Goal: Contribute content

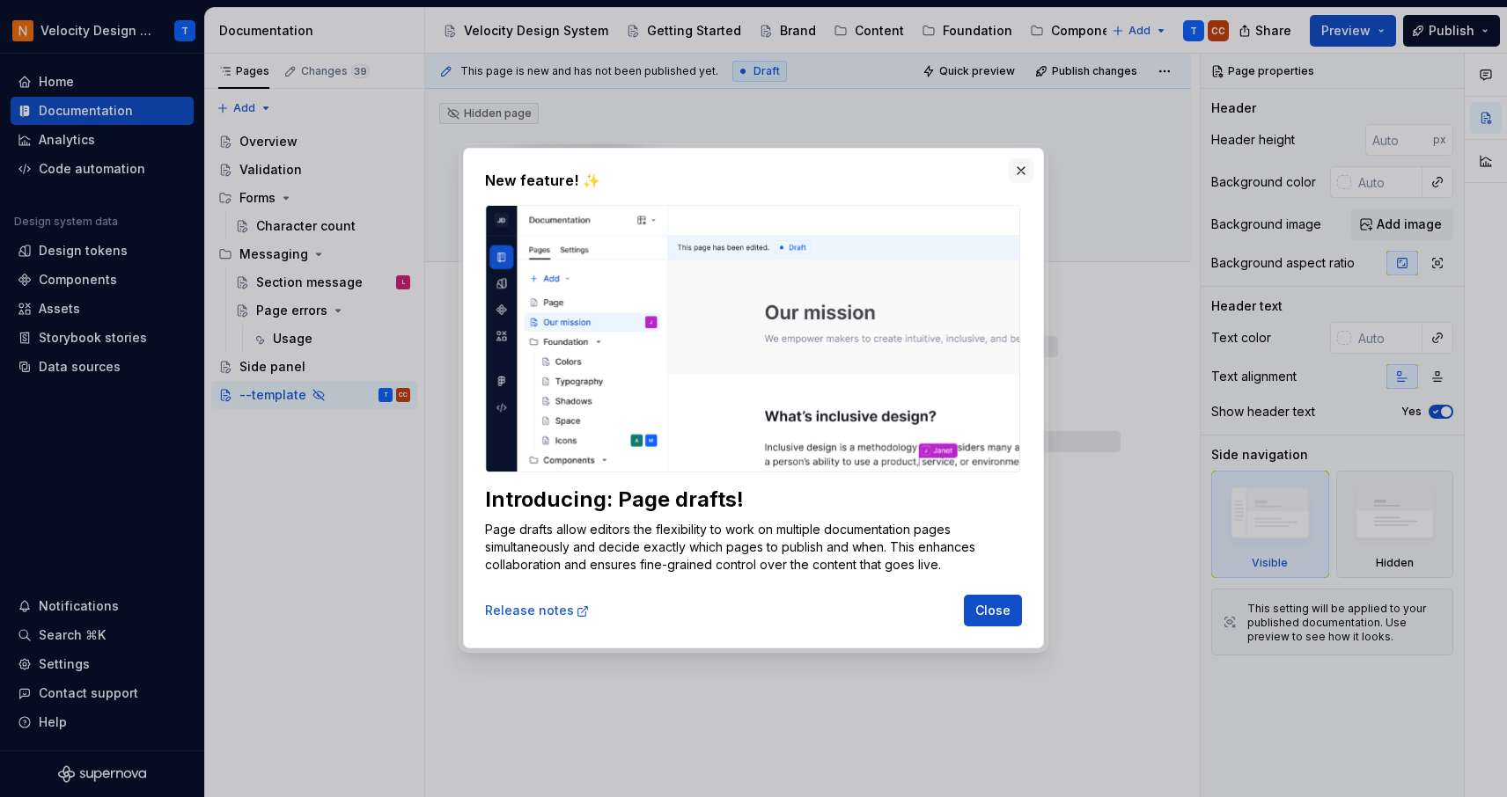
click at [1023, 170] on button "button" at bounding box center [1020, 170] width 25 height 25
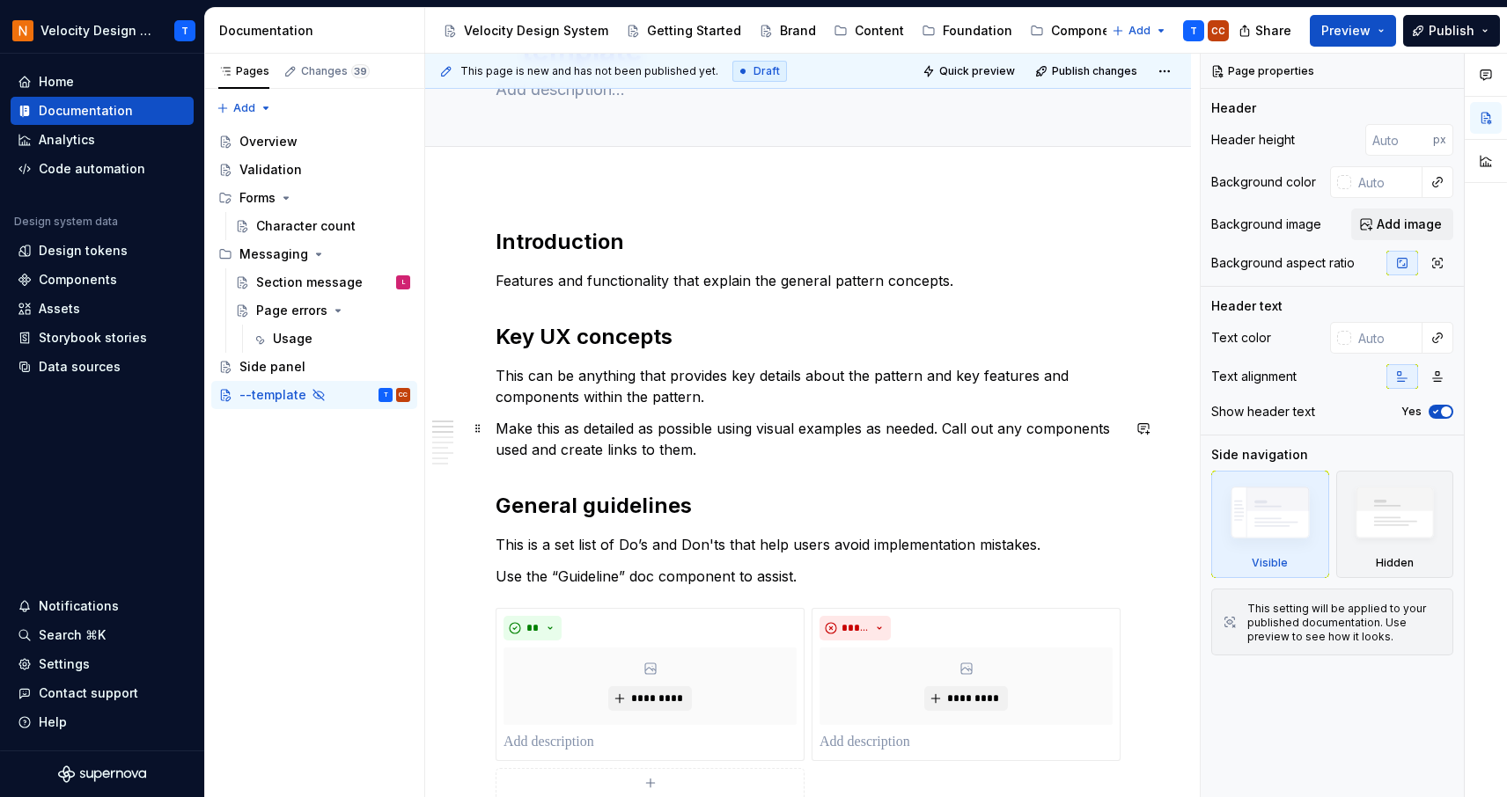
scroll to position [126, 0]
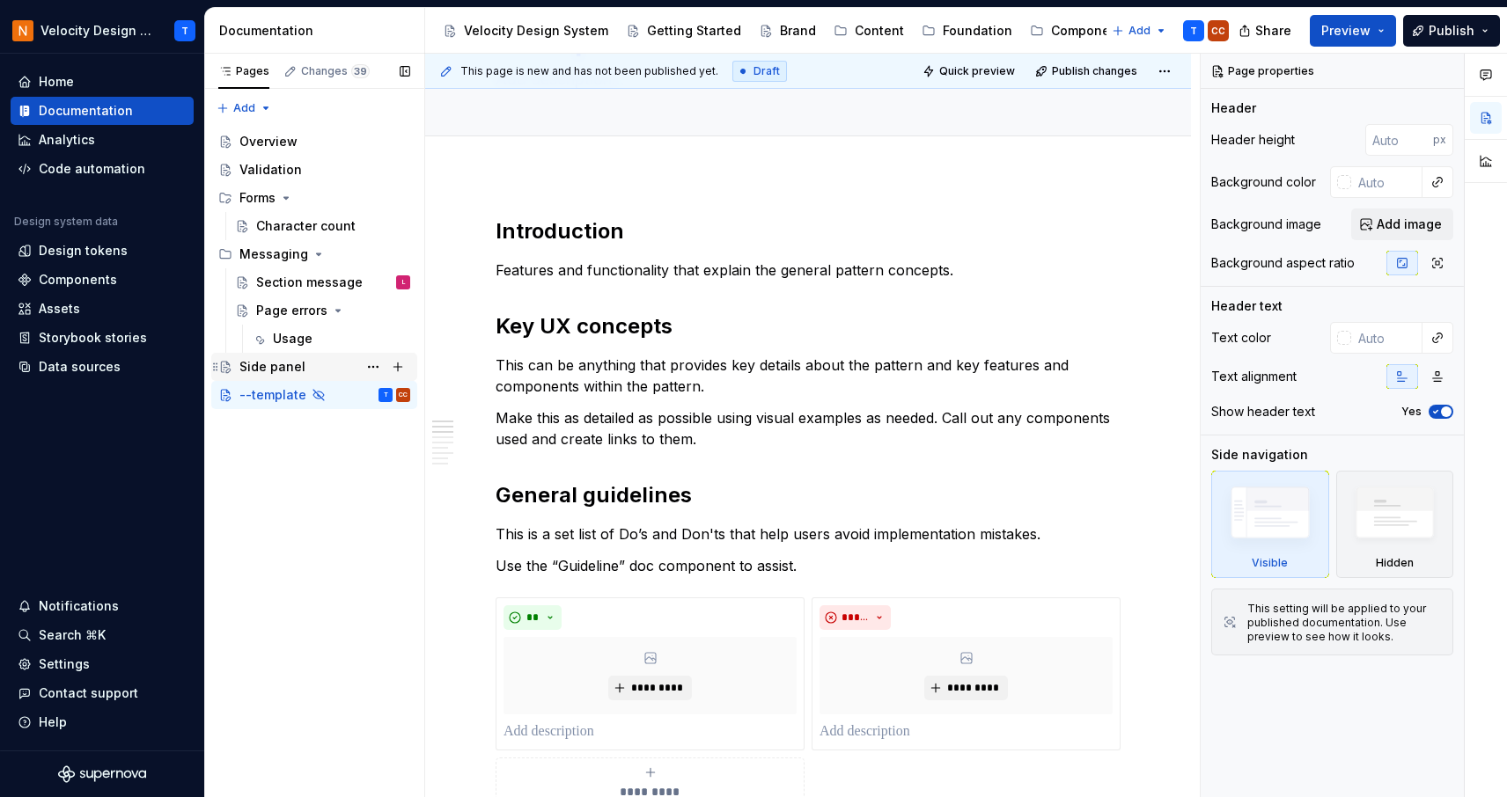
click at [300, 368] on div "Side panel" at bounding box center [272, 367] width 66 height 18
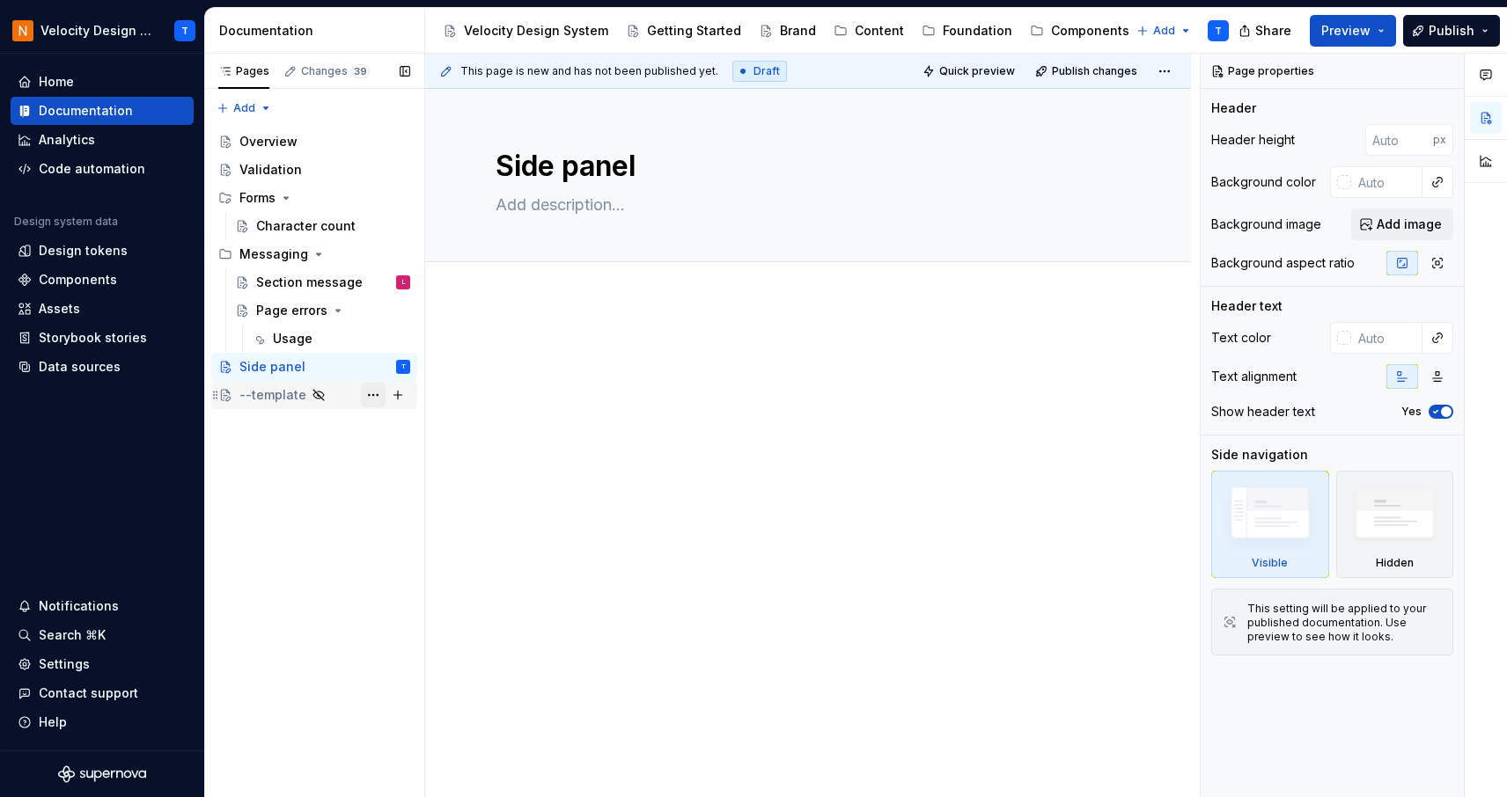
click at [378, 397] on button "Page tree" at bounding box center [373, 395] width 25 height 25
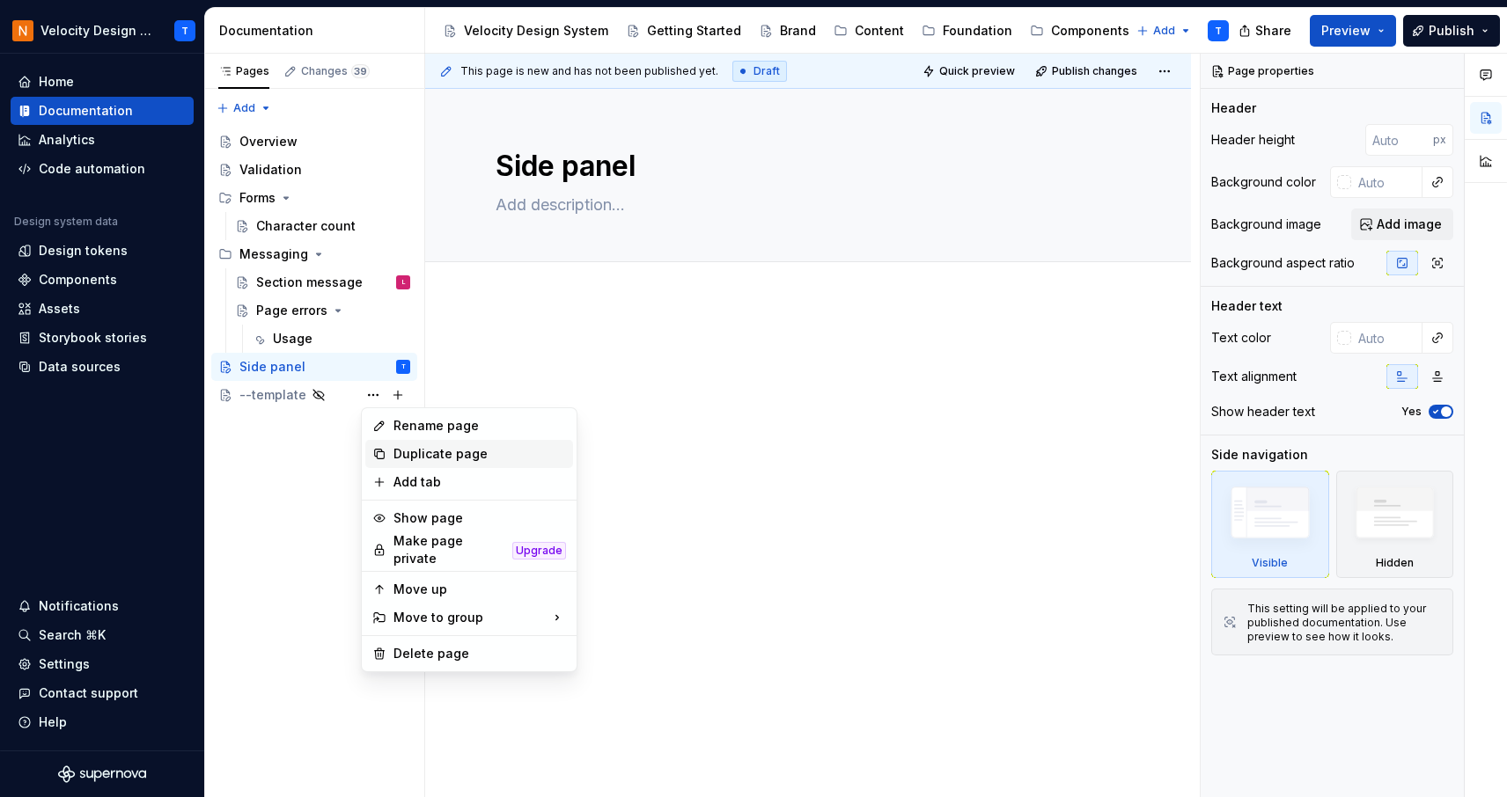
click at [441, 452] on div "Duplicate page" at bounding box center [479, 454] width 172 height 18
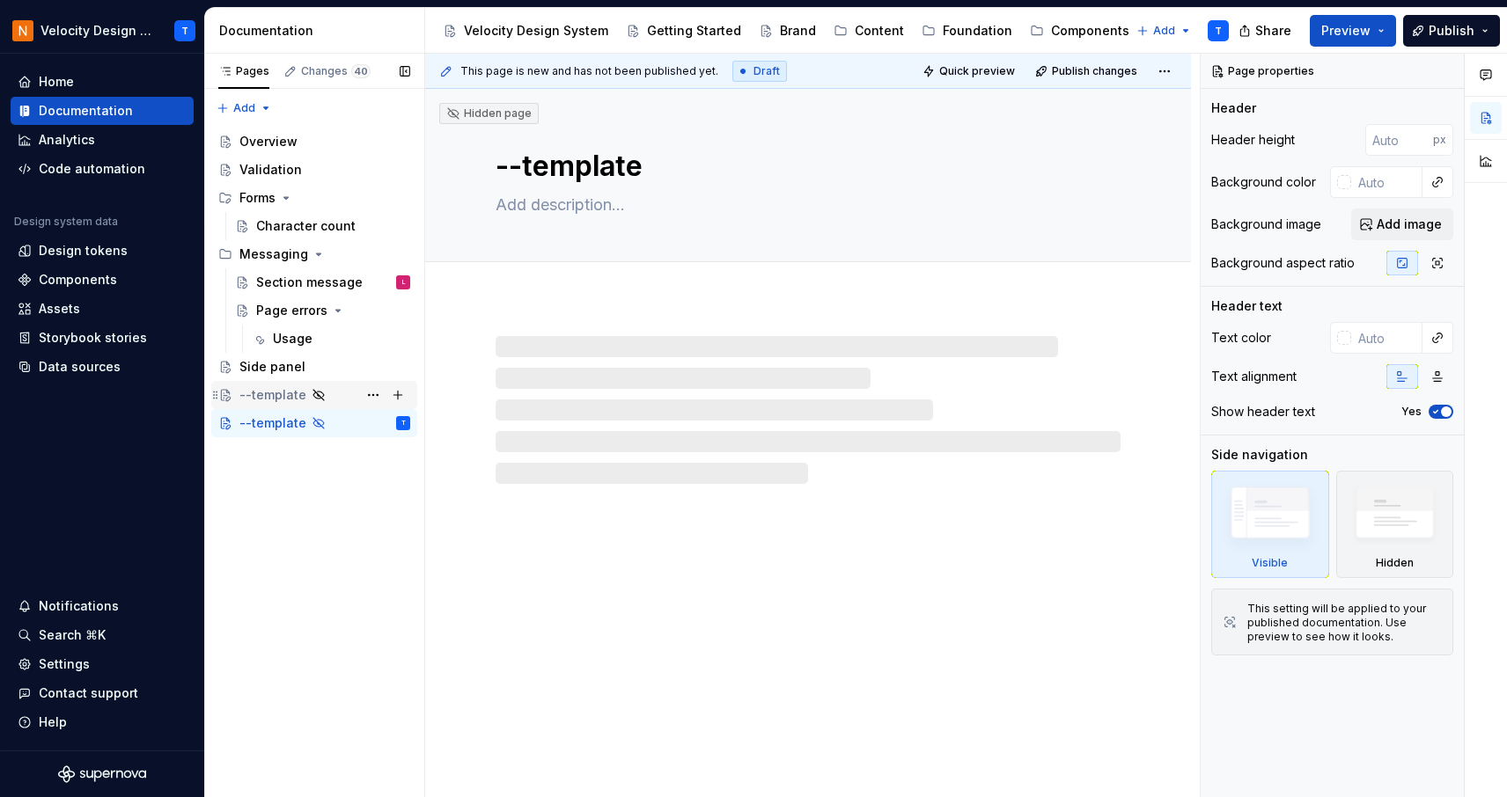
click at [279, 393] on div "--template" at bounding box center [272, 395] width 67 height 18
click at [279, 426] on div "--template" at bounding box center [272, 423] width 67 height 18
click at [373, 423] on button "Page tree" at bounding box center [373, 423] width 25 height 25
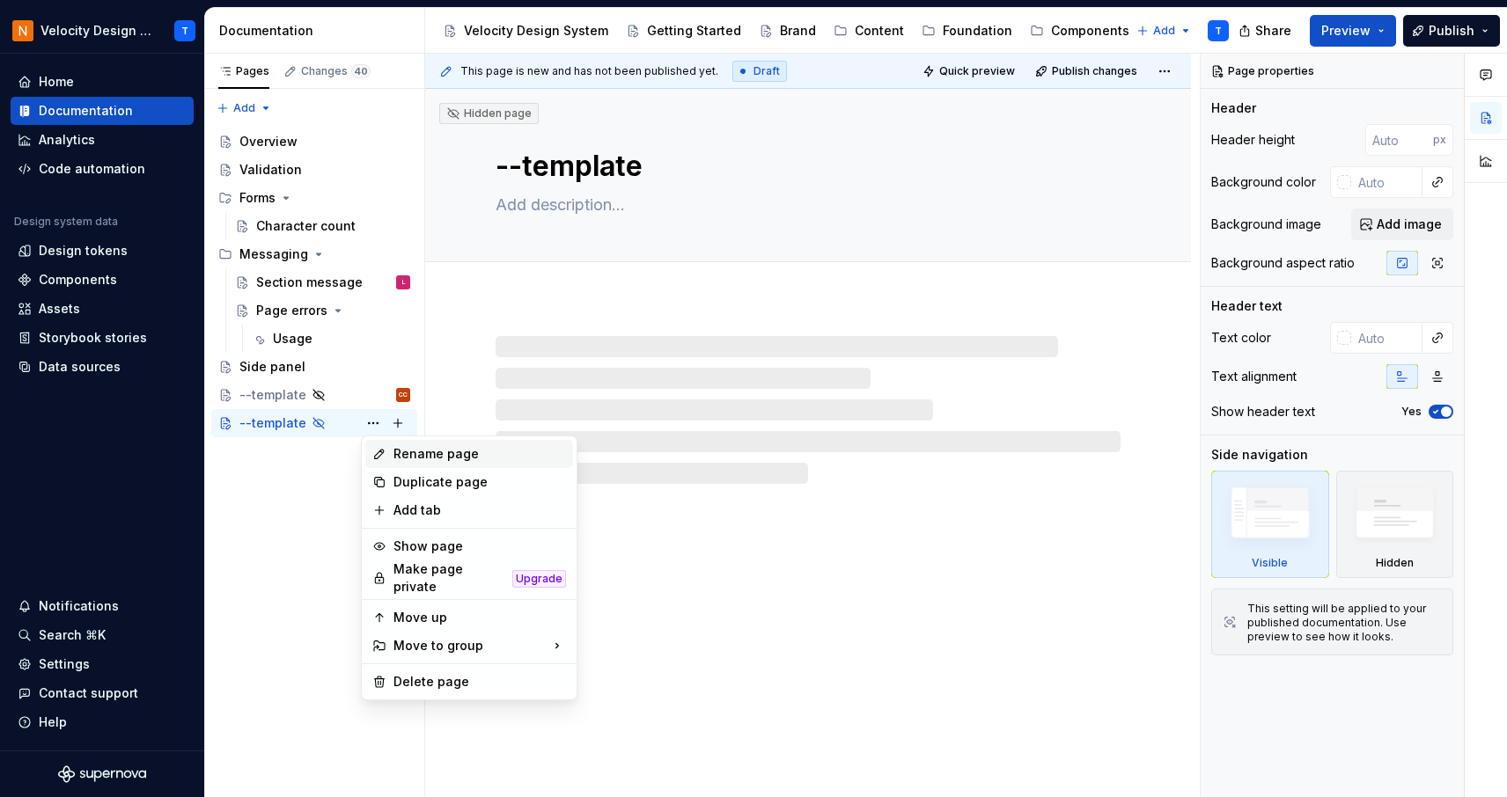
type textarea "*"
click at [403, 462] on div "Rename page" at bounding box center [479, 454] width 172 height 18
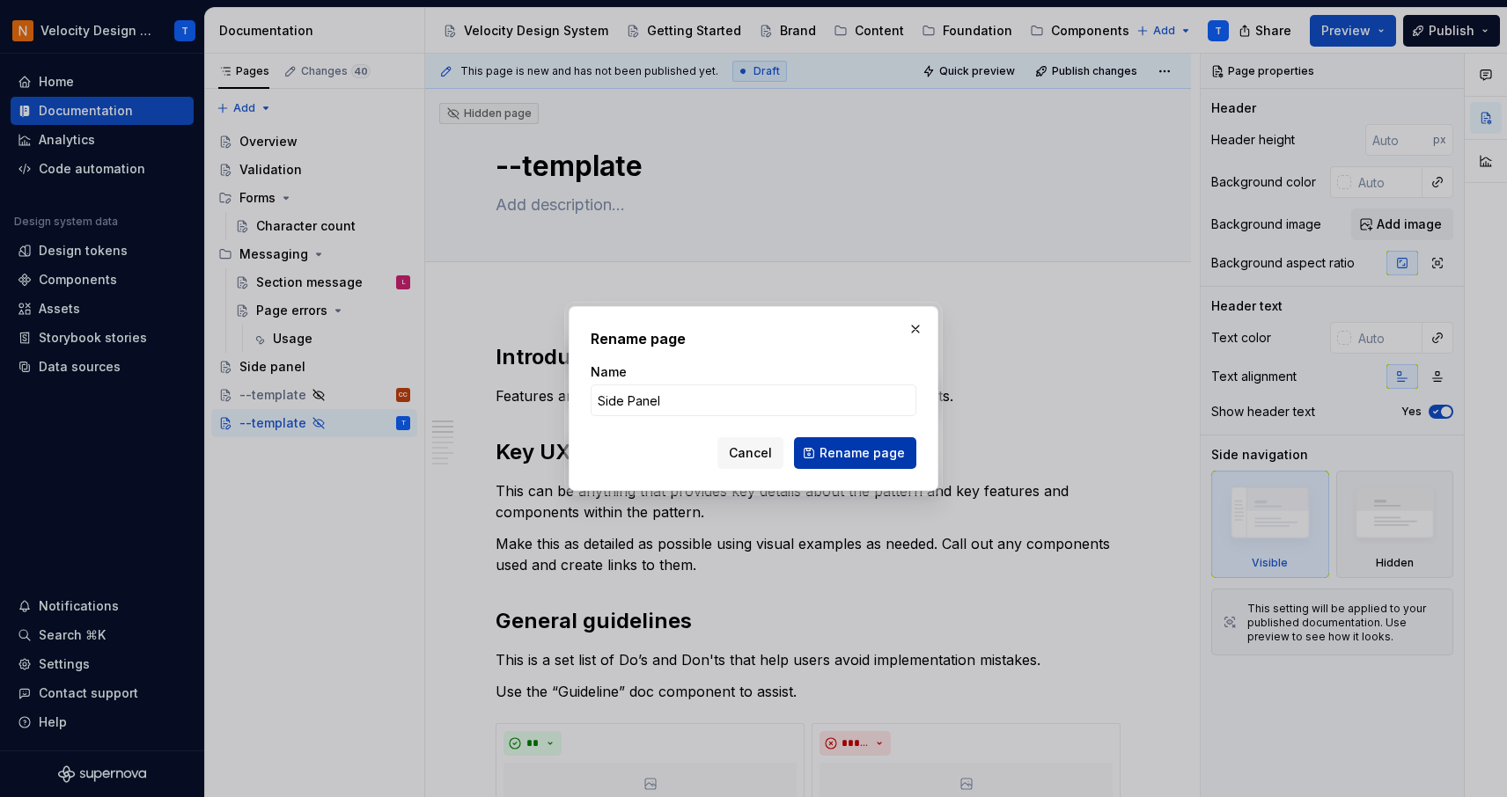
type input "Side Panel"
click at [846, 451] on span "Rename page" at bounding box center [861, 453] width 85 height 18
type textarea "*"
type textarea "Side Panel"
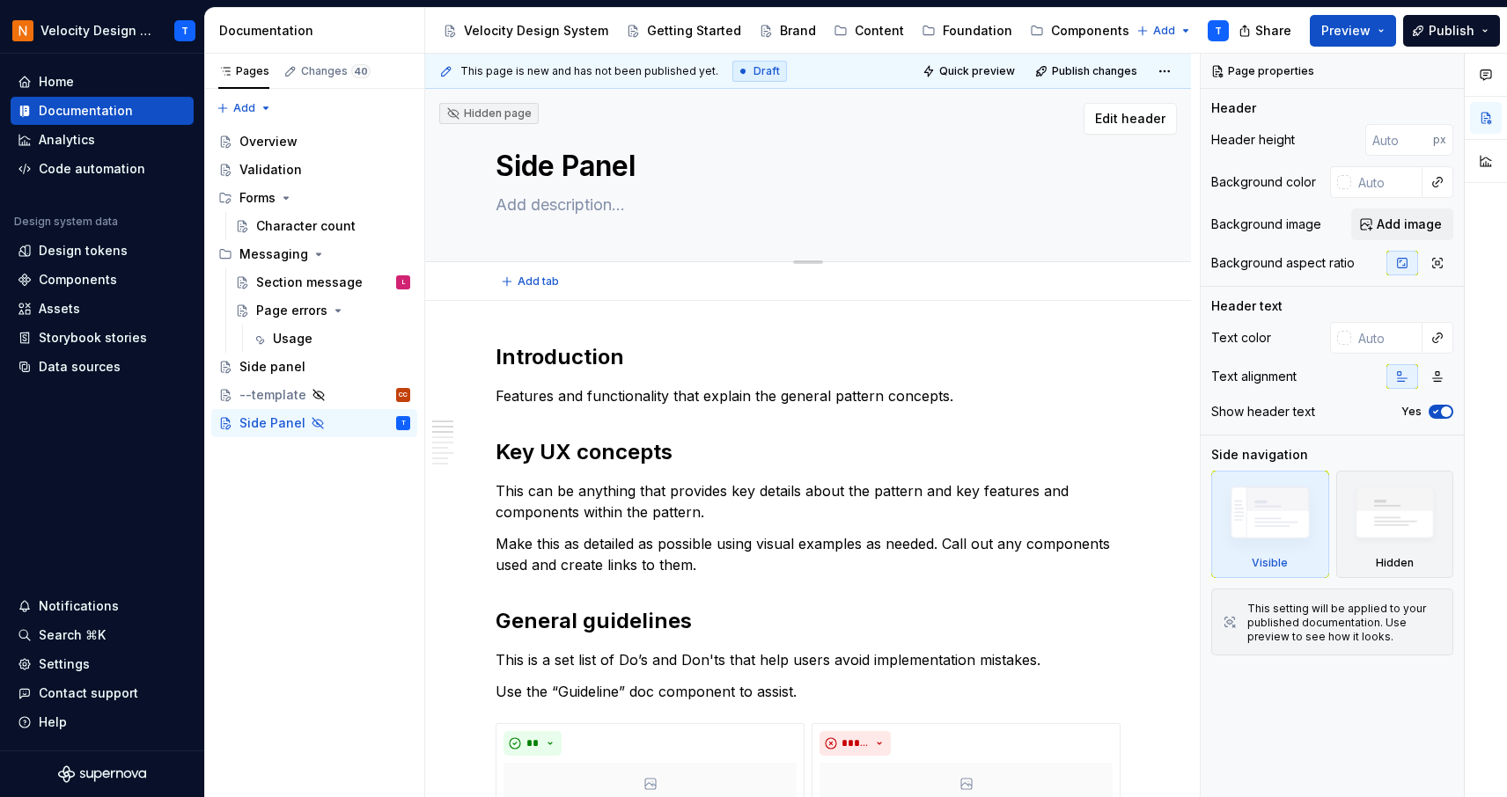
click at [557, 209] on textarea at bounding box center [804, 205] width 625 height 28
click at [524, 208] on textarea at bounding box center [804, 205] width 625 height 28
type textarea "*"
type textarea "S"
type textarea "*"
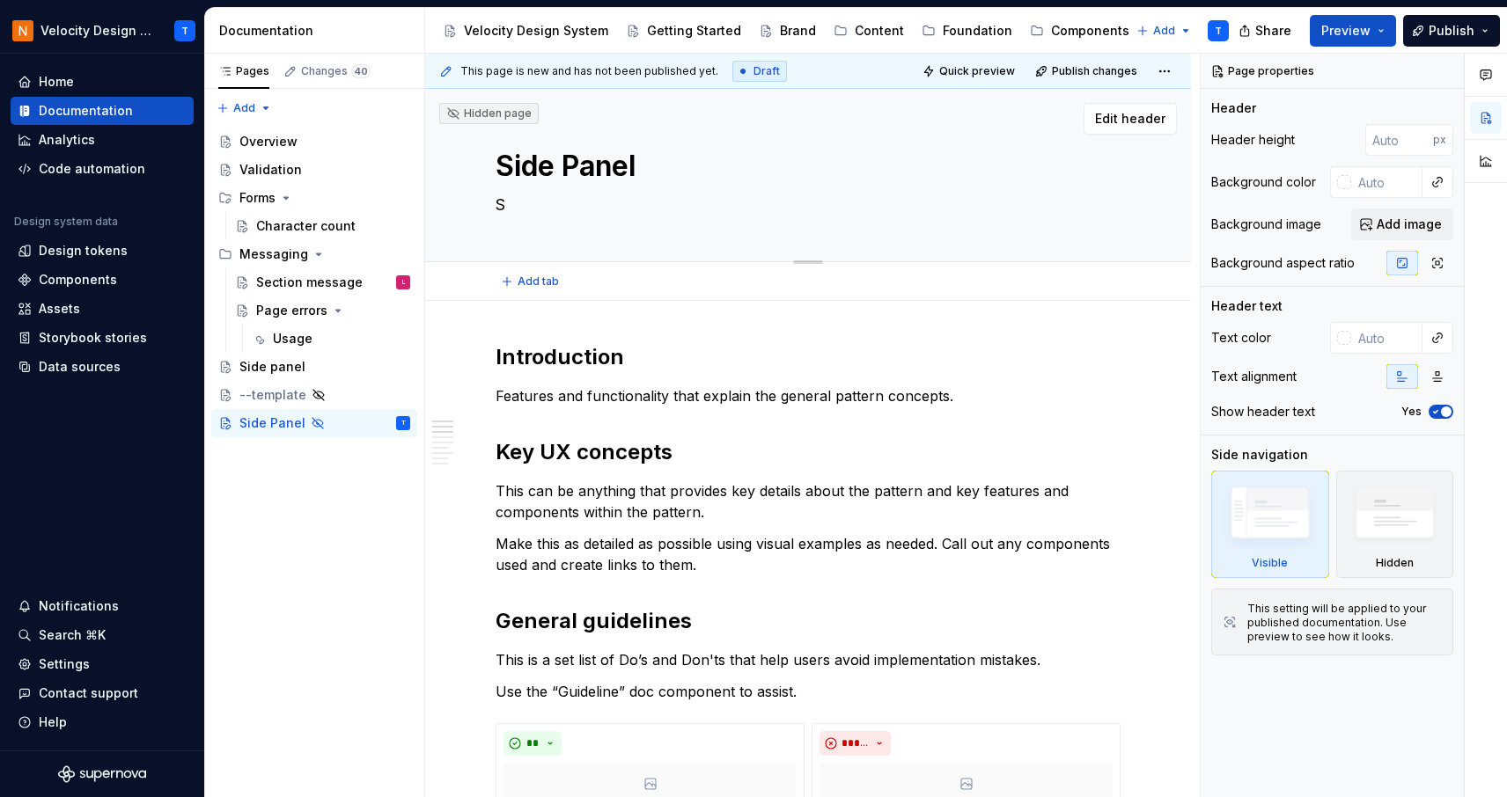
type textarea "Si"
type textarea "*"
type textarea "Sid"
type textarea "*"
type textarea "Side"
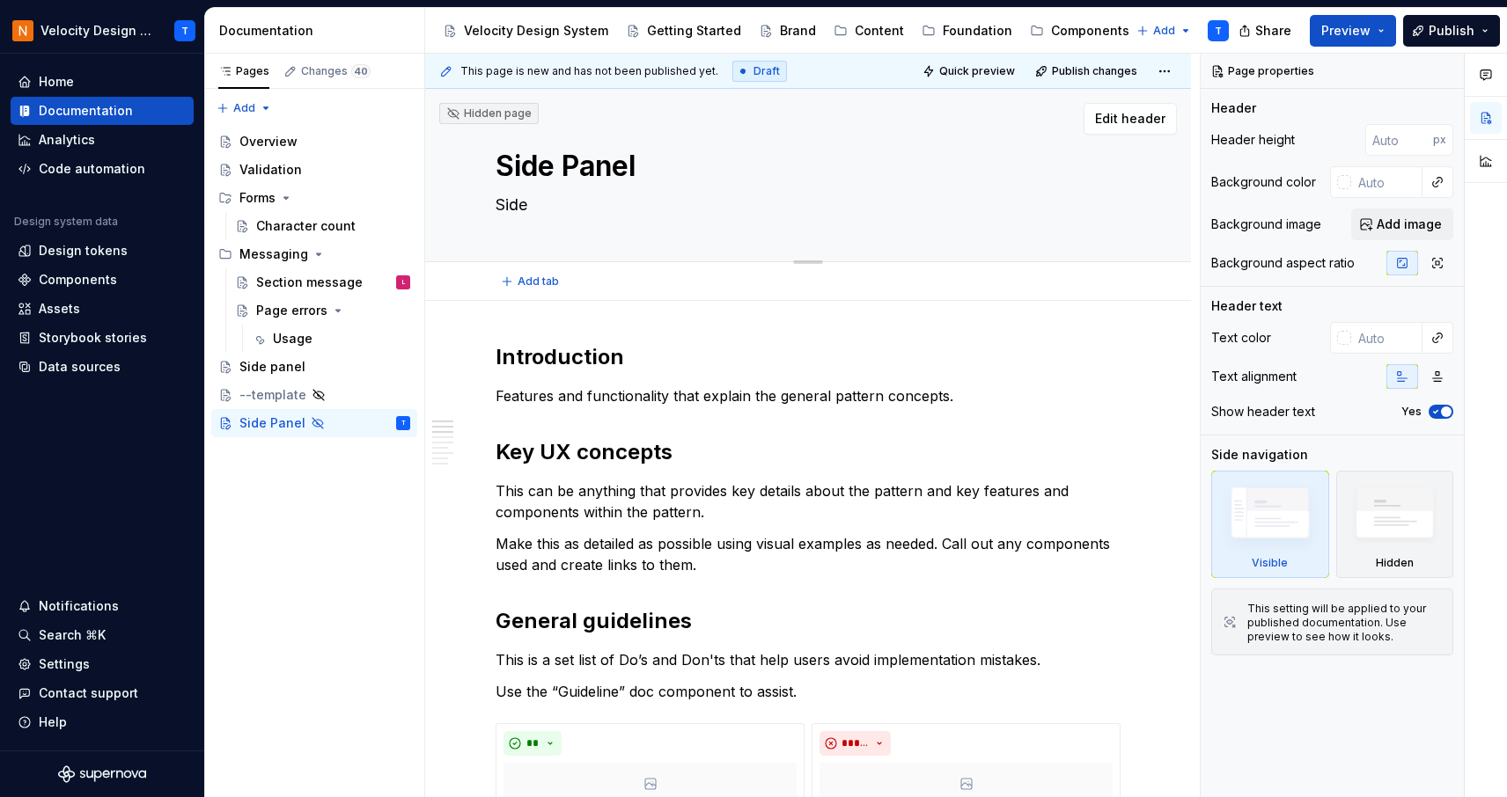
type textarea "*"
type textarea "Side pa"
type textarea "*"
type textarea "Side pan"
type textarea "*"
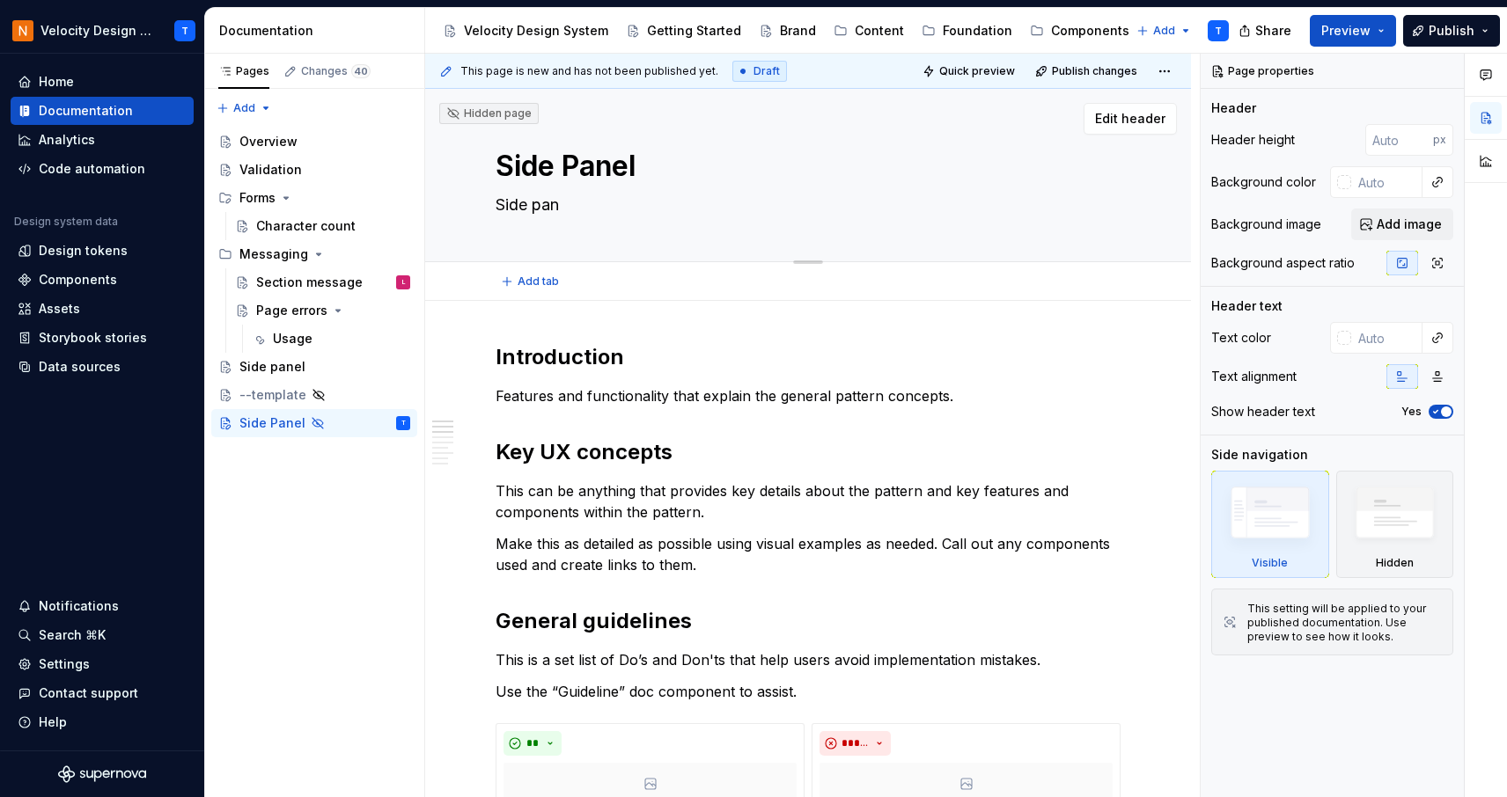
type textarea "Side pane"
type textarea "*"
type textarea "Side panels"
type textarea "*"
type textarea "Side panels"
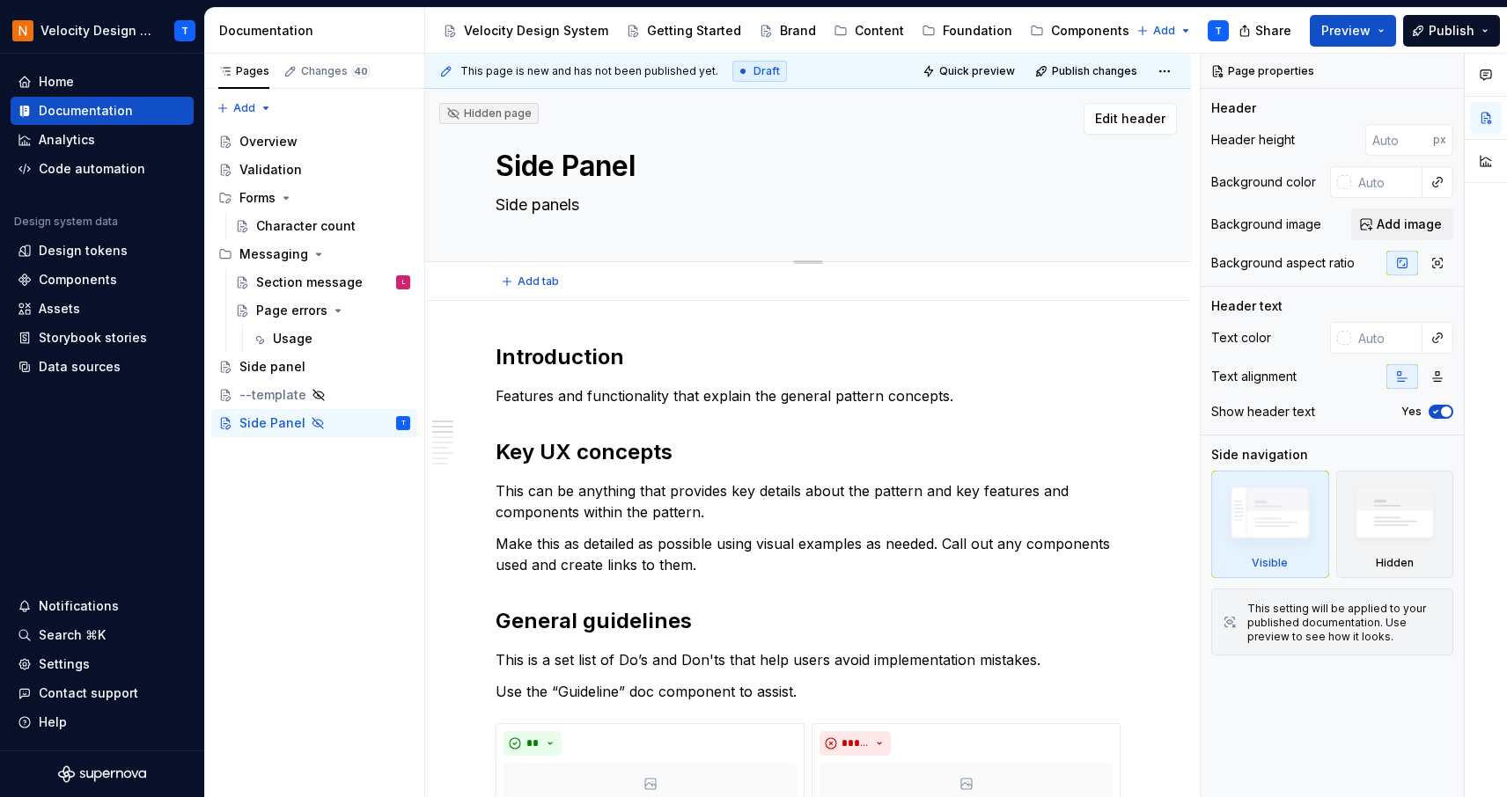
type textarea "*"
type textarea "Side panels c"
type textarea "*"
type textarea "Side panels ca"
type textarea "*"
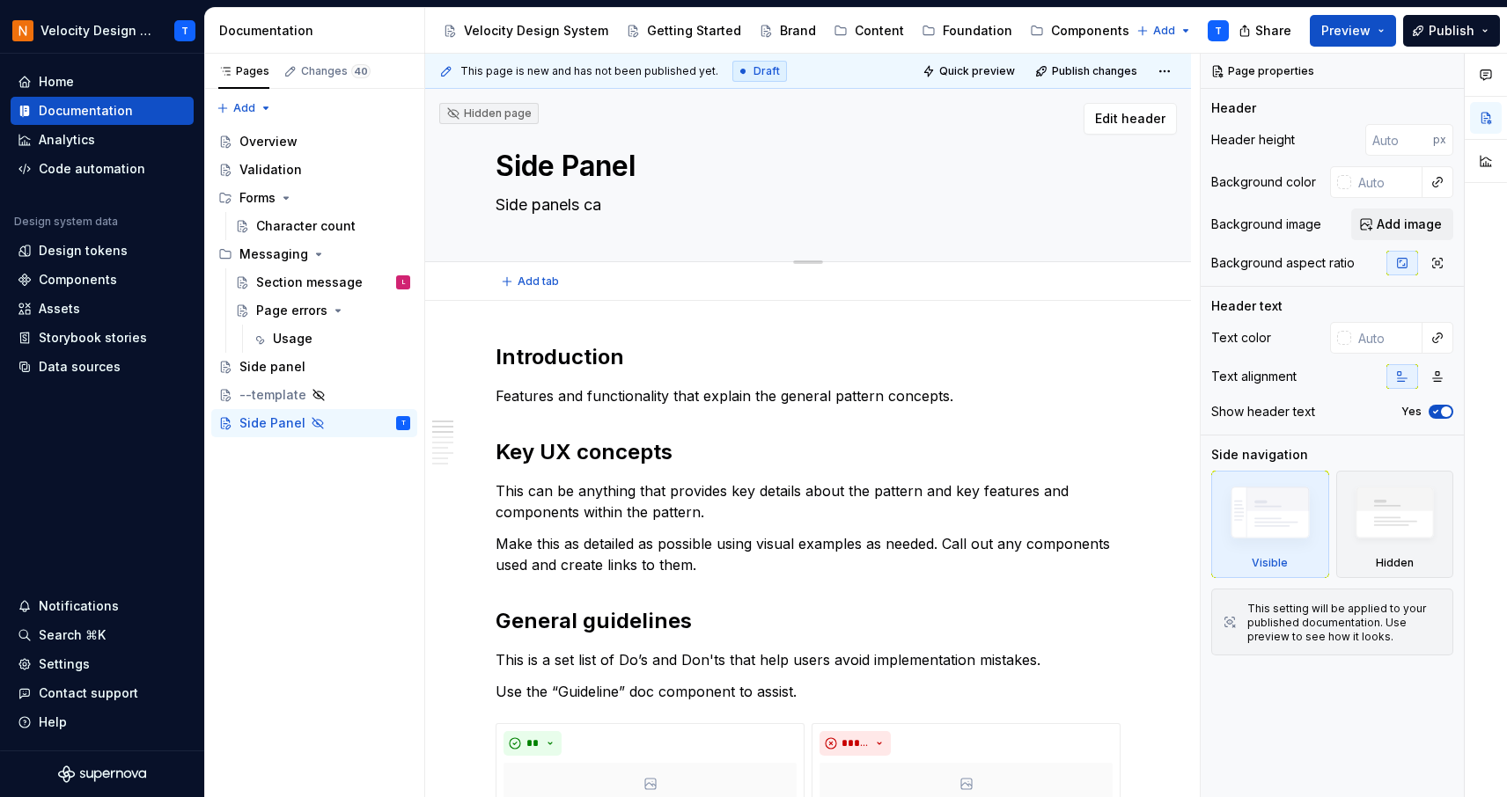
type textarea "Side panels can"
type textarea "*"
type textarea "Side panels can"
type textarea "*"
type textarea "Side panels can b"
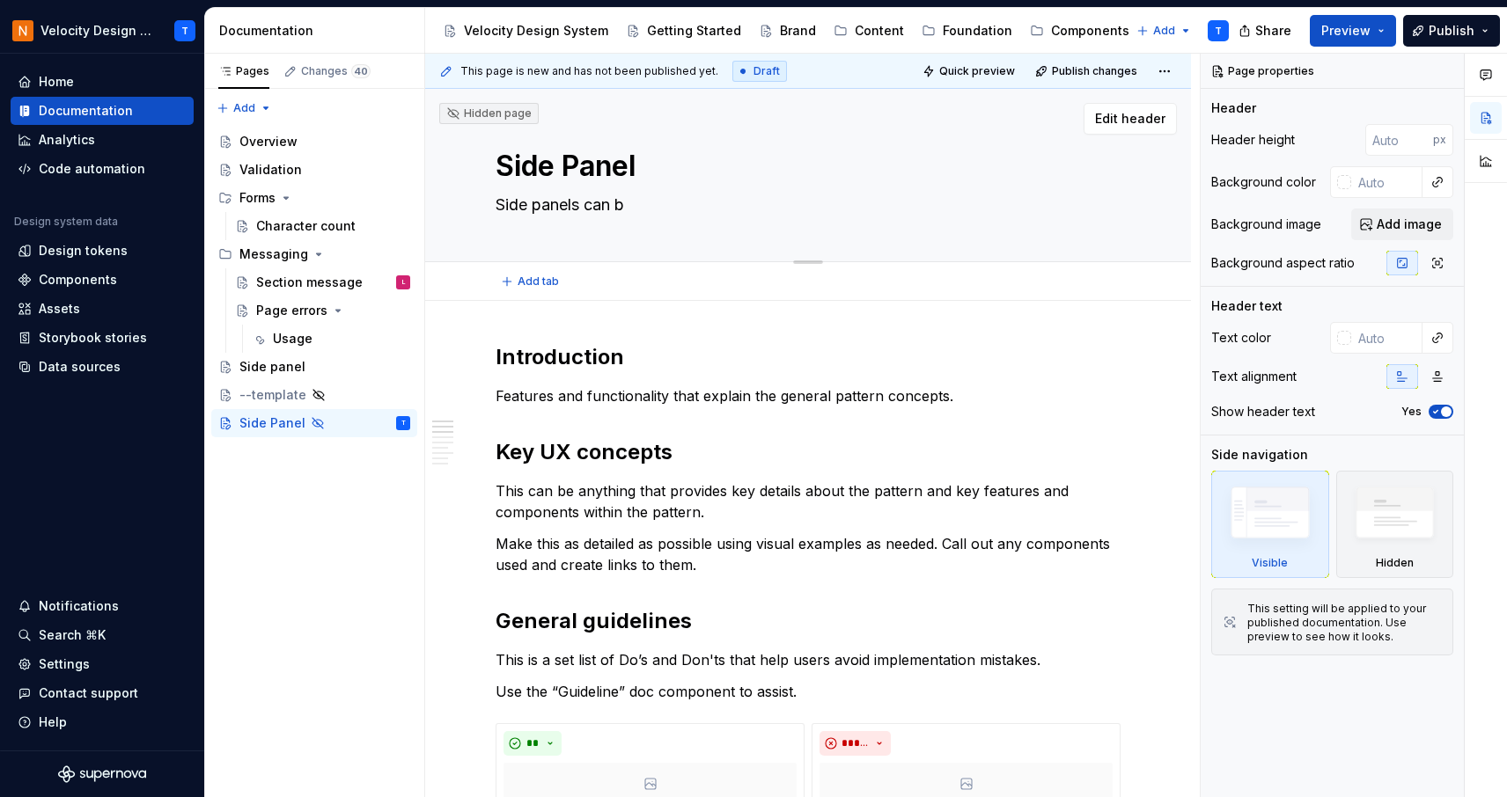
type textarea "*"
type textarea "Side panels can be"
type textarea "*"
type textarea "Side panels can b"
type textarea "*"
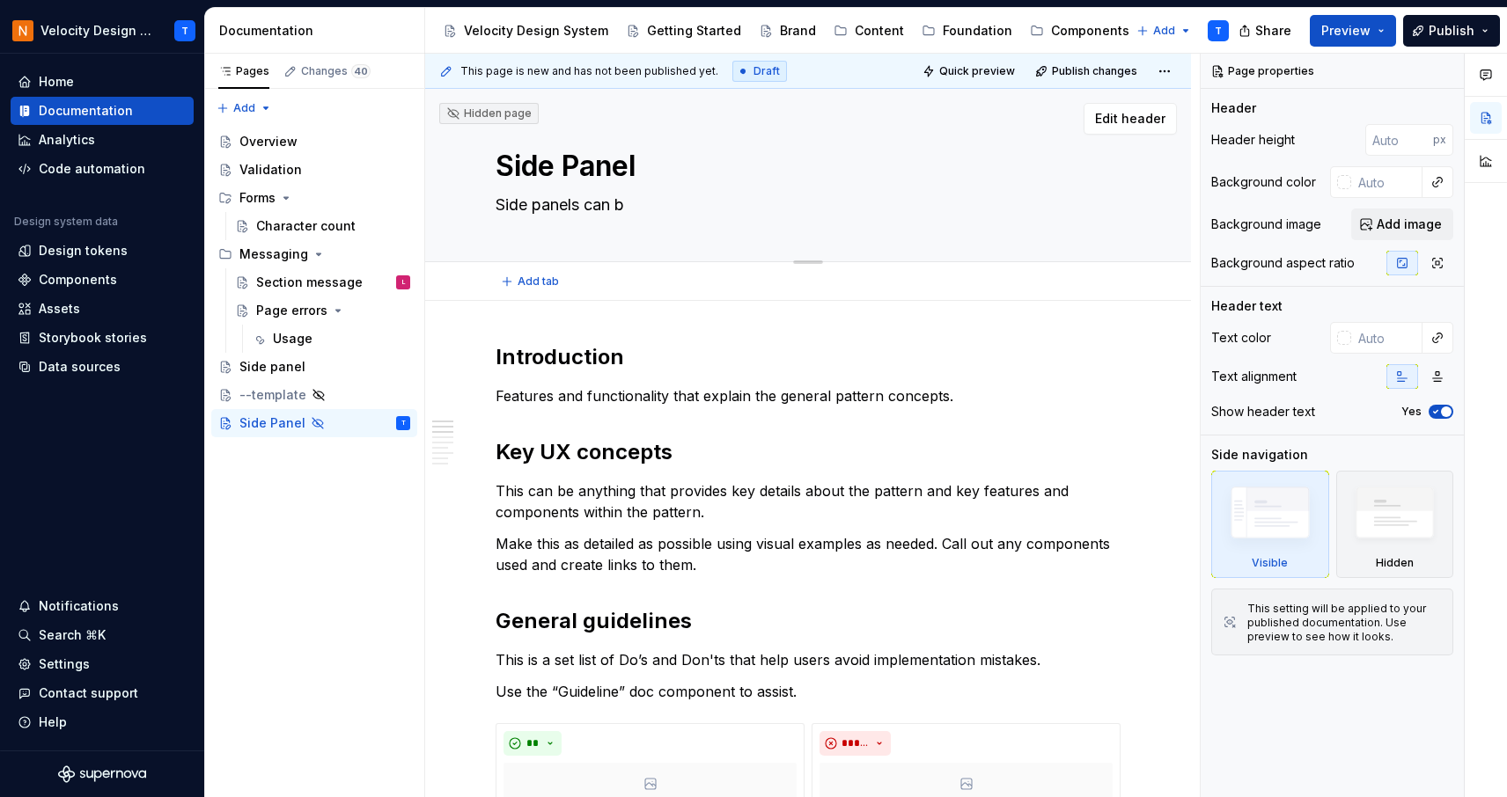
type textarea "Side panels can"
type textarea "*"
type textarea "Side panels can b"
type textarea "*"
type textarea "Side panels can be"
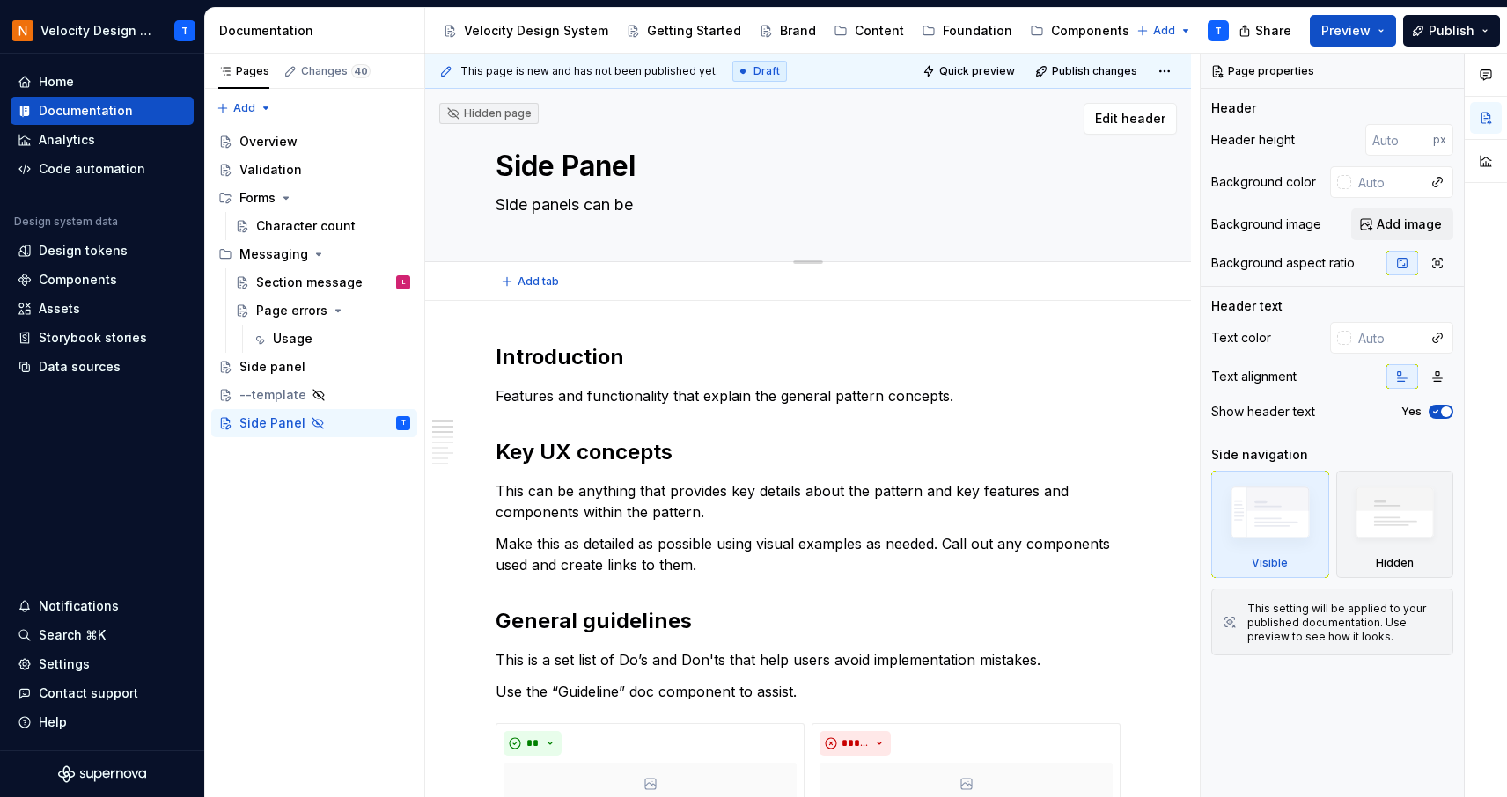
type textarea "*"
type textarea "Side panels can be"
type textarea "*"
type textarea "Side panels can be us"
type textarea "*"
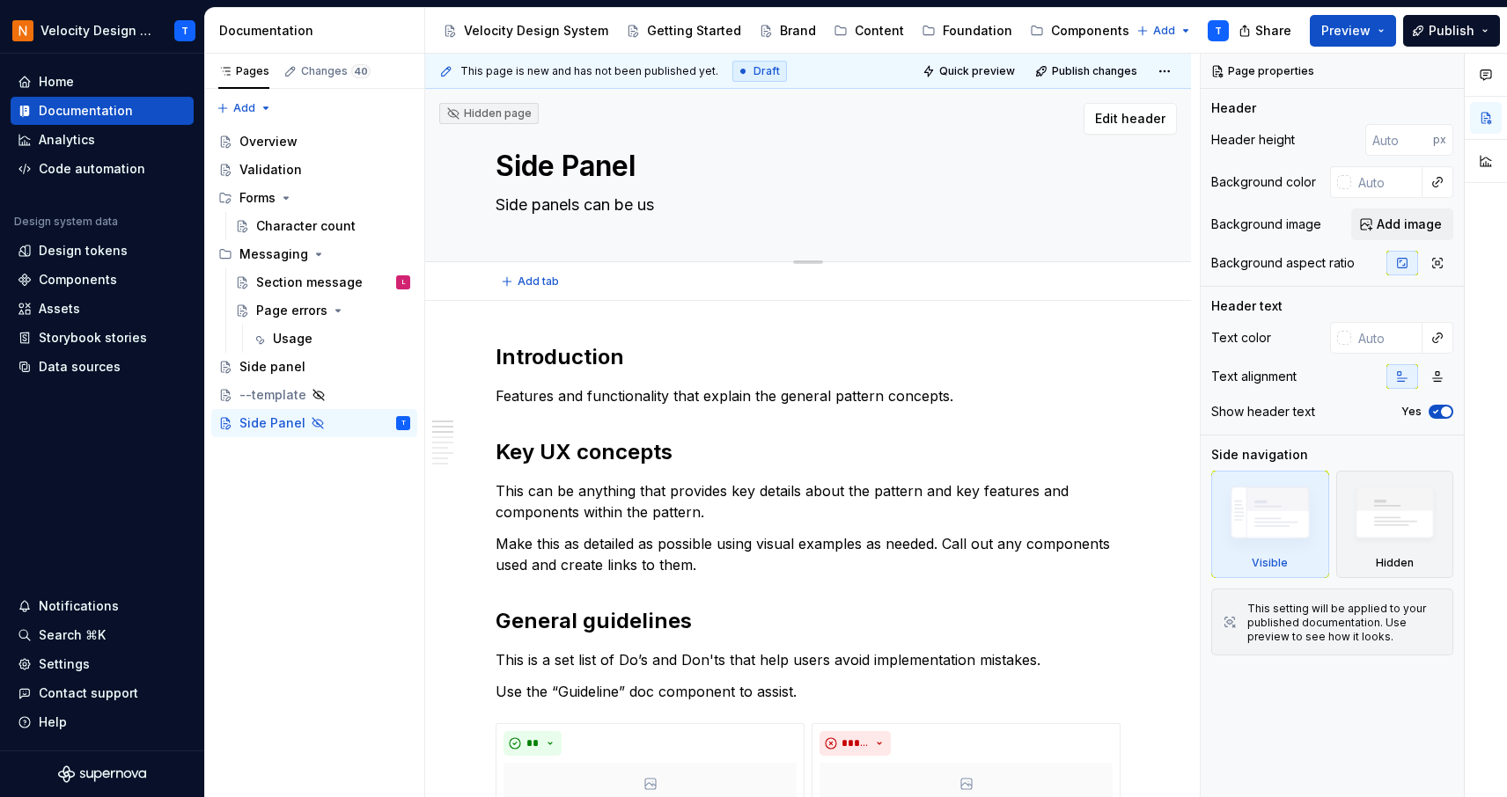
type textarea "Side panels can be use"
type textarea "*"
type textarea "Side panels can be used"
type textarea "*"
type textarea "Side panels can be used"
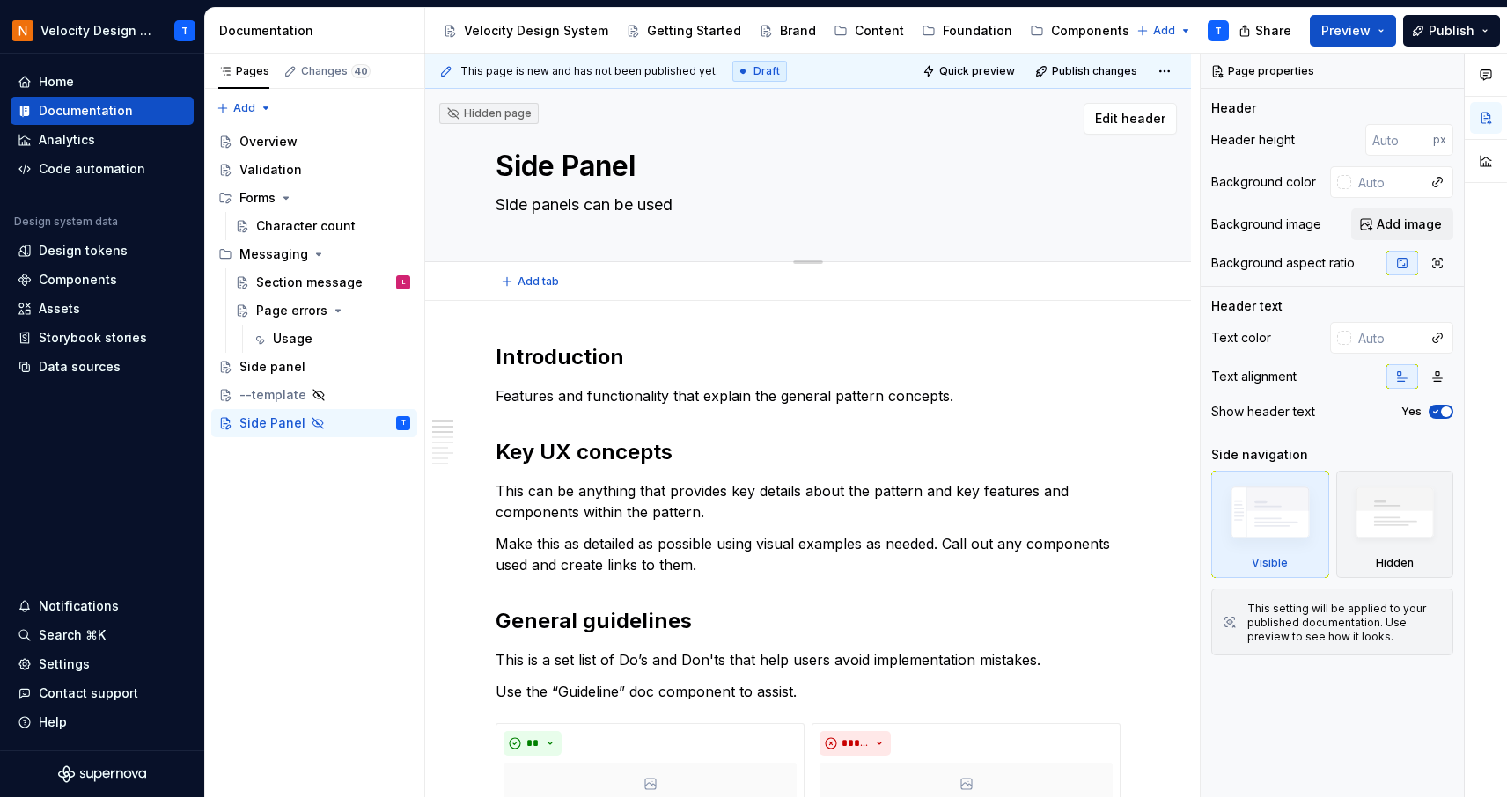
type textarea "*"
type textarea "Side panels can be used f"
type textarea "*"
type textarea "Side panels can be used fo"
type textarea "*"
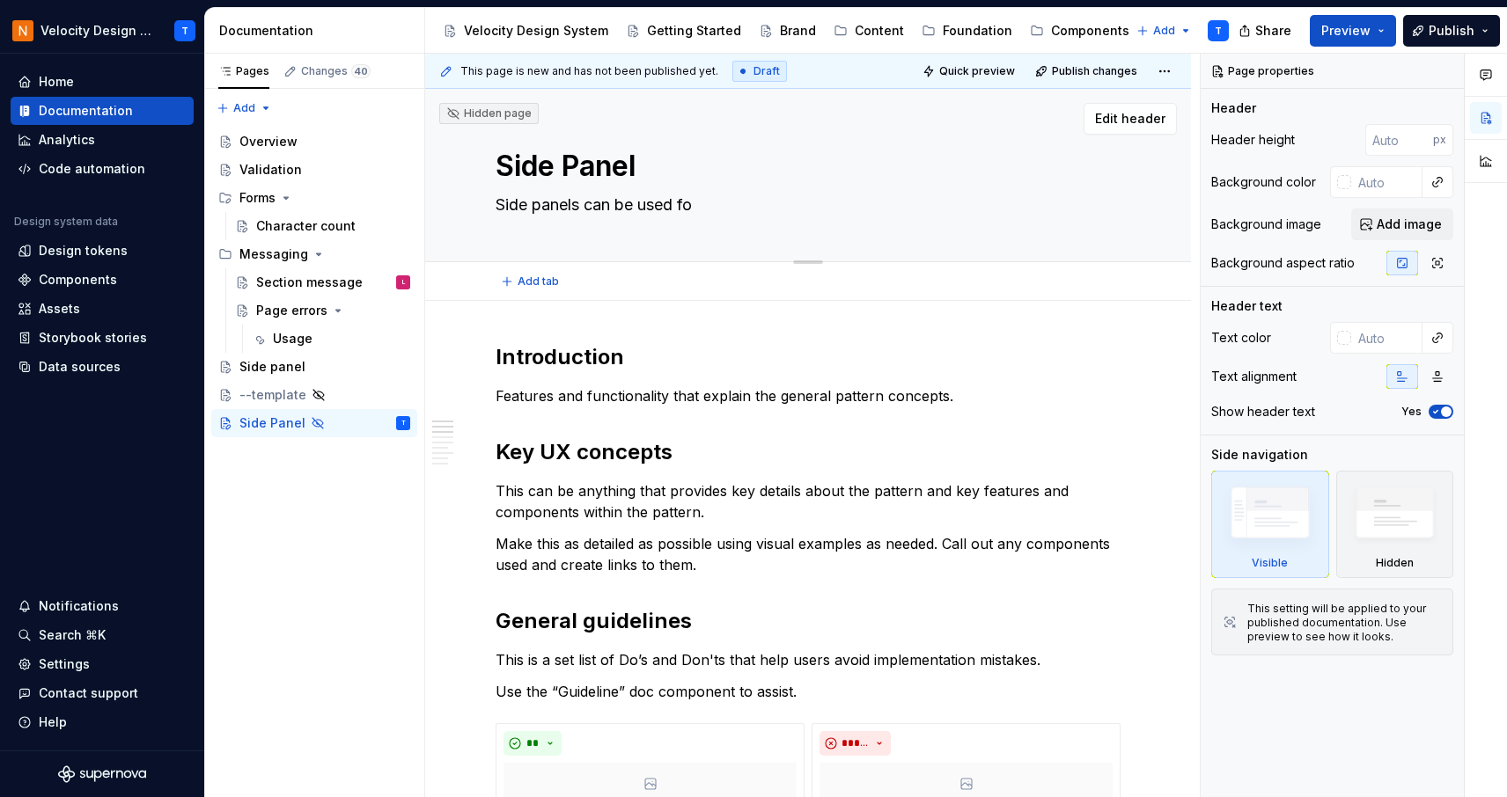
type textarea "Side panels can be used for"
type textarea "*"
type textarea "Side panels can be used for"
type textarea "*"
type textarea "Side panels can be used for m"
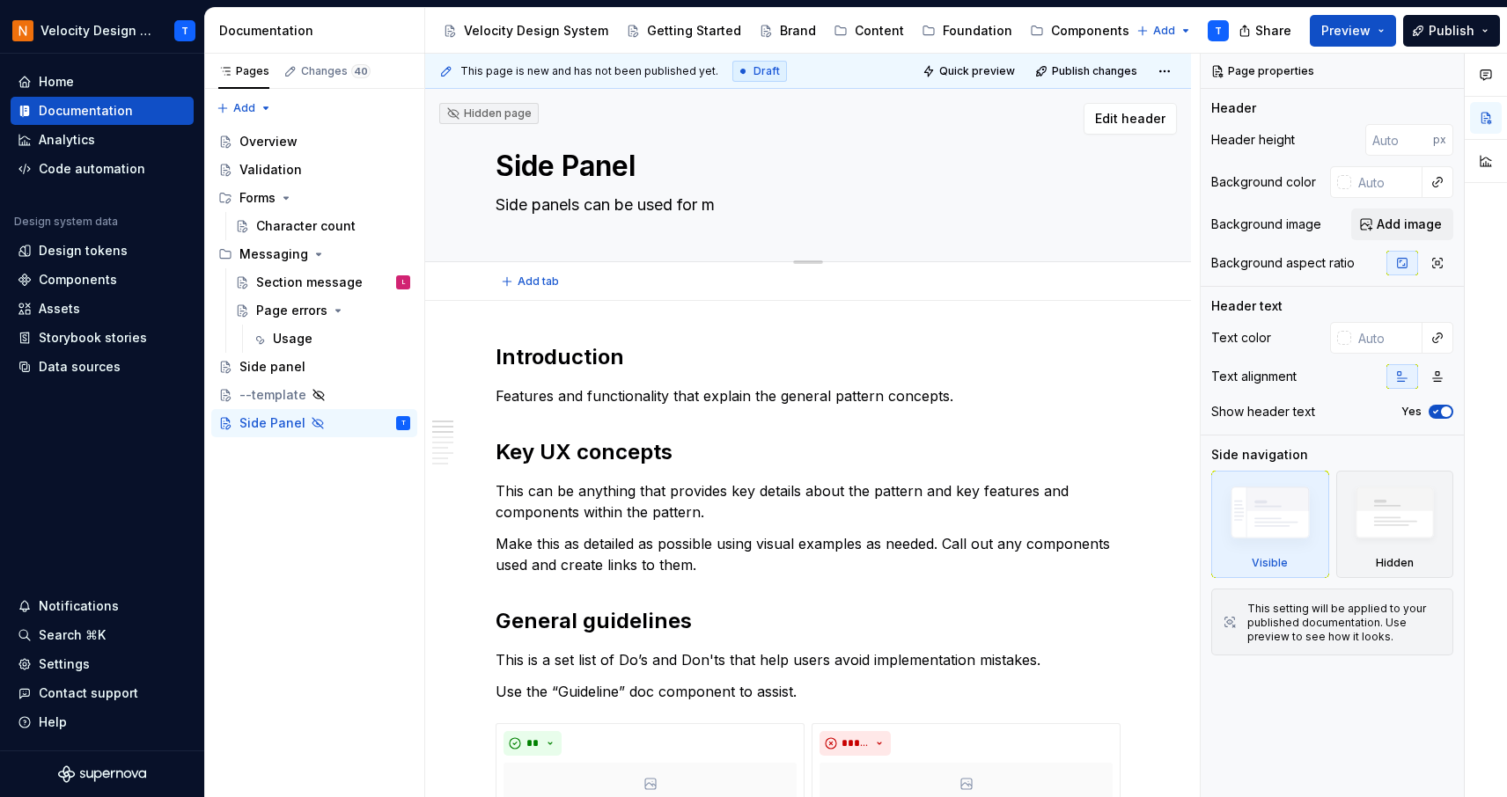
type textarea "*"
type textarea "Side panels can be used for"
type textarea "*"
type textarea "Side panels can be used for v"
type textarea "*"
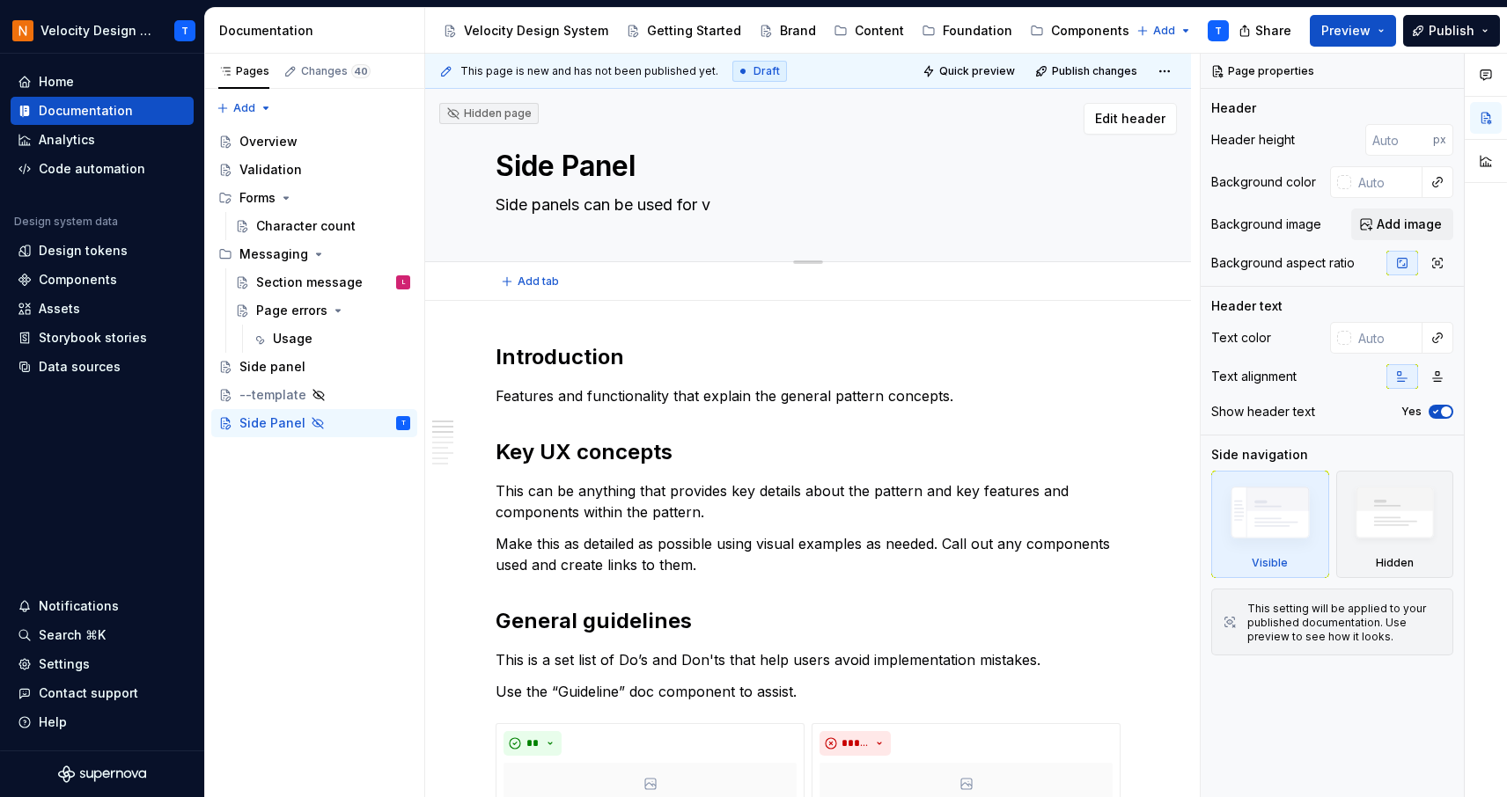
type textarea "Side panels can be used for va"
type textarea "*"
type textarea "Side panels can be used for var"
type textarea "*"
type textarea "Side panels can be used for vary"
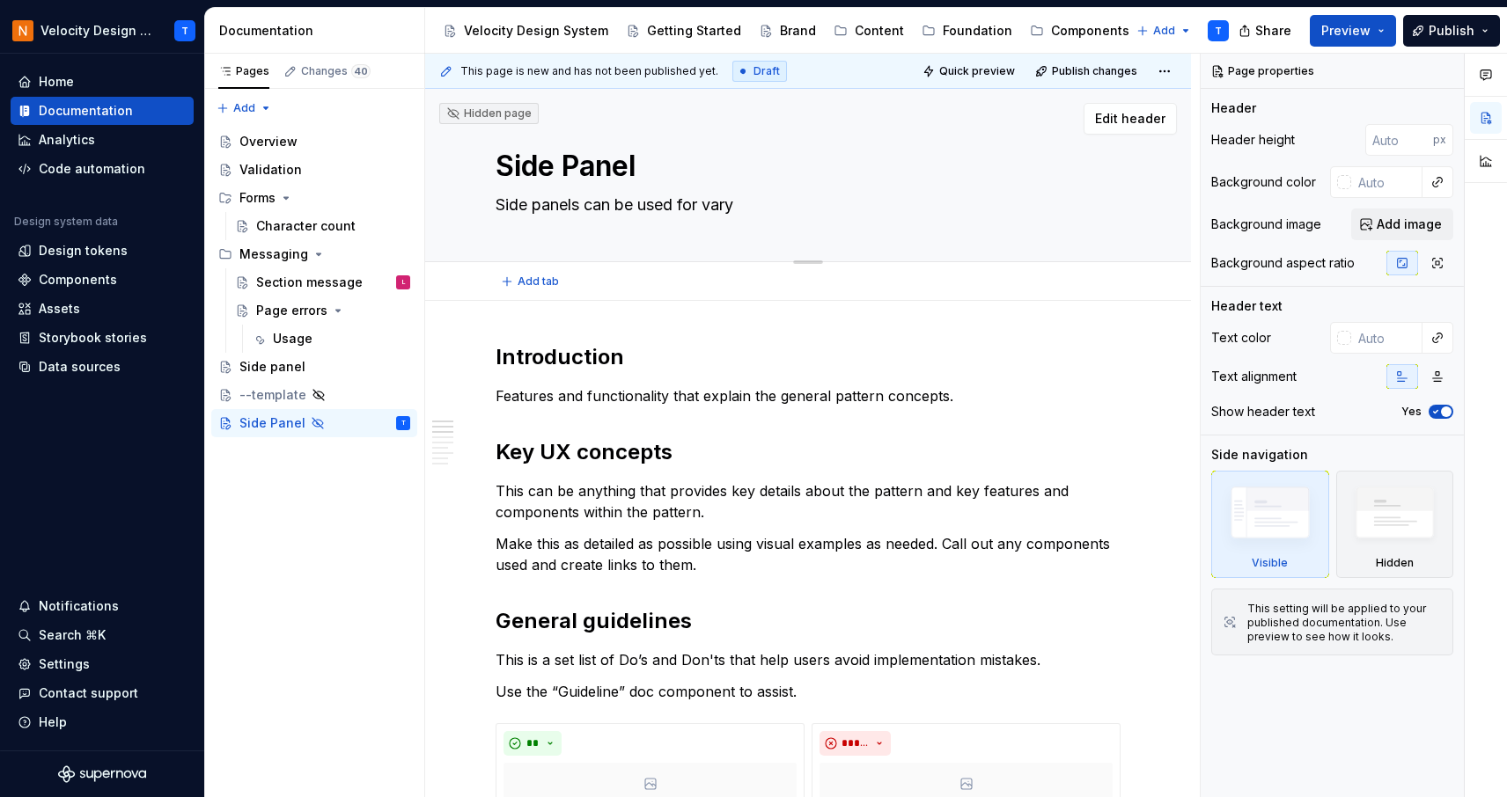
type textarea "*"
type textarea "Side panels can be used for varyi"
type textarea "*"
type textarea "Side panels can be used for varyin"
type textarea "*"
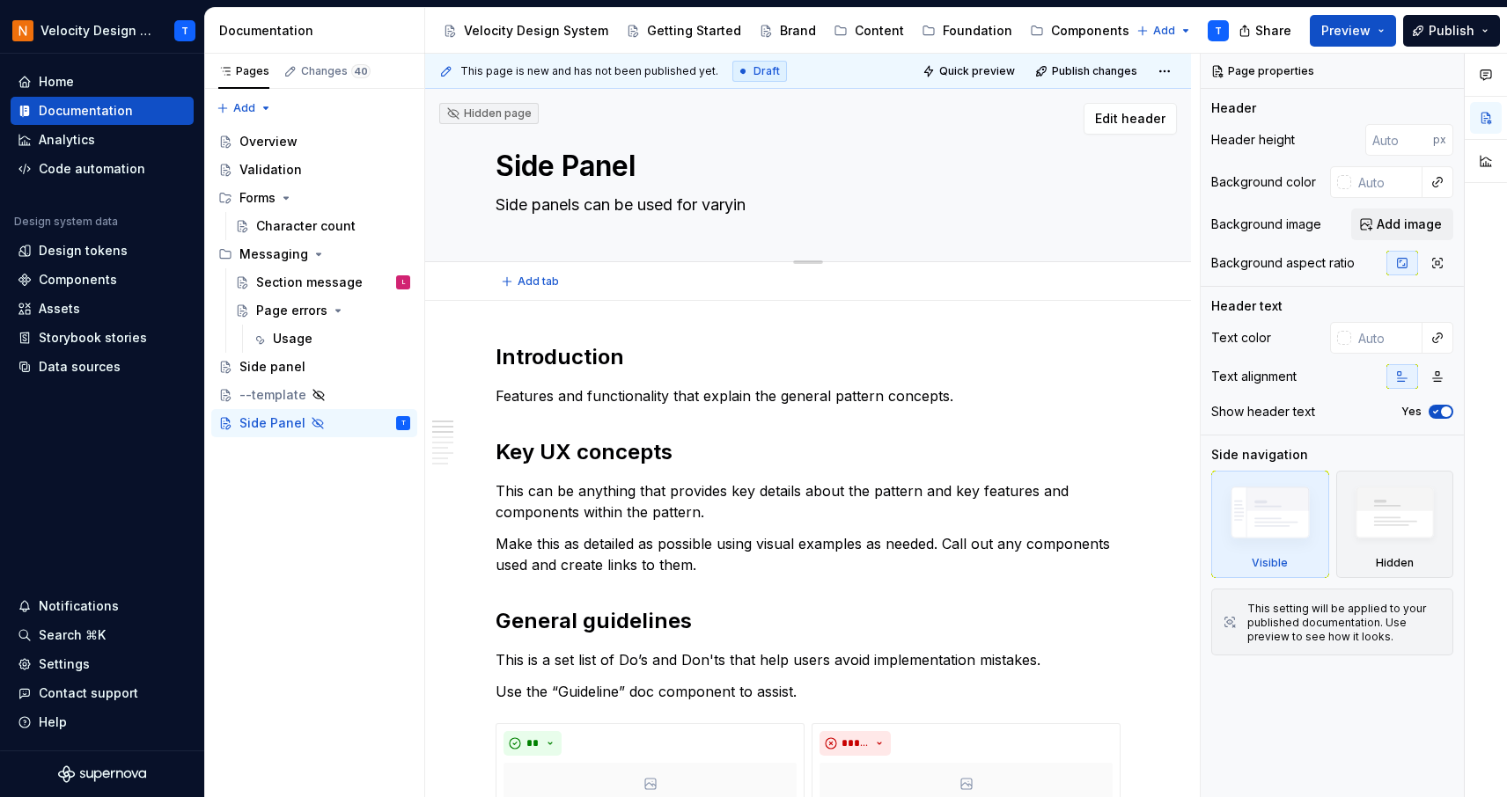
type textarea "Side panels can be used for varying"
type textarea "*"
type textarea "Side panels can be used for varying"
type textarea "*"
type textarea "Side panels can be used for varying s"
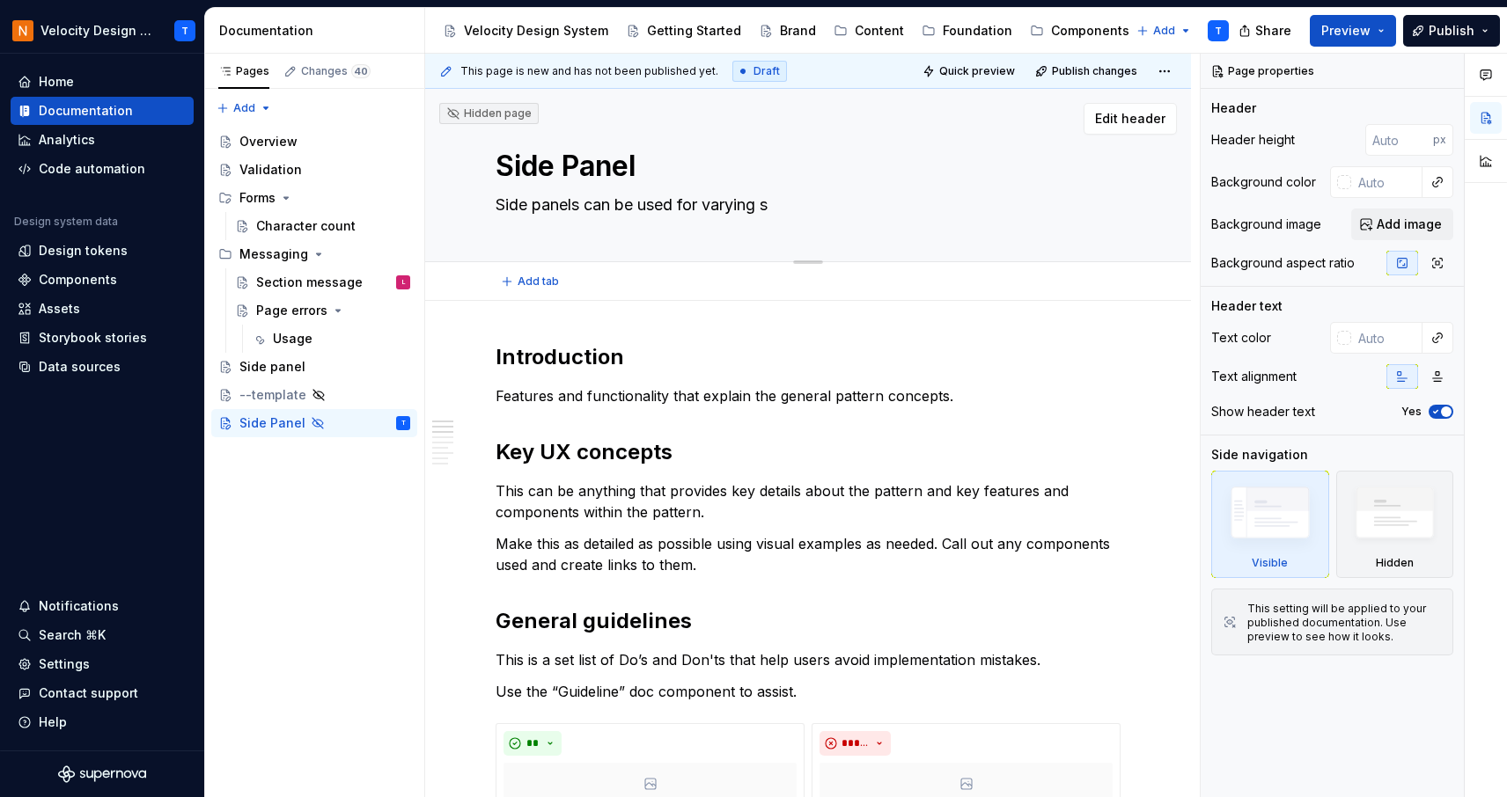
type textarea "*"
type textarea "Side panels can be used for varying su"
type textarea "*"
type textarea "Side panels can be used for varying s"
type textarea "*"
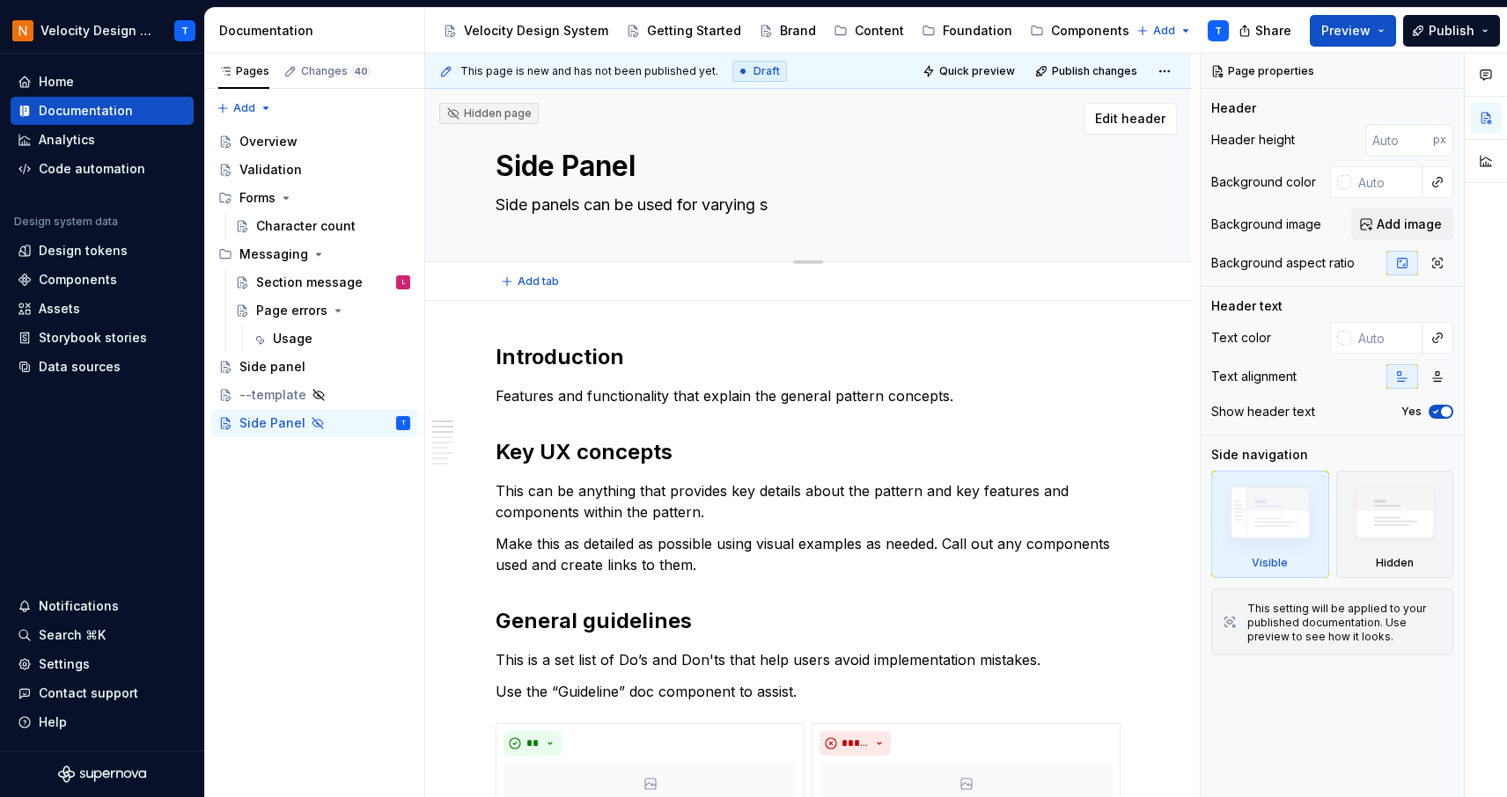
type textarea "Side panels can be used for varying"
type textarea "*"
type textarea "Side panels can be used for varying p"
type textarea "*"
type textarea "Side panels can be used for varying pu"
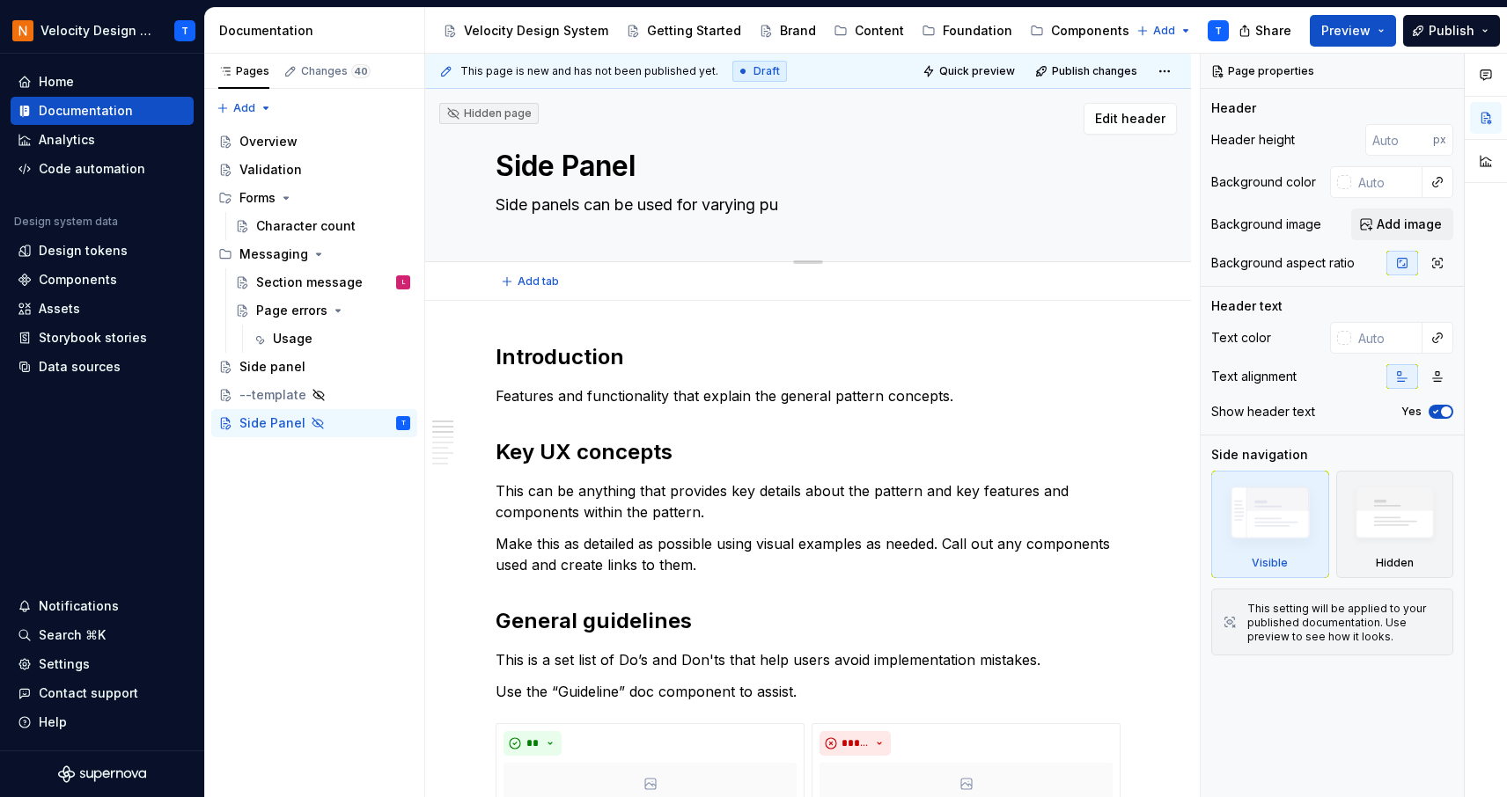
type textarea "*"
type textarea "Side panels can be used for varying pur"
type textarea "*"
type textarea "Side panels can be used for varying purp"
type textarea "*"
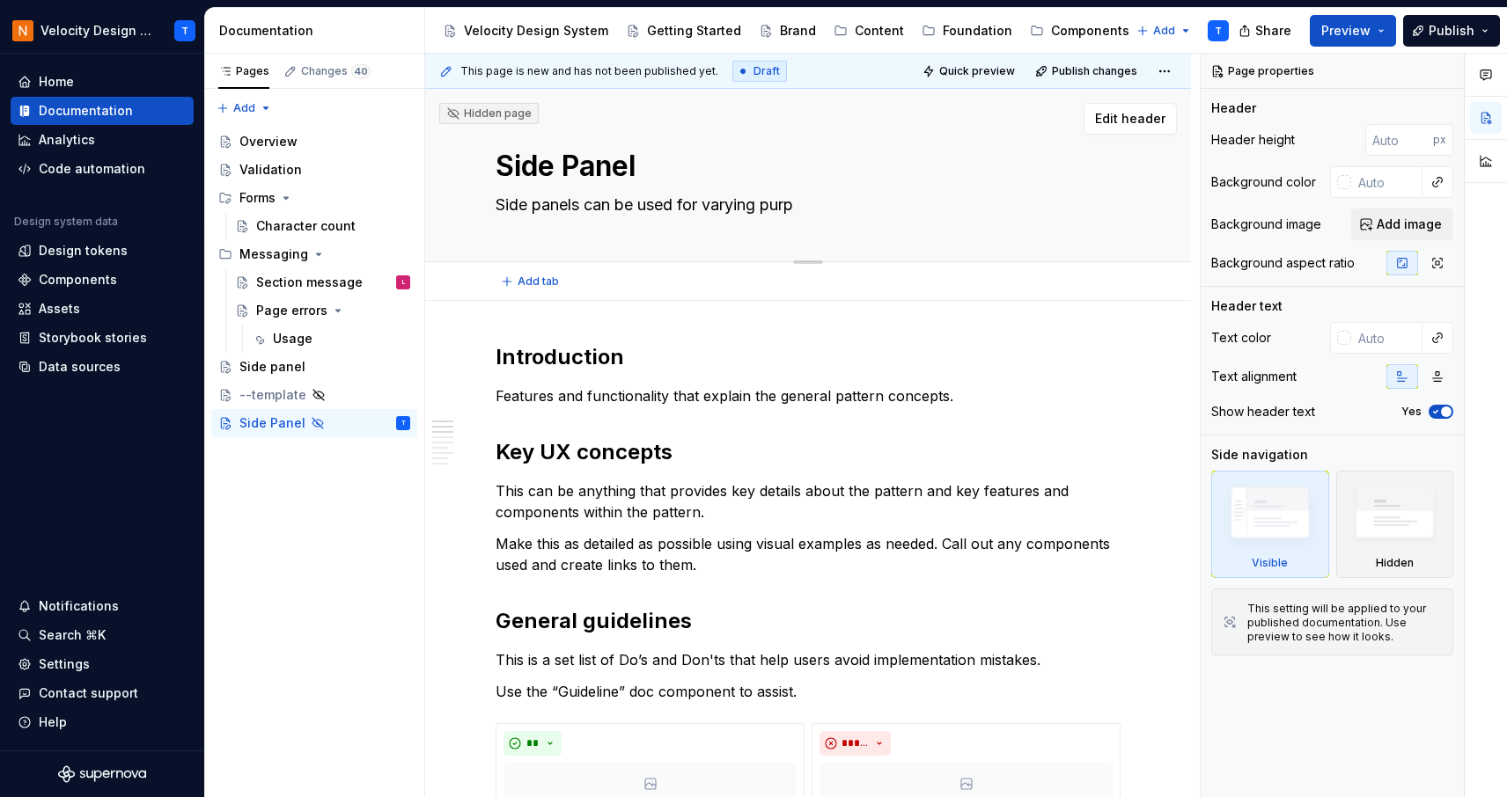
type textarea "Side panels can be used for varying purpo"
type textarea "*"
type textarea "Side panels can be used for varying purpose"
type textarea "*"
type textarea "Side panels can be used for varying purposes"
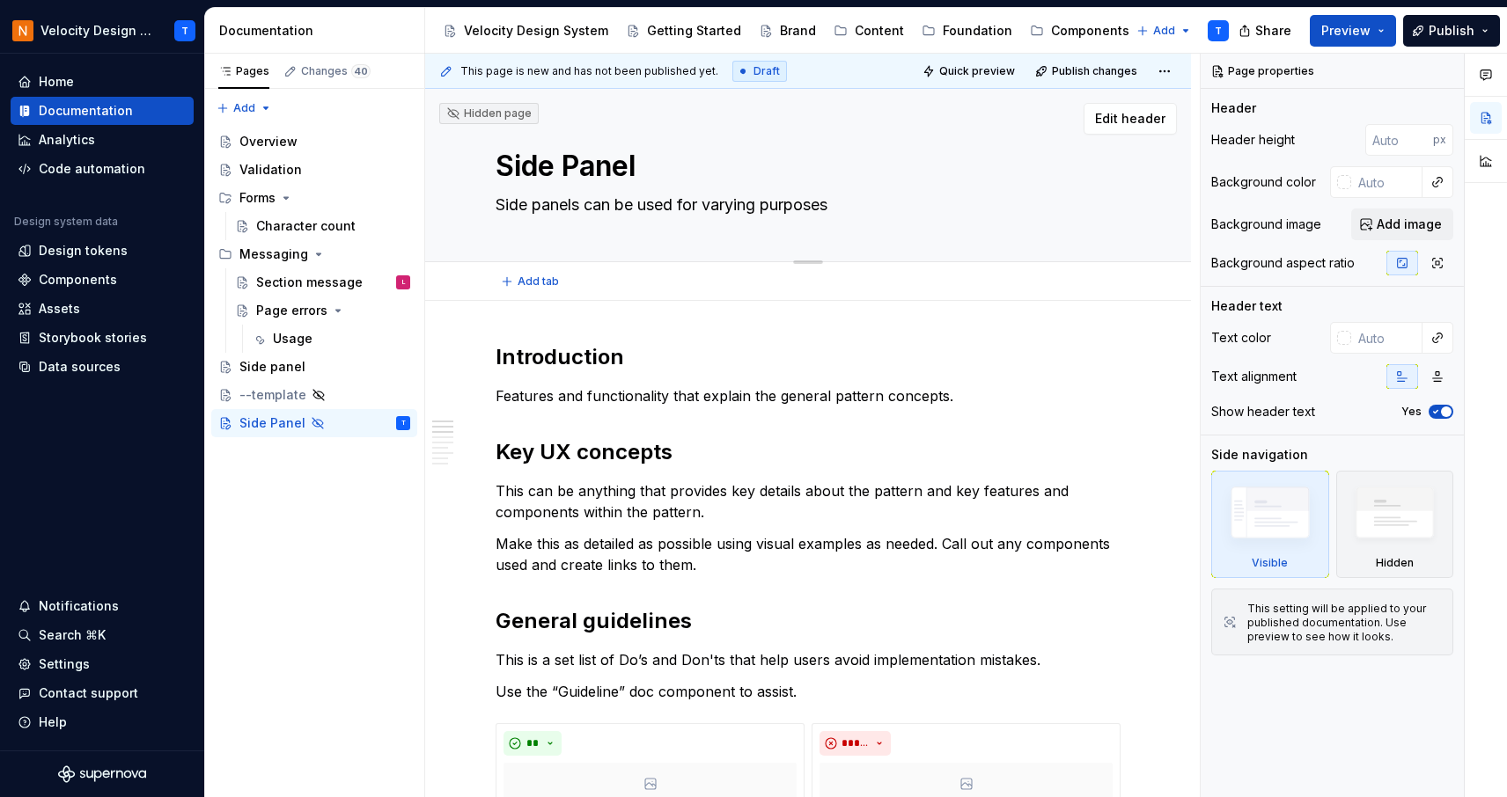
type textarea "*"
type textarea "Side panels can be used for varying purposes"
type textarea "*"
type textarea "Side panels can be used for varying purposes wh"
type textarea "*"
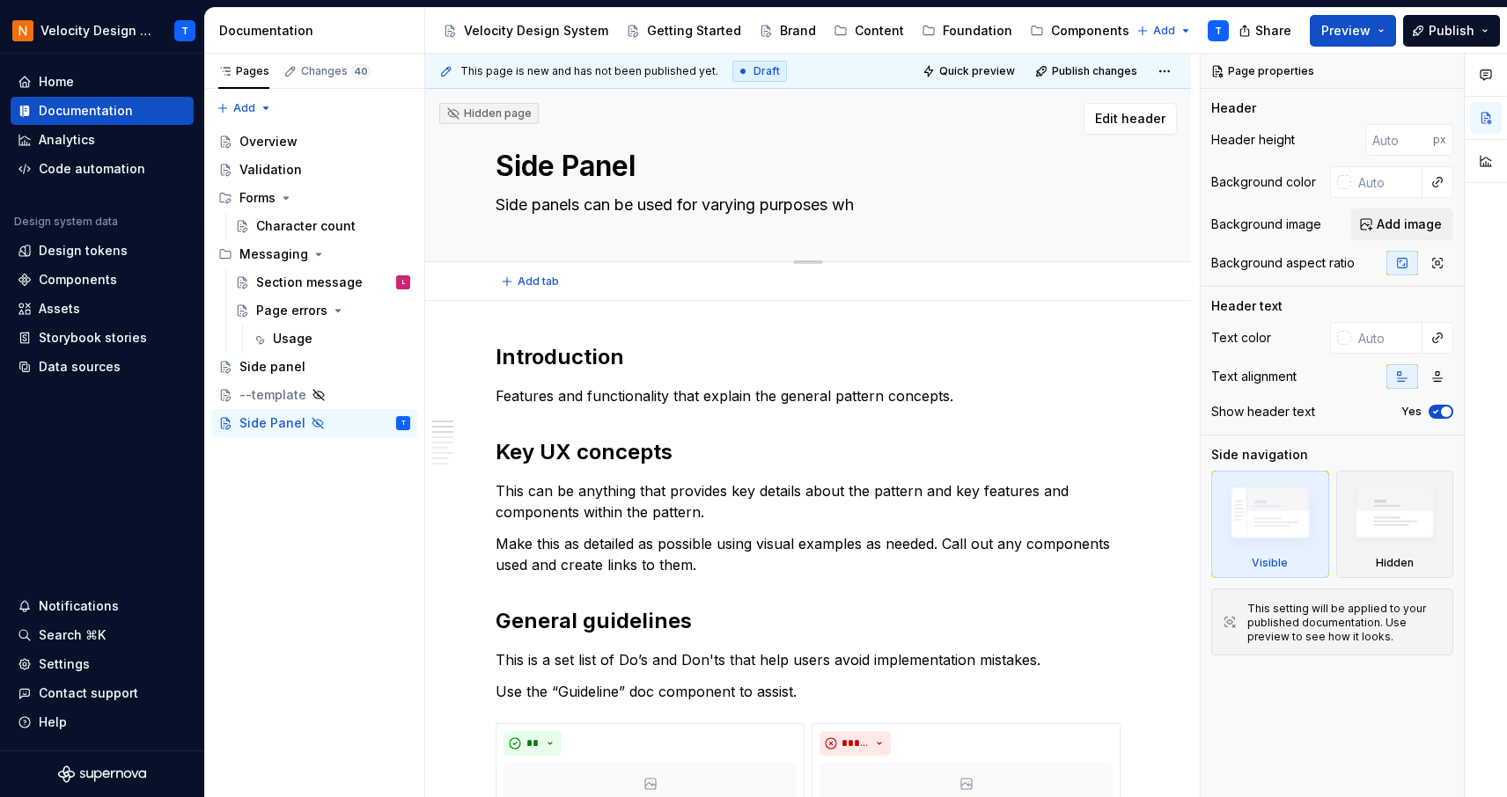
type textarea "Side panels can be used for varying purposes whe"
type textarea "*"
type textarea "Side panels can be used for varying purposes wher"
type textarea "*"
type textarea "Side panels can be used for varying purposes where"
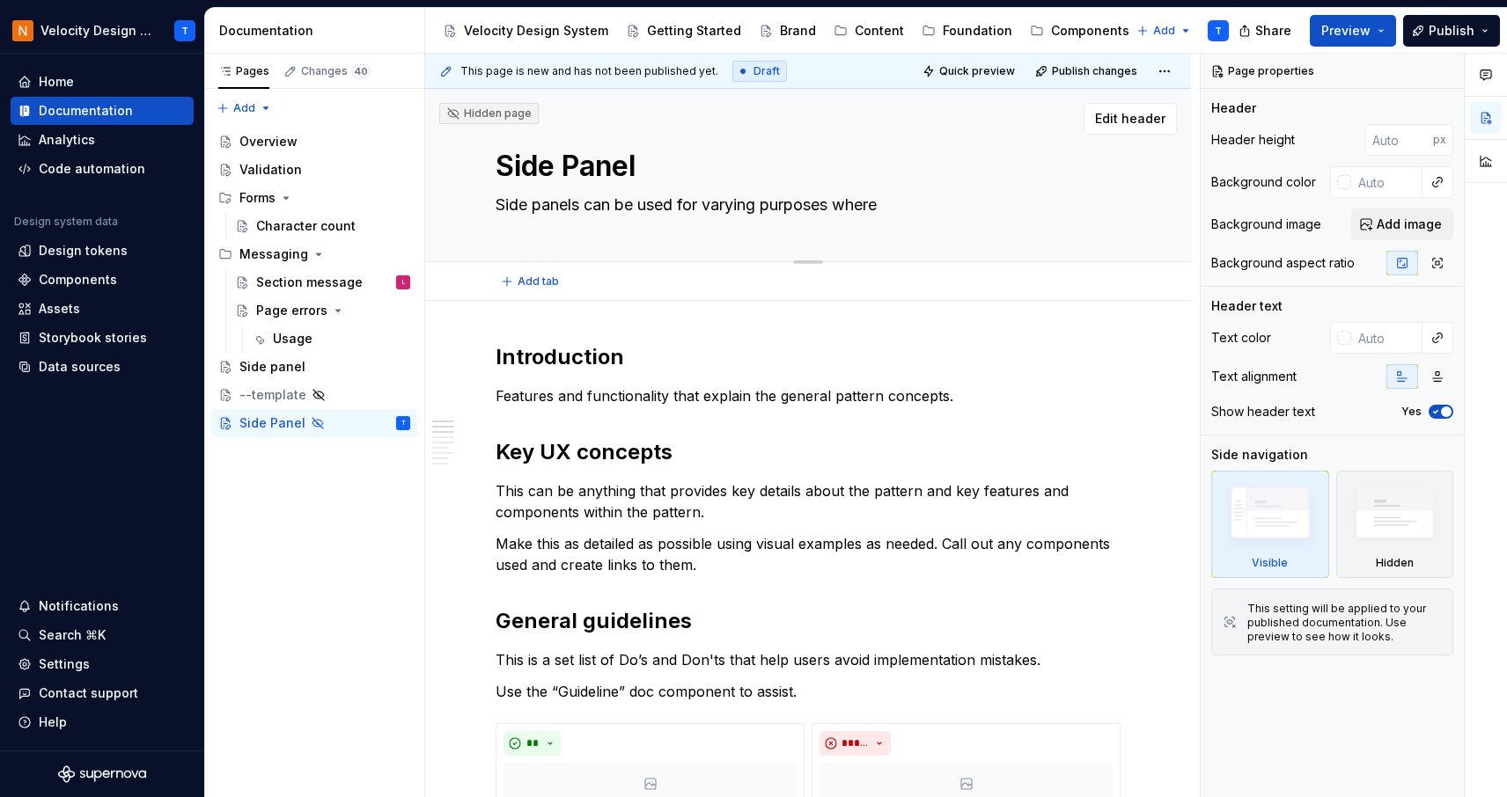
type textarea "*"
type textarea "Side panels can be used for varying purposes where"
type textarea "*"
type textarea "Side panels can be used for varying purposes where a"
type textarea "*"
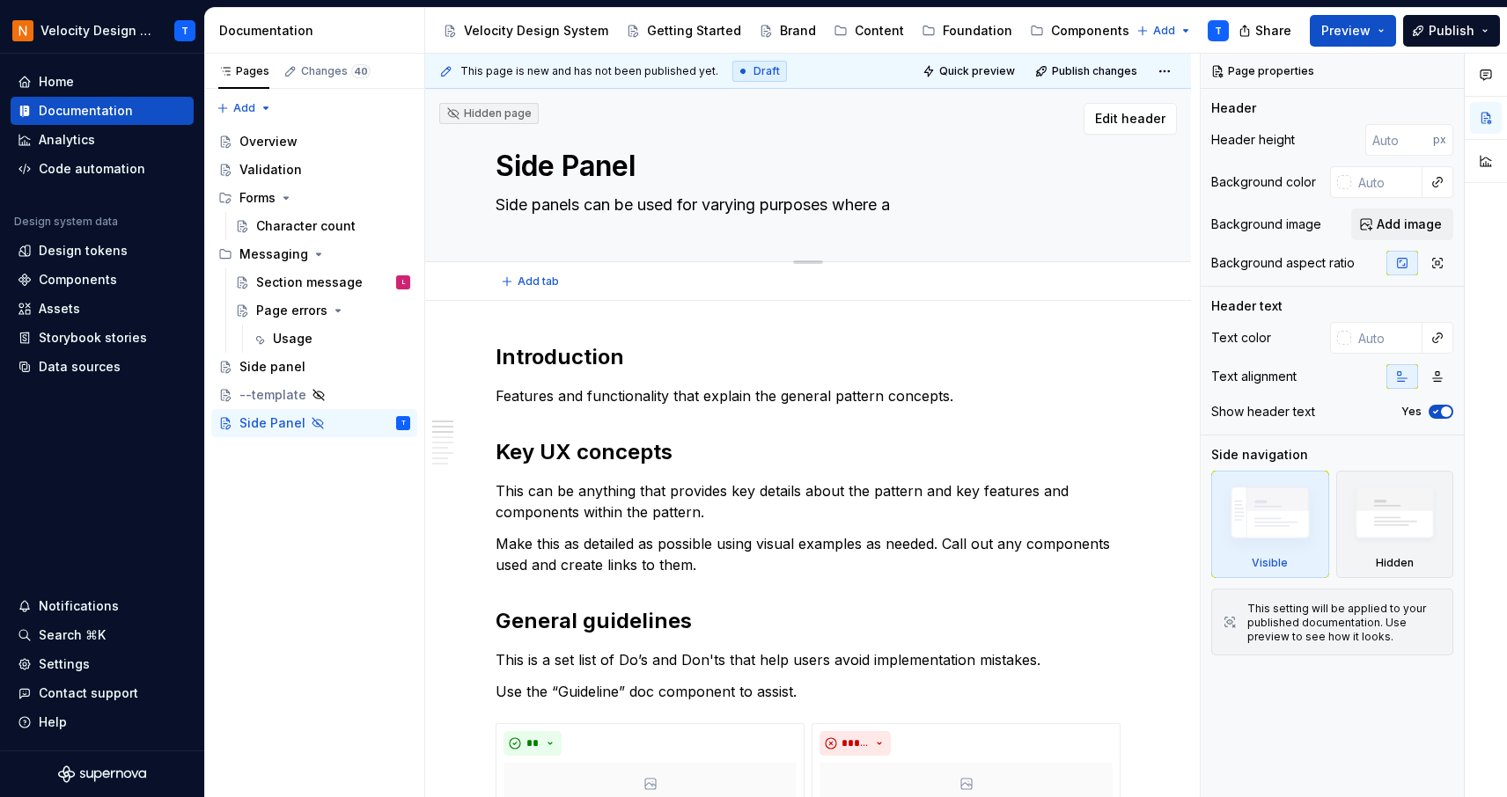
type textarea "Side panels can be used for varying purposes where a"
type textarea "*"
type textarea "Side panels can be used for varying purposes where a c"
type textarea "*"
type textarea "Side panels can be used for varying purposes where a"
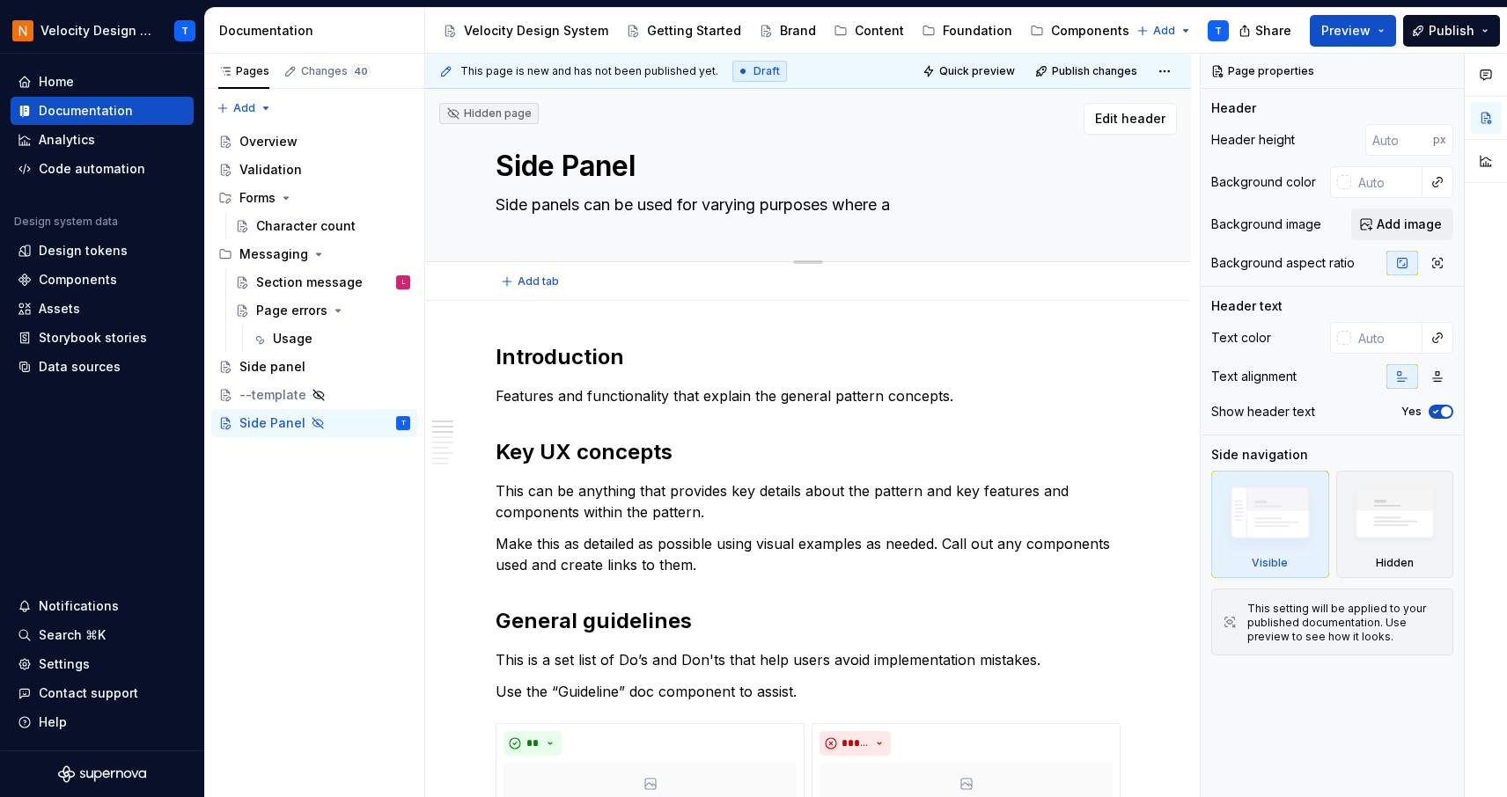
type textarea "*"
type textarea "Side panels can be used for varying purposes where a f"
type textarea "*"
type textarea "Side panels can be used for varying purposes where a fu"
type textarea "*"
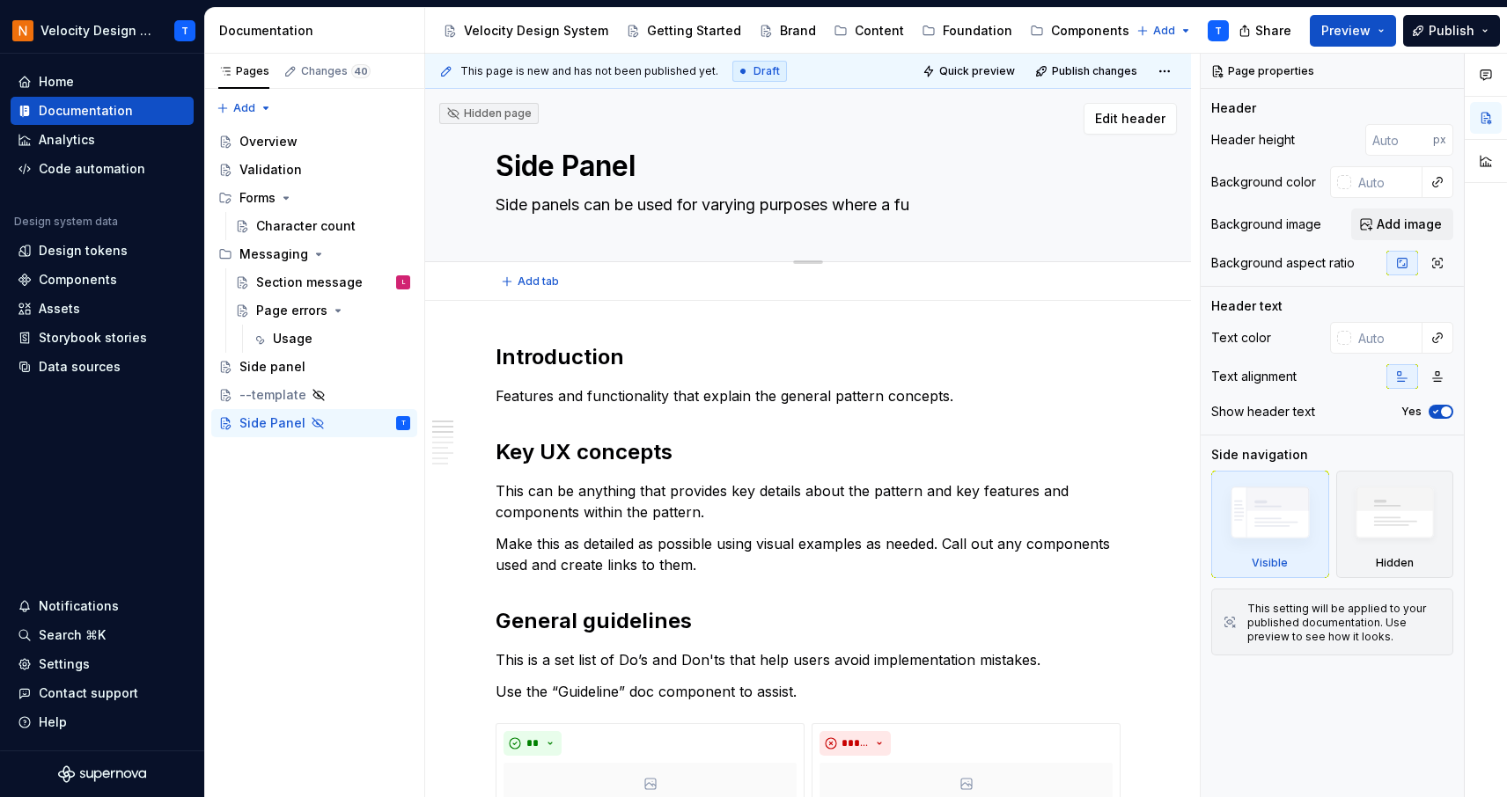
type textarea "Side panels can be used for varying purposes where a ful"
type textarea "*"
type textarea "Side panels can be used for varying purposes where a full"
type textarea "*"
type textarea "Side panels can be used for varying purposes where a full"
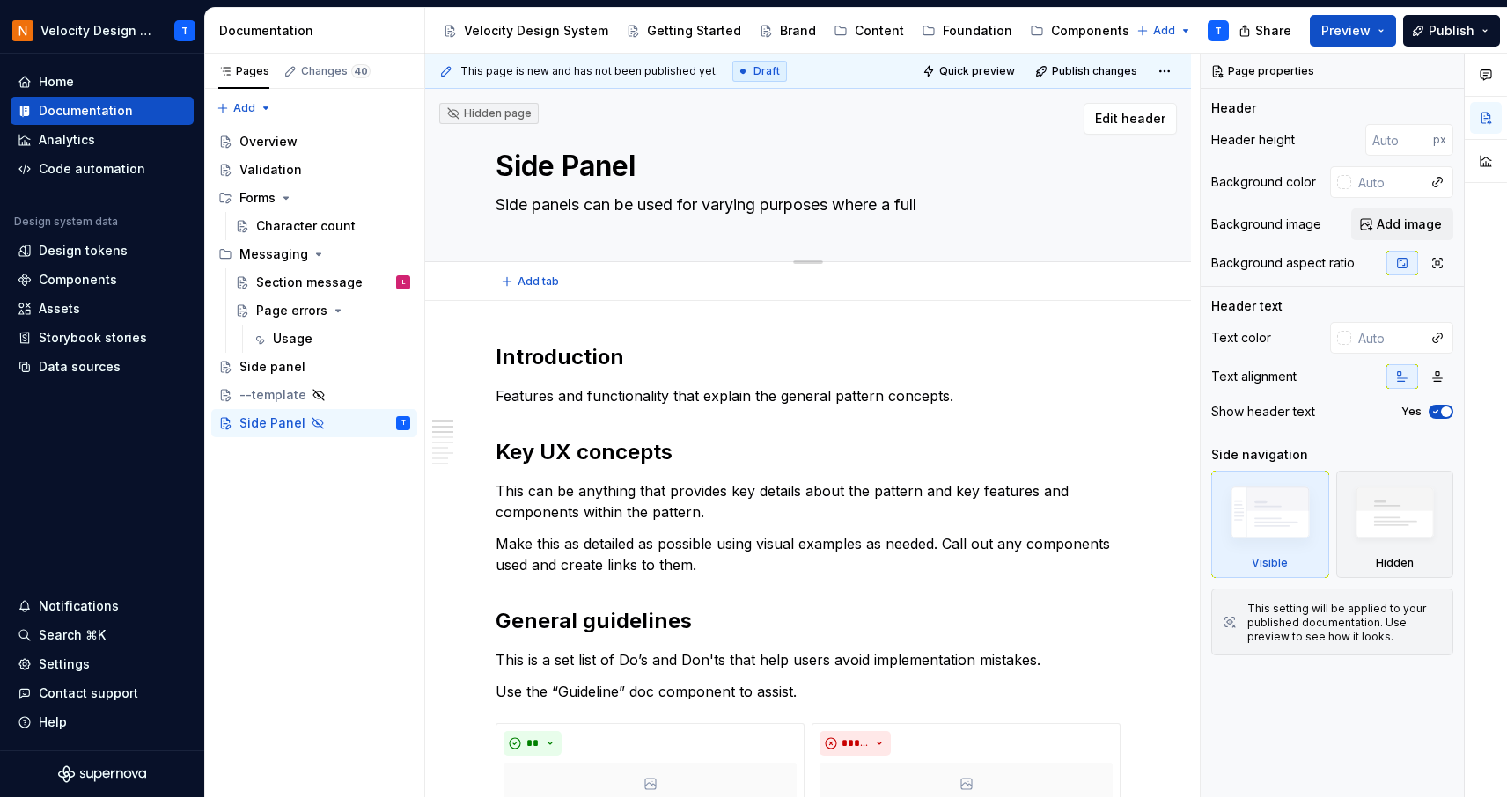
type textarea "*"
type textarea "Side panels can be used for varying purposes where a full p"
type textarea "*"
type textarea "Side panels can be used for varying purposes where a full pa"
type textarea "*"
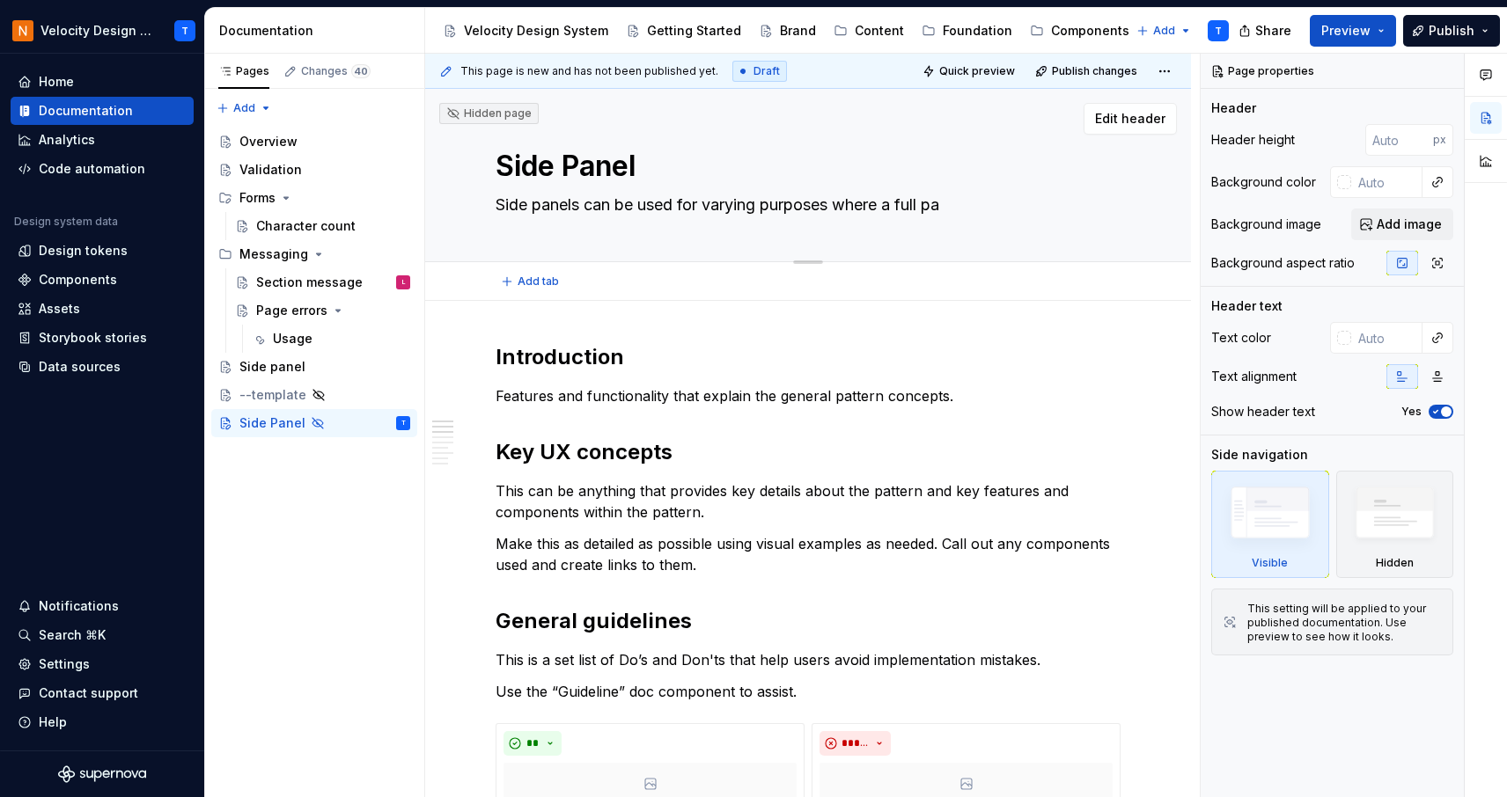
type textarea "Side panels can be used for varying purposes where a full pag"
type textarea "*"
type textarea "Side panels can be used for varying purposes where a full page"
type textarea "*"
type textarea "Side panels can be used for varying purposes where a full page"
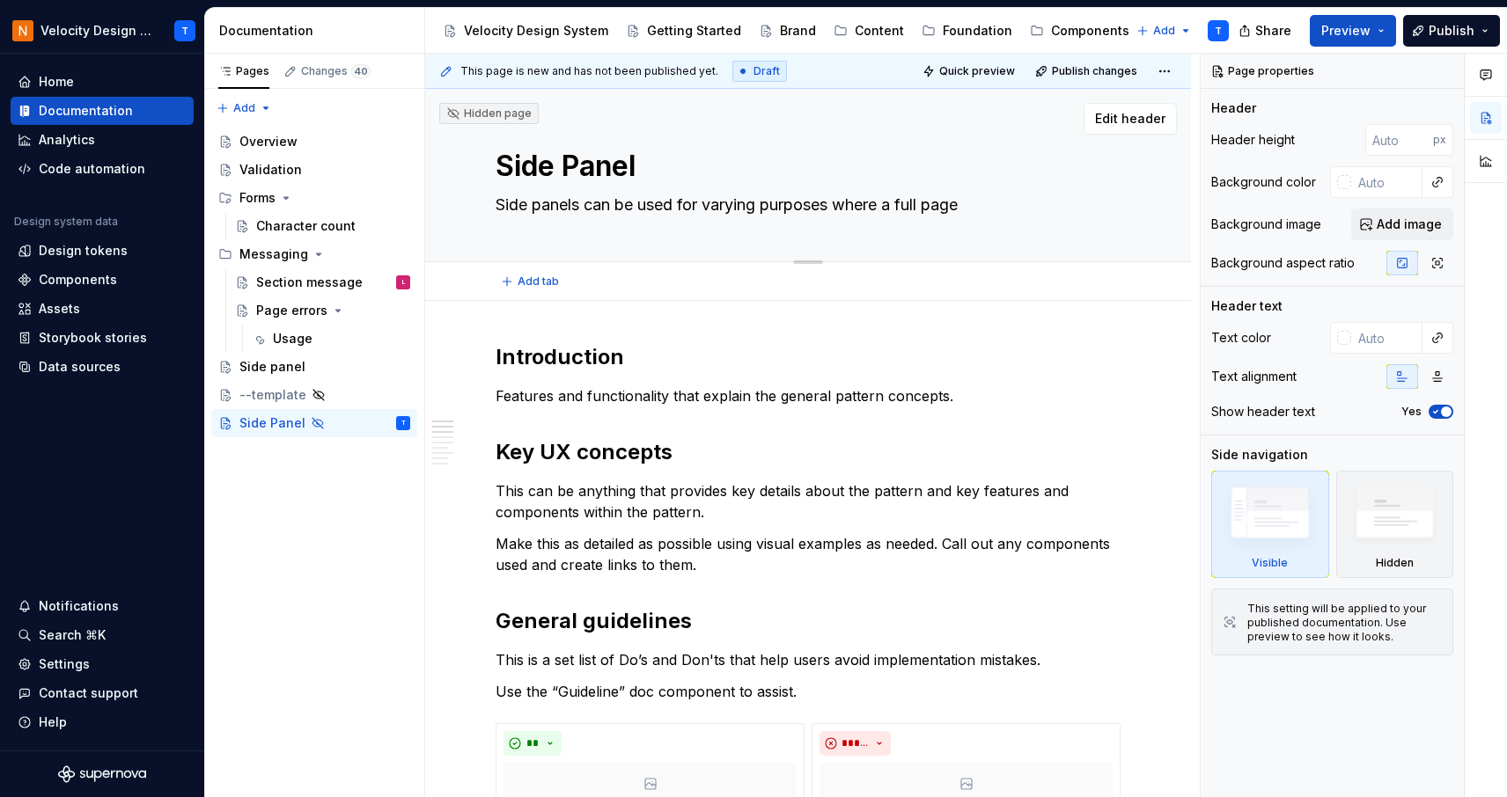
type textarea "*"
type textarea "Side panels can be used for varying purposes where a full page i"
type textarea "*"
type textarea "Side panels can be used for varying purposes where a full page is"
type textarea "*"
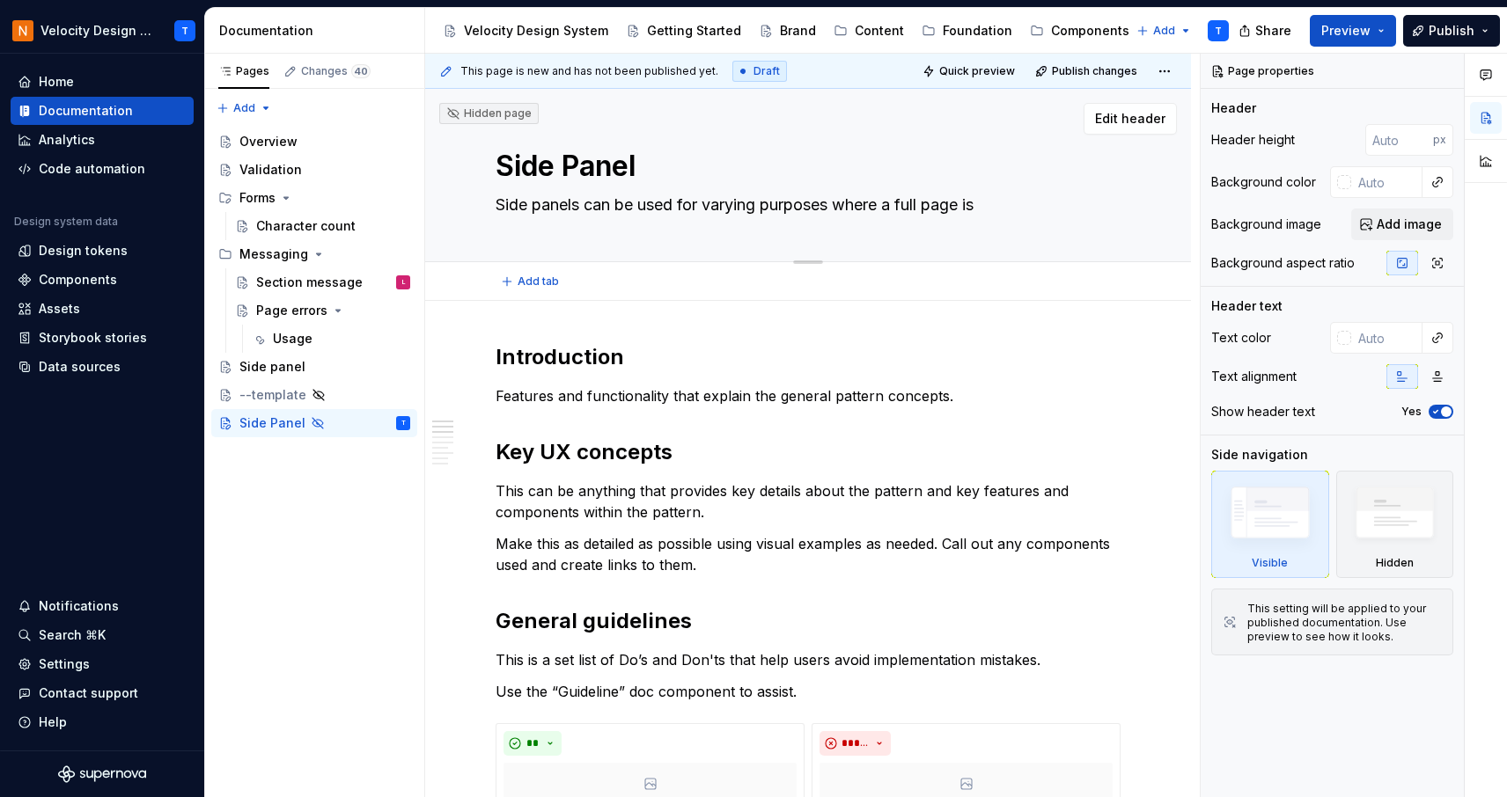
type textarea "Side panels can be used for varying purposes where a full page is"
type textarea "*"
type textarea "Side panels can be used for varying purposes where a full page is n"
type textarea "*"
type textarea "Side panels can be used for varying purposes where a full page is no"
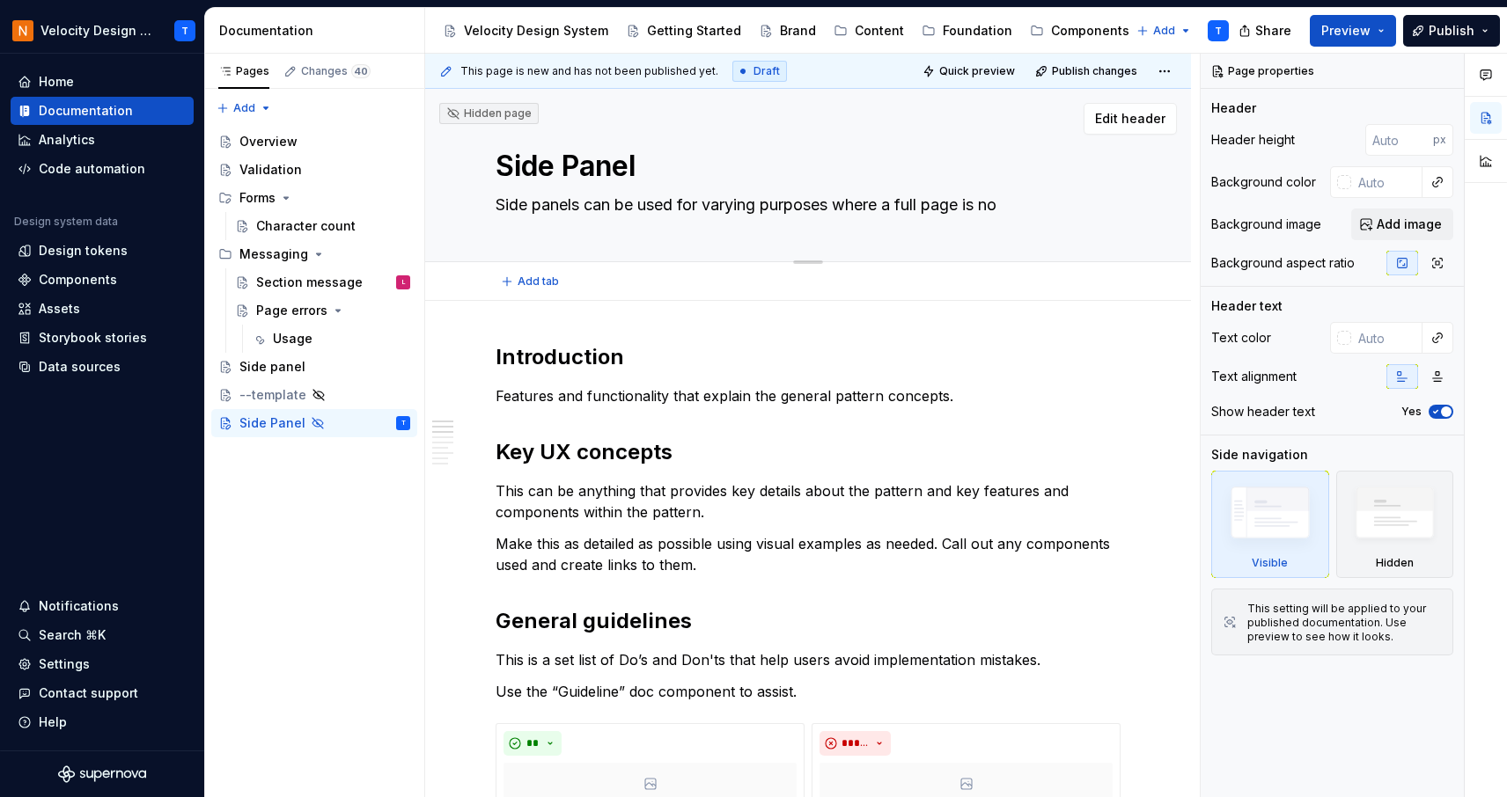
type textarea "*"
type textarea "Side panels can be used for varying purposes where a full page is not"
type textarea "*"
type textarea "Side panels can be used for varying purposes where a full page is not"
type textarea "*"
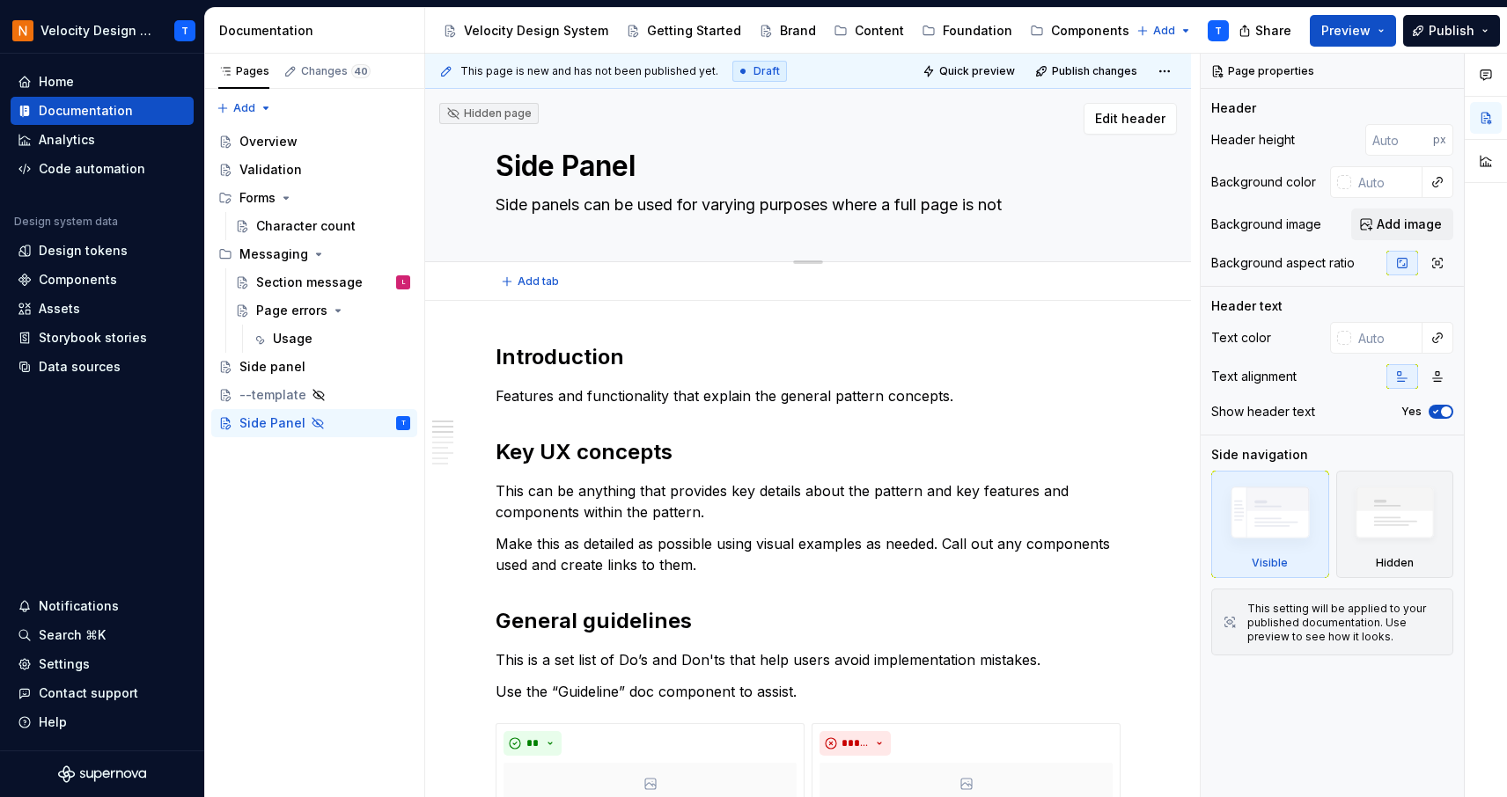
type textarea "Side panels can be used for varying purposes where a full page is not n"
type textarea "*"
type textarea "Side panels can be used for varying purposes where a full page is not ne"
type textarea "*"
type textarea "Side panels can be used for varying purposes where a full page is not nee"
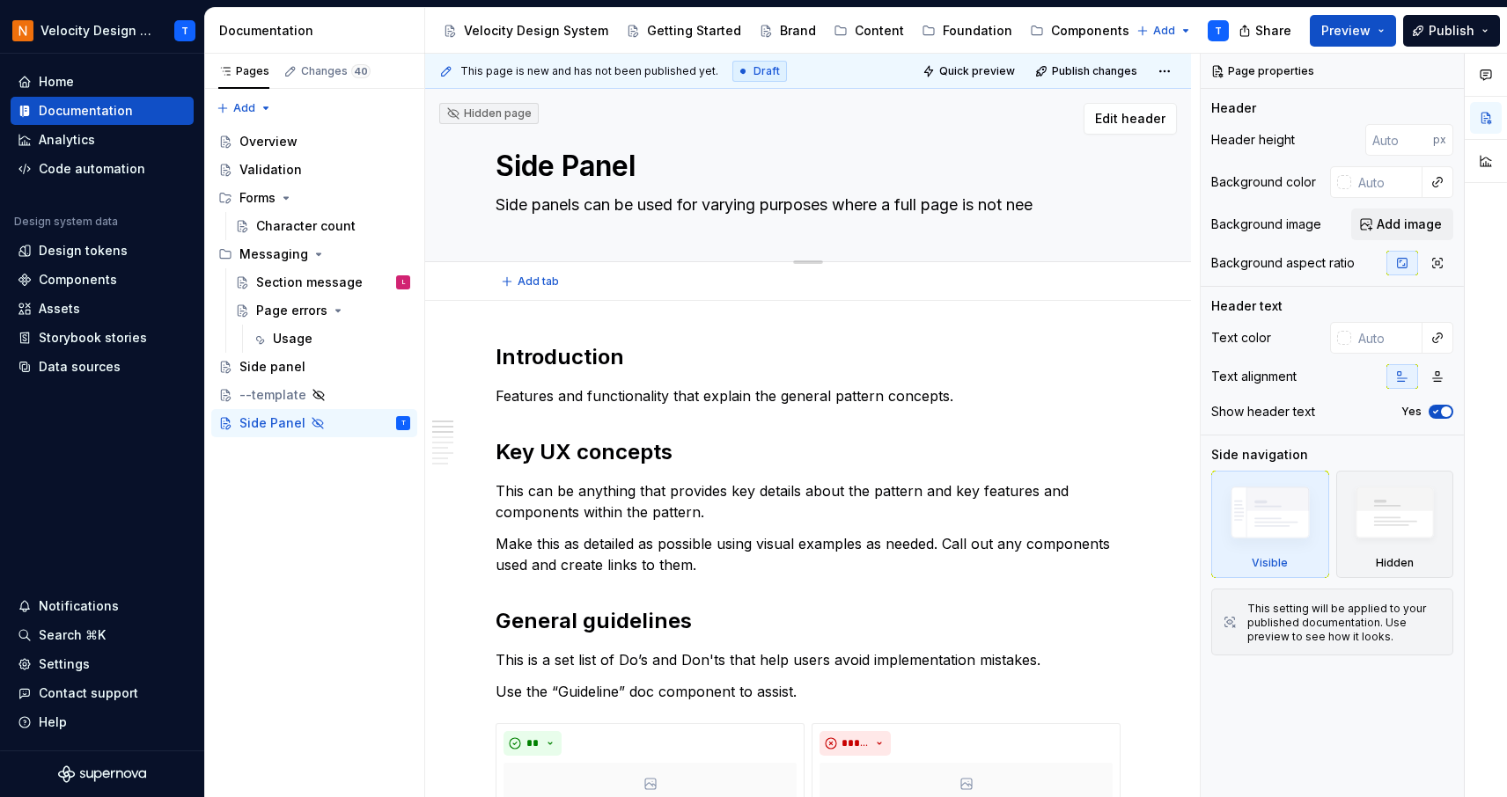
type textarea "*"
type textarea "Side panels can be used for varying purposes where a full page is not need"
type textarea "*"
type textarea "Side panels can be used for varying purposes where a full page is not neede"
type textarea "*"
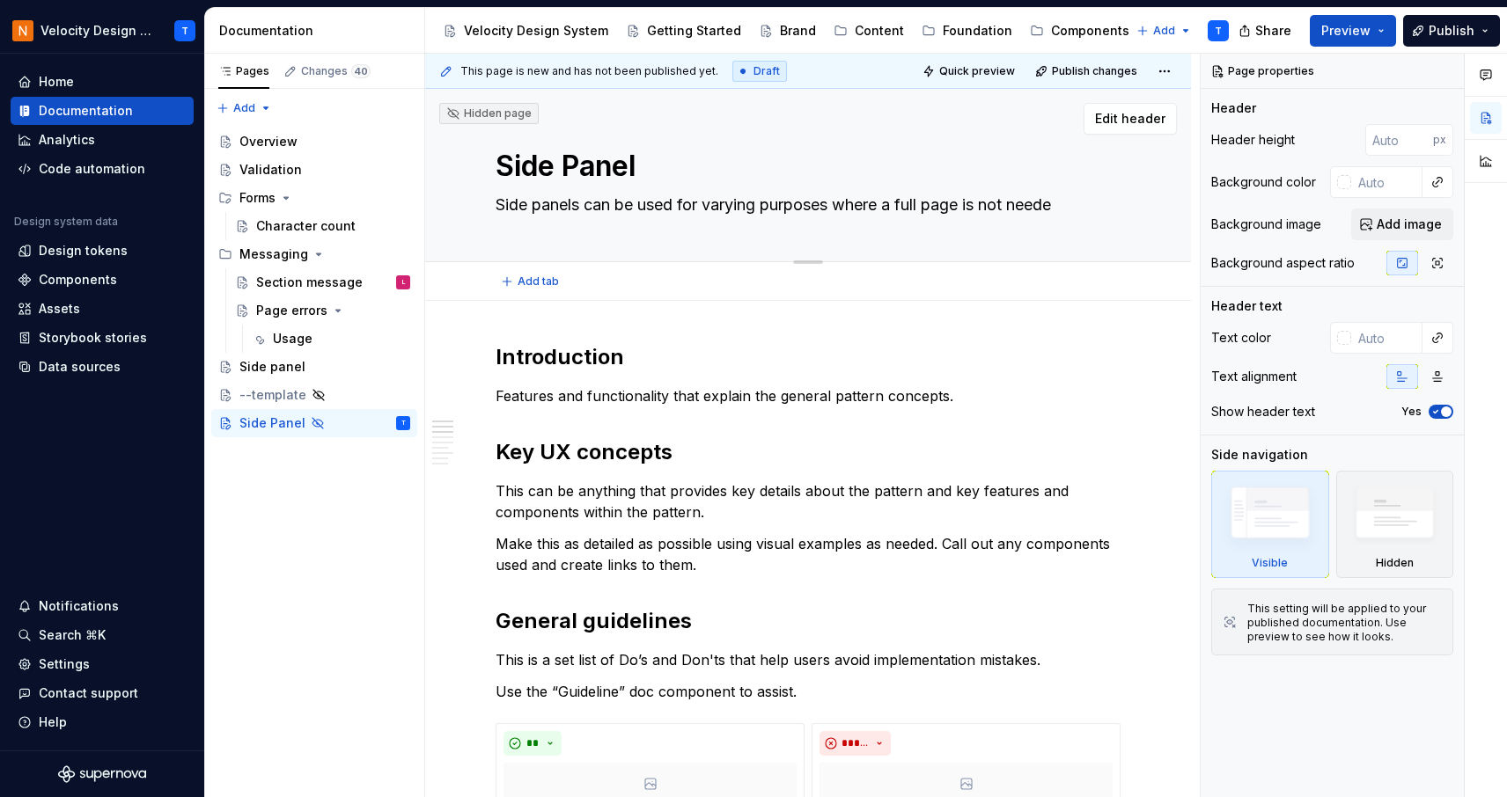
type textarea "Side panels can be used for varying purposes where a full page is not needed"
type textarea "*"
type textarea "Side panels can be used for varying purposes where a full page is not needed."
type textarea "*"
type textarea "Side panels can be used for varying purposes where a full page is not needed."
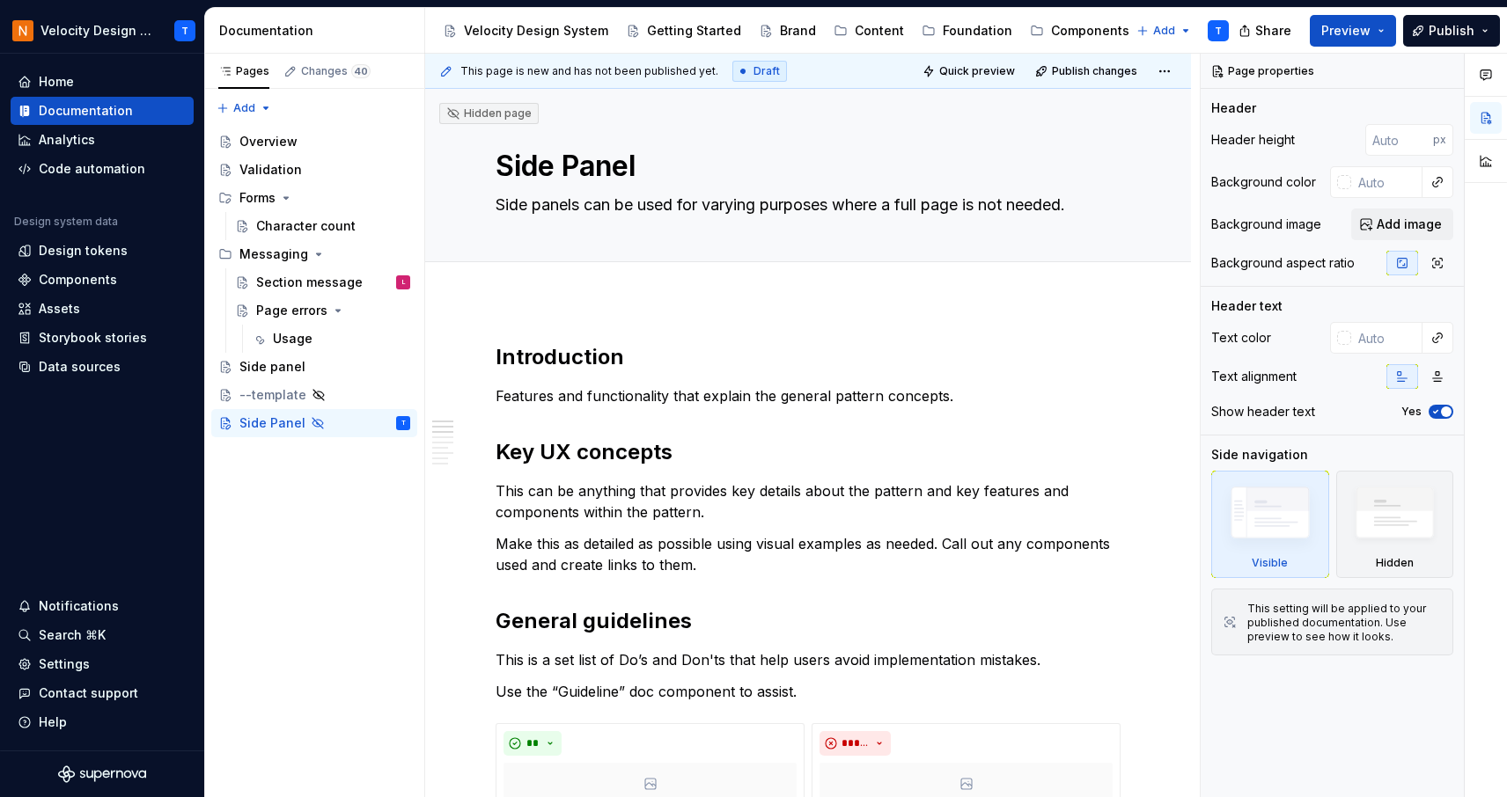
type textarea "*"
type textarea "Side panels can be used for varying purposes where a full page is not needed."
click at [999, 346] on h2 "Introduction" at bounding box center [807, 357] width 625 height 28
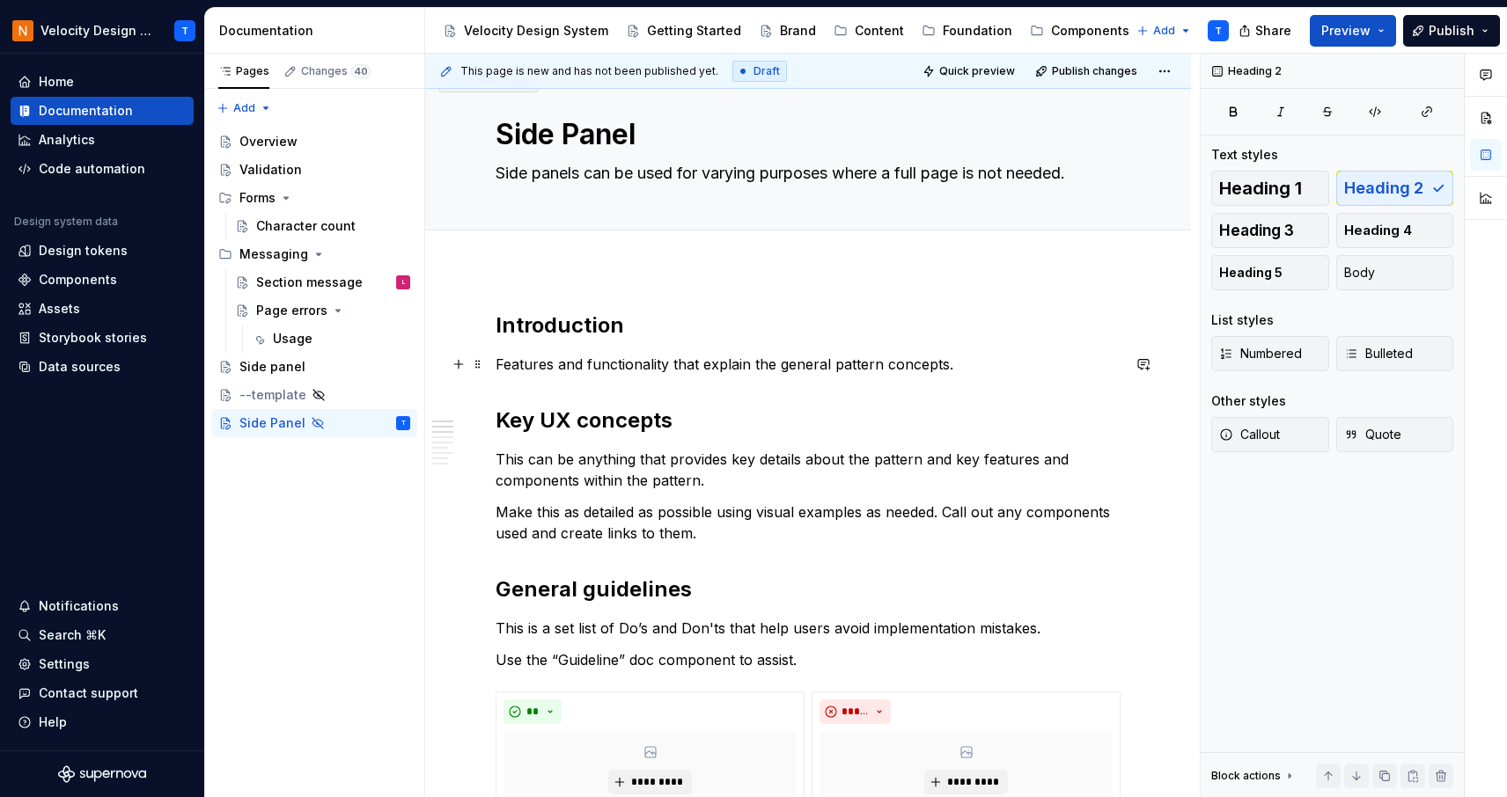
scroll to position [30, 0]
click at [576, 331] on h2 "Introduction" at bounding box center [807, 327] width 625 height 28
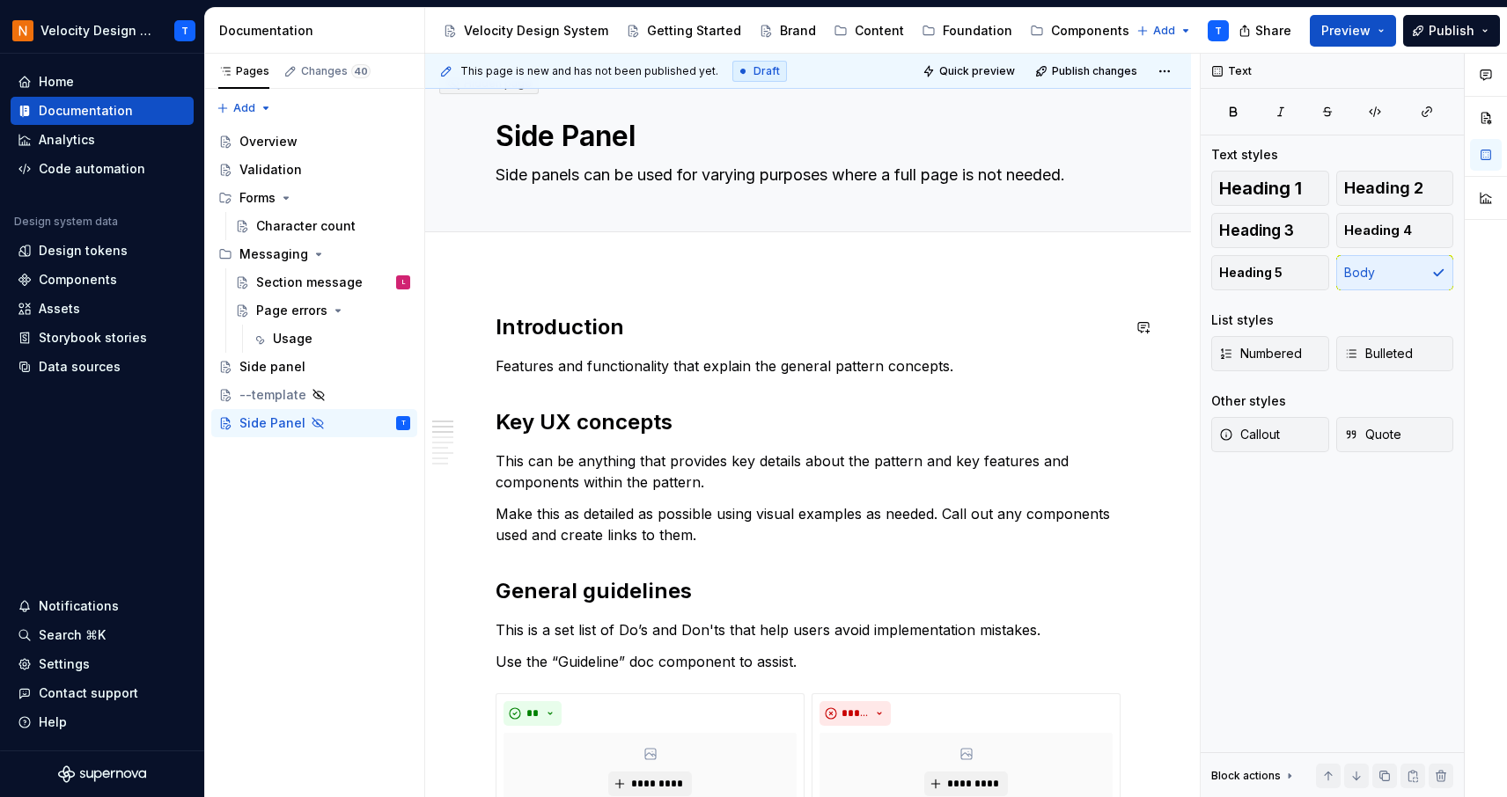
click at [532, 363] on p "Features and functionality that explain the general pattern concepts." at bounding box center [807, 366] width 625 height 21
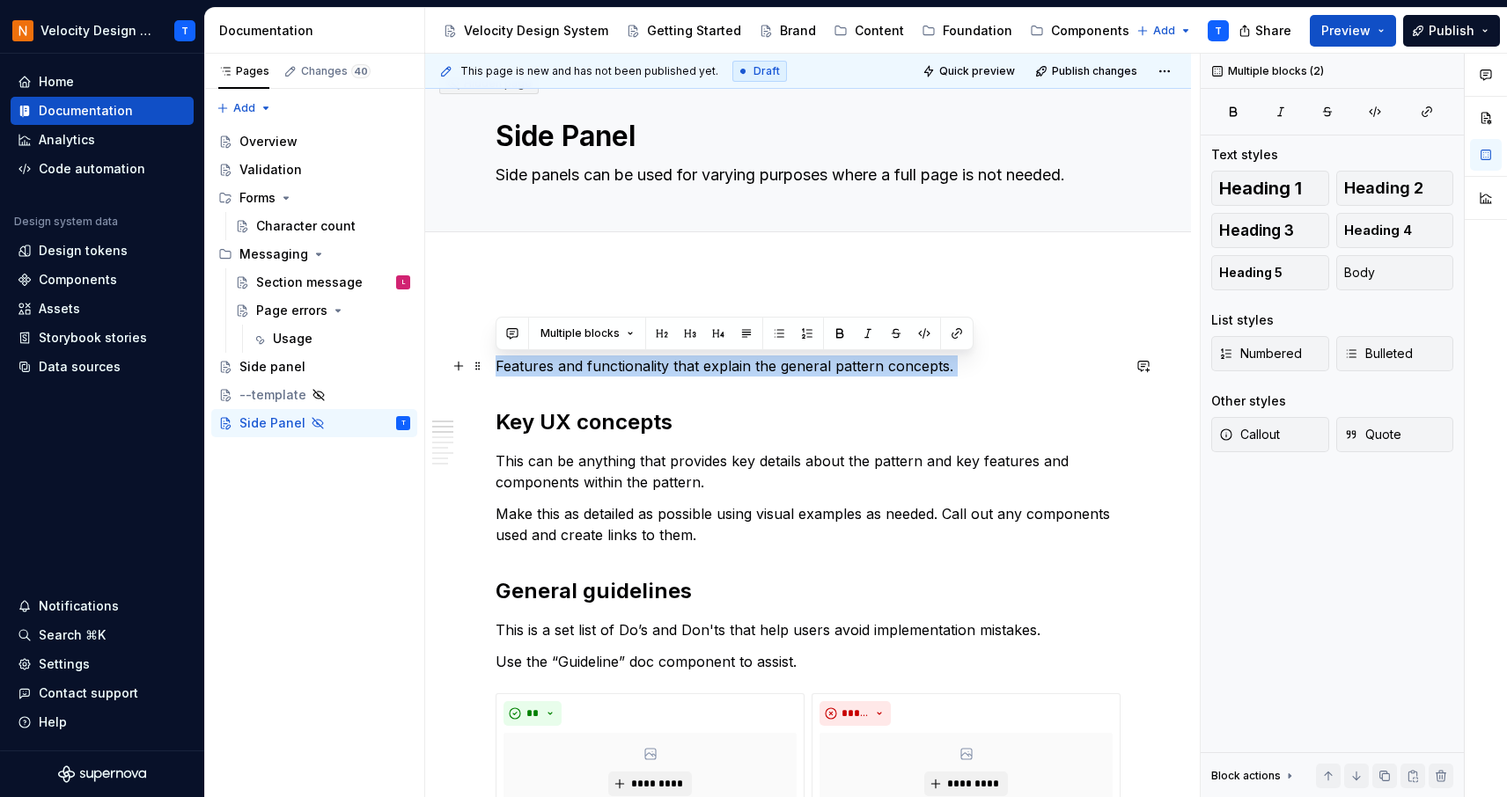
drag, startPoint x: 954, startPoint y: 382, endPoint x: 497, endPoint y: 366, distance: 457.0
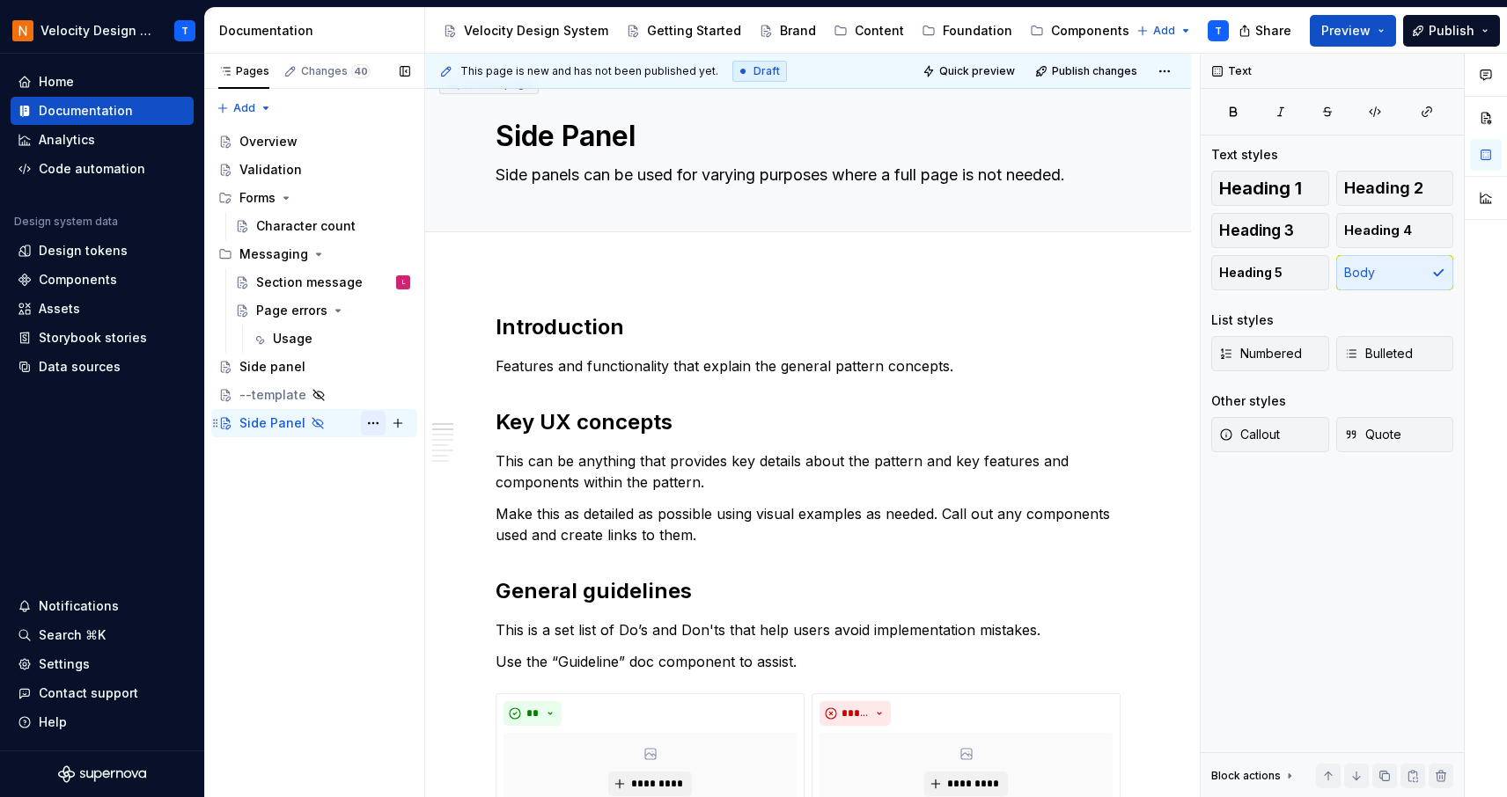
click at [367, 423] on button "Page tree" at bounding box center [373, 423] width 25 height 25
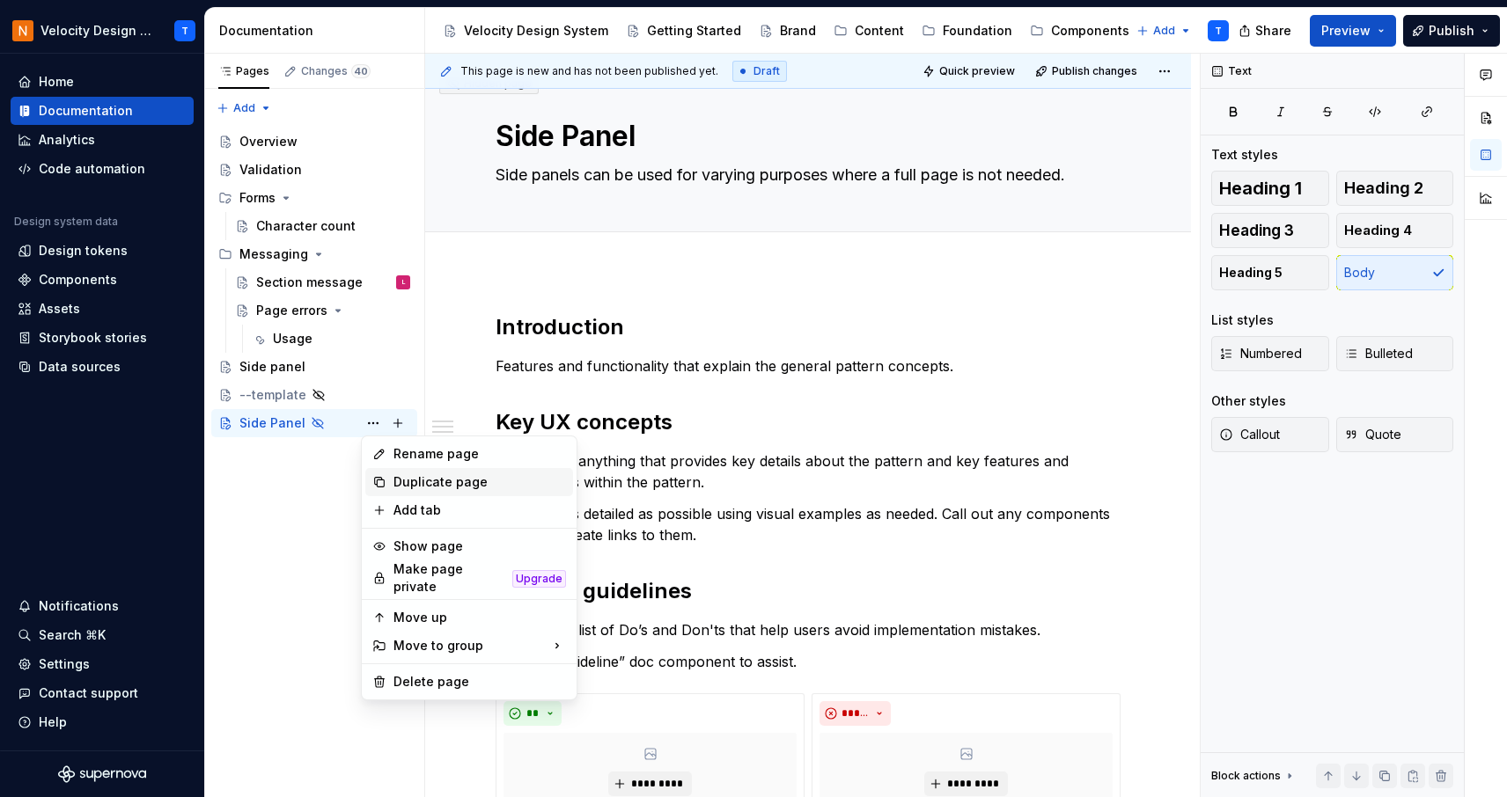
click at [402, 476] on div "Duplicate page" at bounding box center [479, 482] width 172 height 18
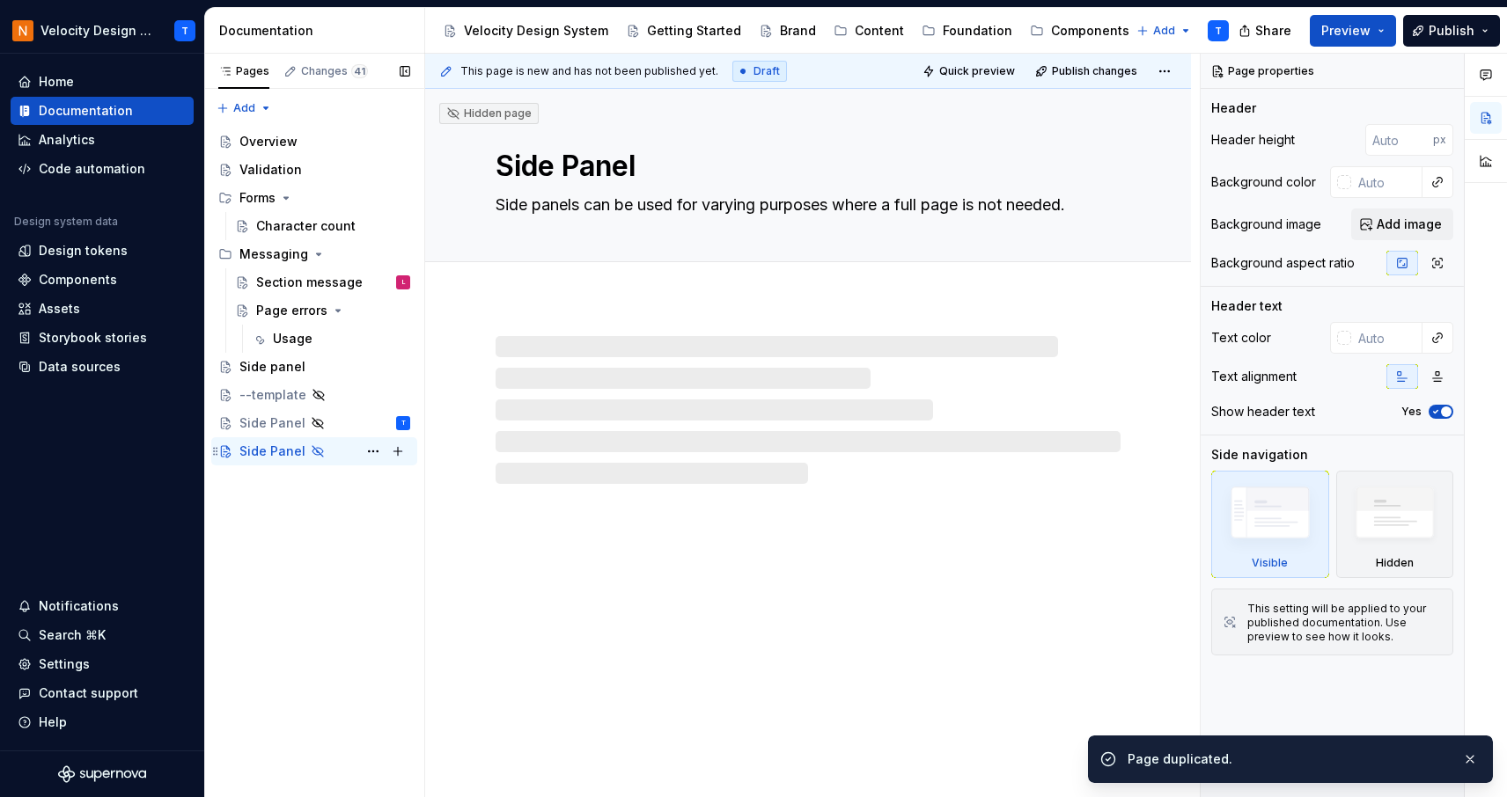
click at [268, 453] on div "Side Panel" at bounding box center [272, 452] width 66 height 18
click at [370, 455] on button "Page tree" at bounding box center [373, 451] width 25 height 25
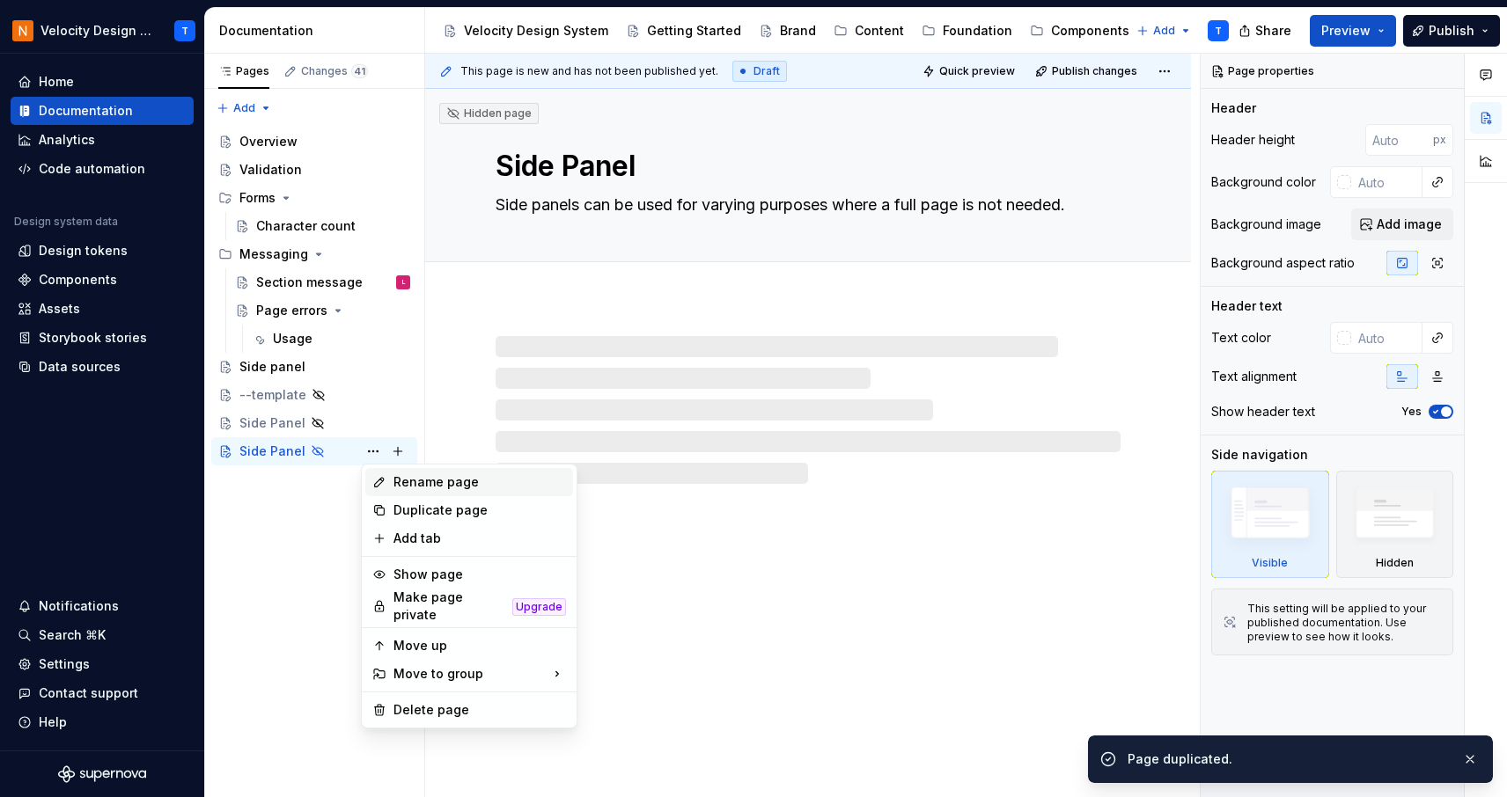
click at [422, 490] on div "Rename page" at bounding box center [479, 482] width 172 height 18
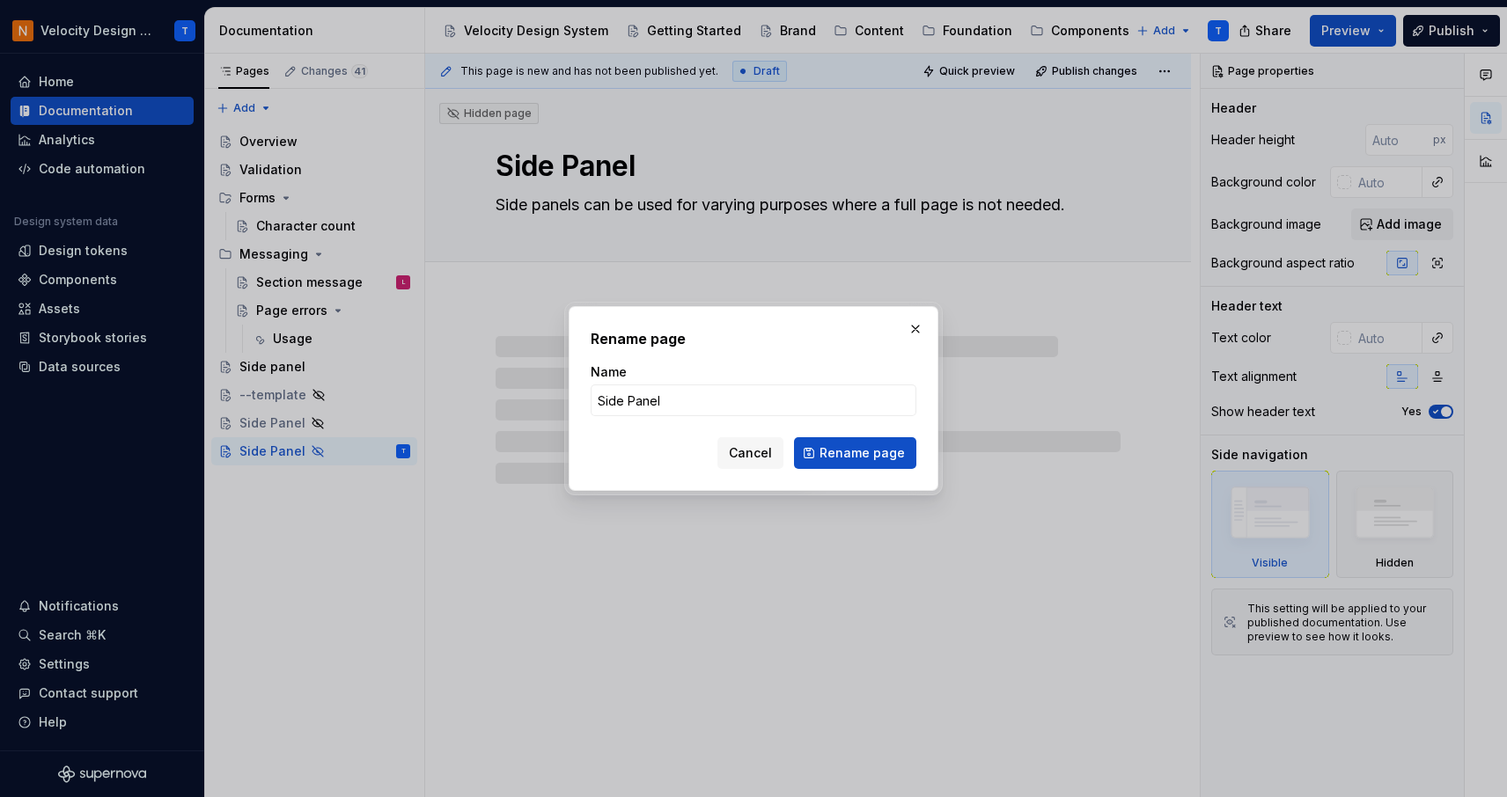
type textarea "*"
type input "B"
type textarea "*"
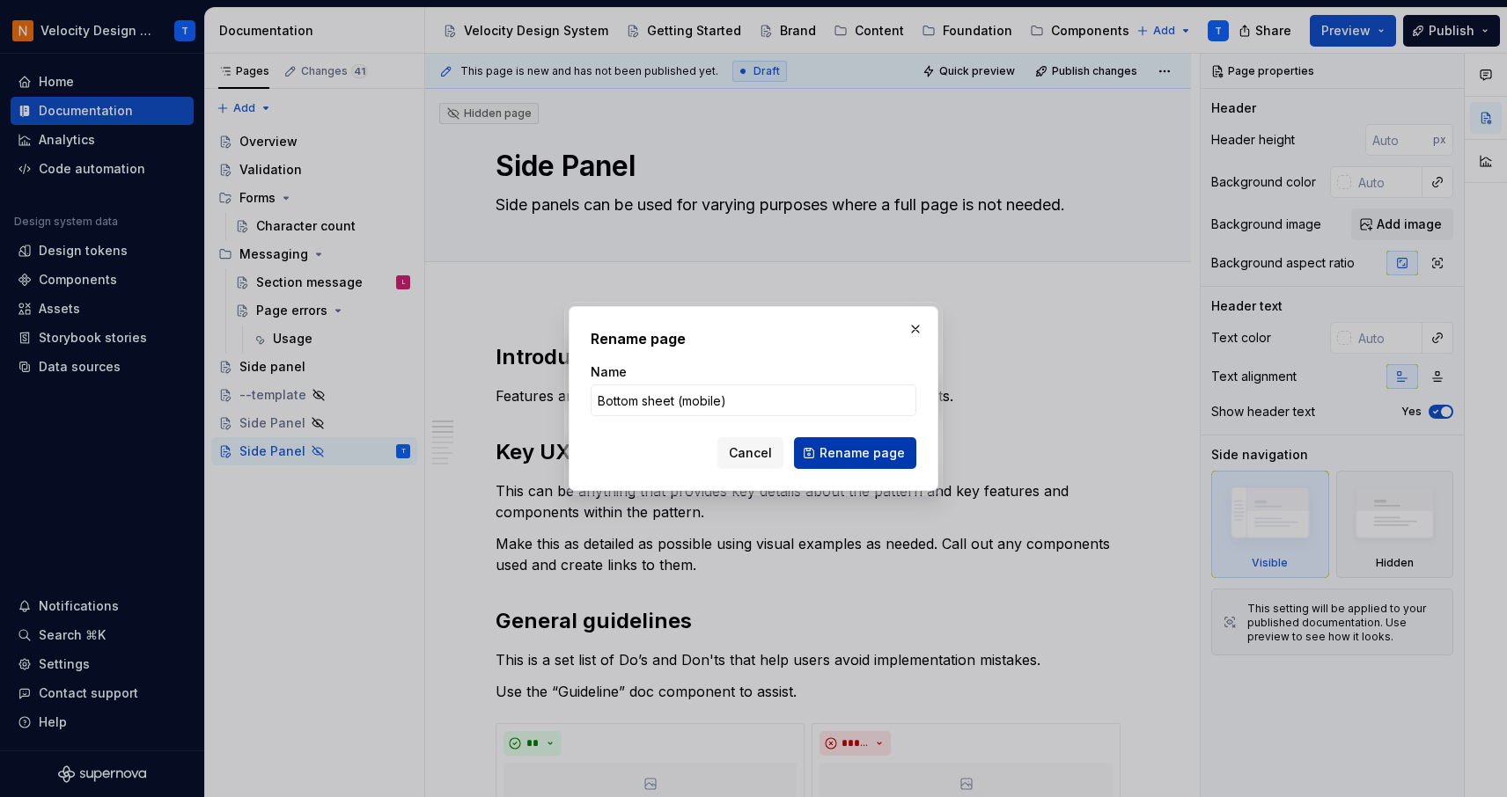
type input "Bottom sheet (mobile)"
click at [871, 451] on span "Rename page" at bounding box center [861, 453] width 85 height 18
type textarea "*"
type textarea "Bottom sheet (mobile)"
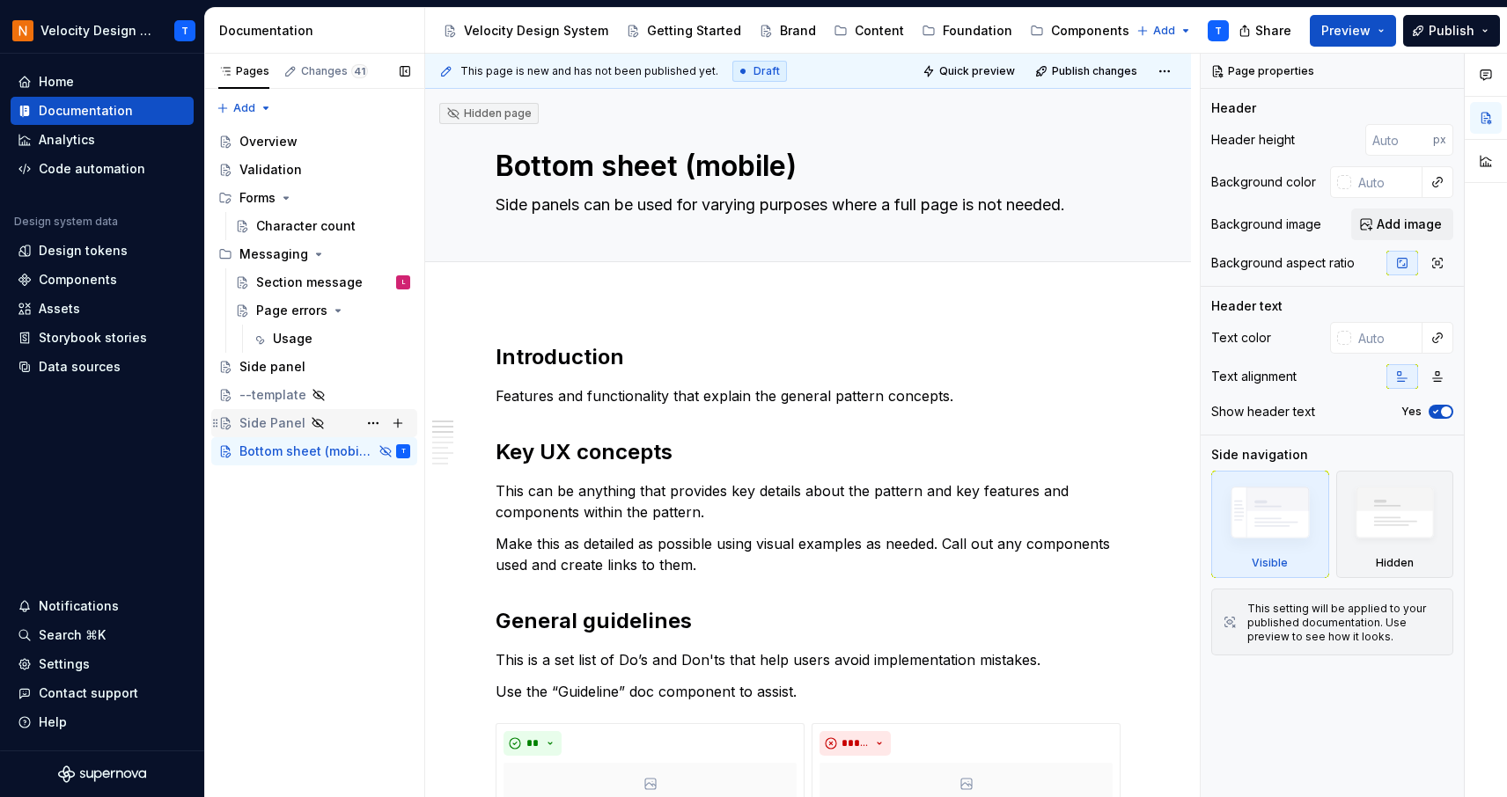
click at [270, 417] on div "Side Panel" at bounding box center [272, 423] width 66 height 18
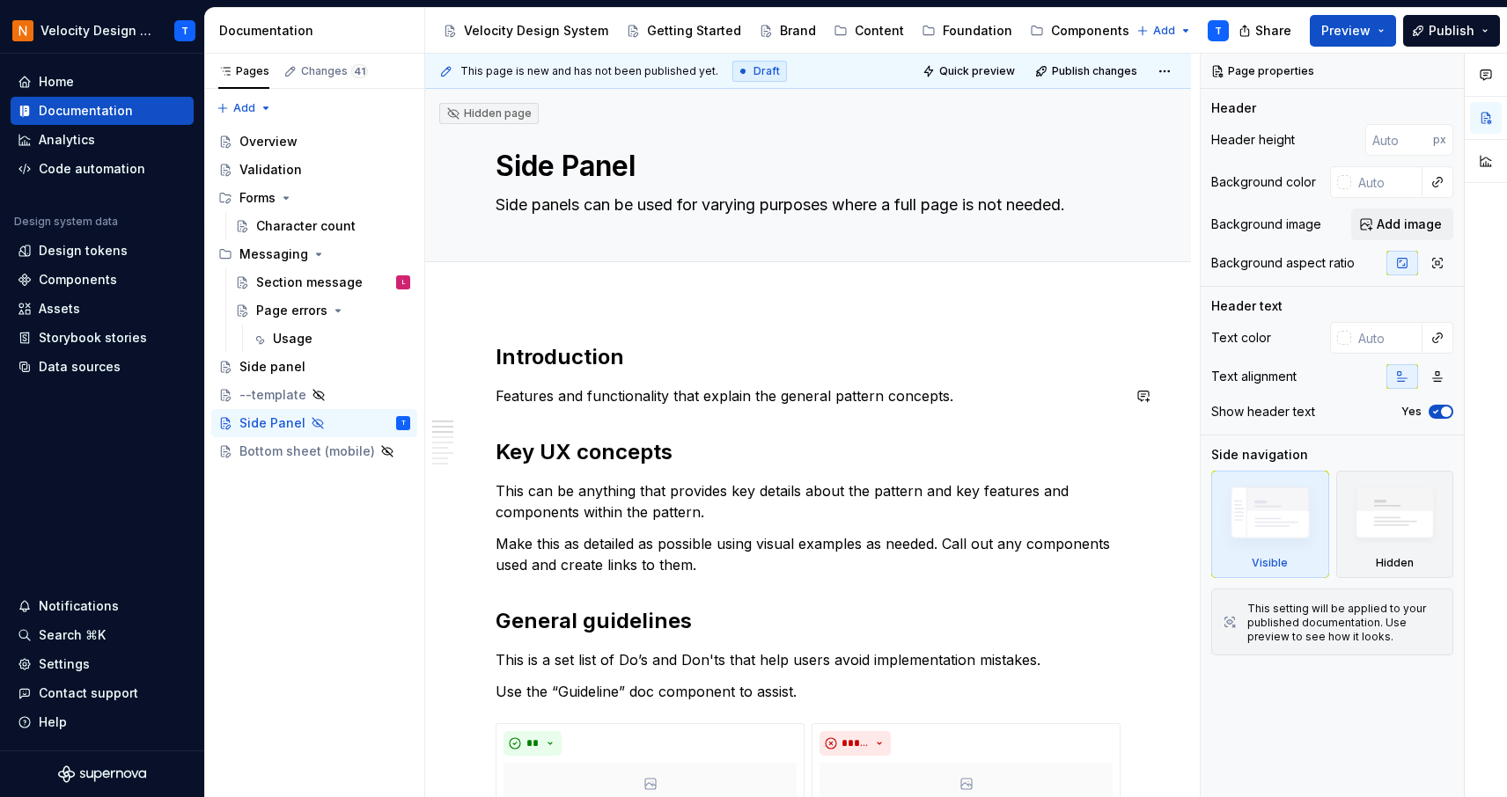
type textarea "*"
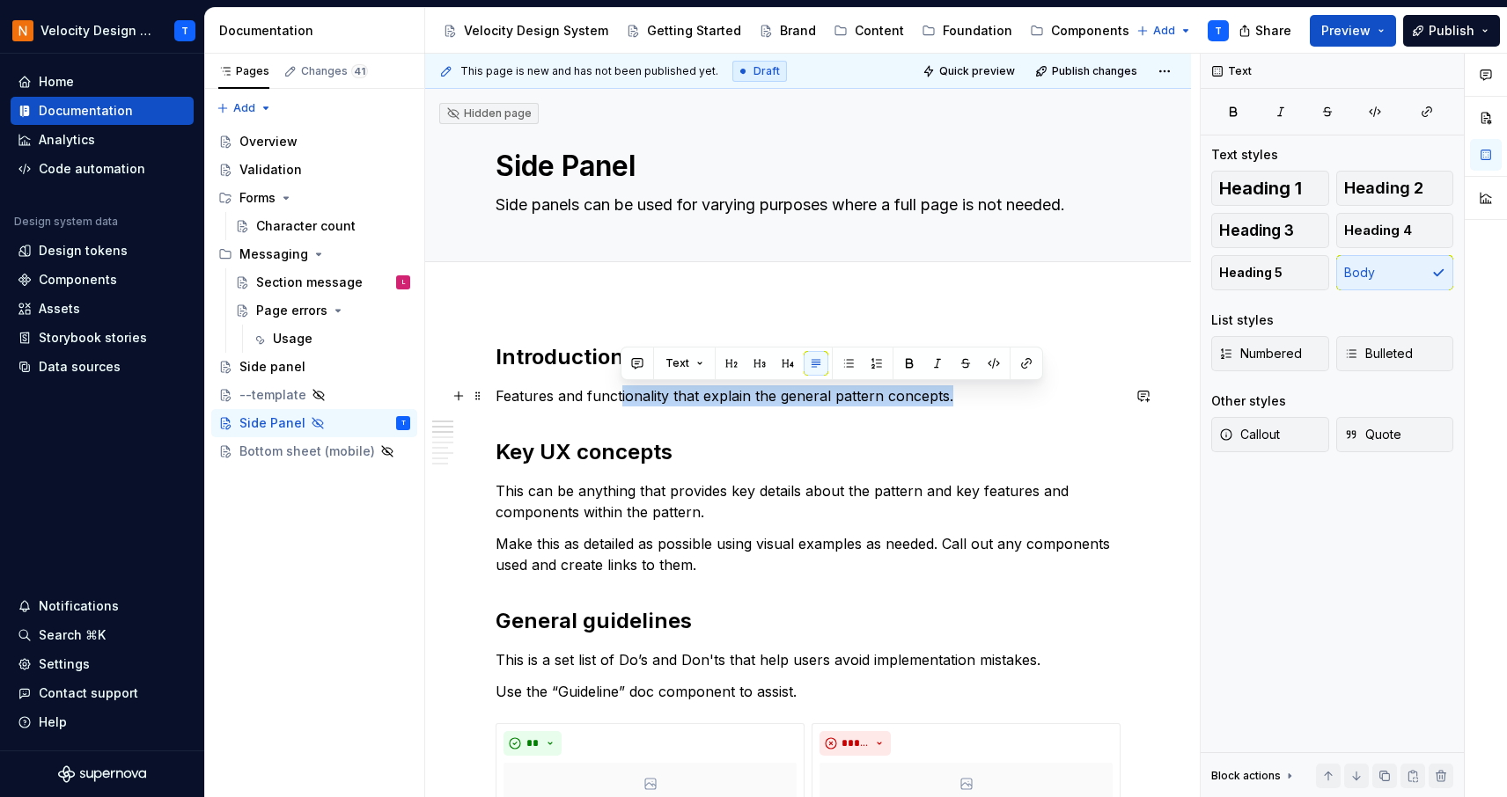
drag, startPoint x: 956, startPoint y: 394, endPoint x: 622, endPoint y: 400, distance: 333.6
click at [622, 400] on p "Features and functionality that explain the general pattern concepts." at bounding box center [807, 395] width 625 height 21
drag, startPoint x: 622, startPoint y: 400, endPoint x: 935, endPoint y: 400, distance: 313.3
click at [623, 400] on p "Features and functionality that explain the general pattern concepts." at bounding box center [807, 395] width 625 height 21
drag, startPoint x: 951, startPoint y: 396, endPoint x: 473, endPoint y: 397, distance: 477.8
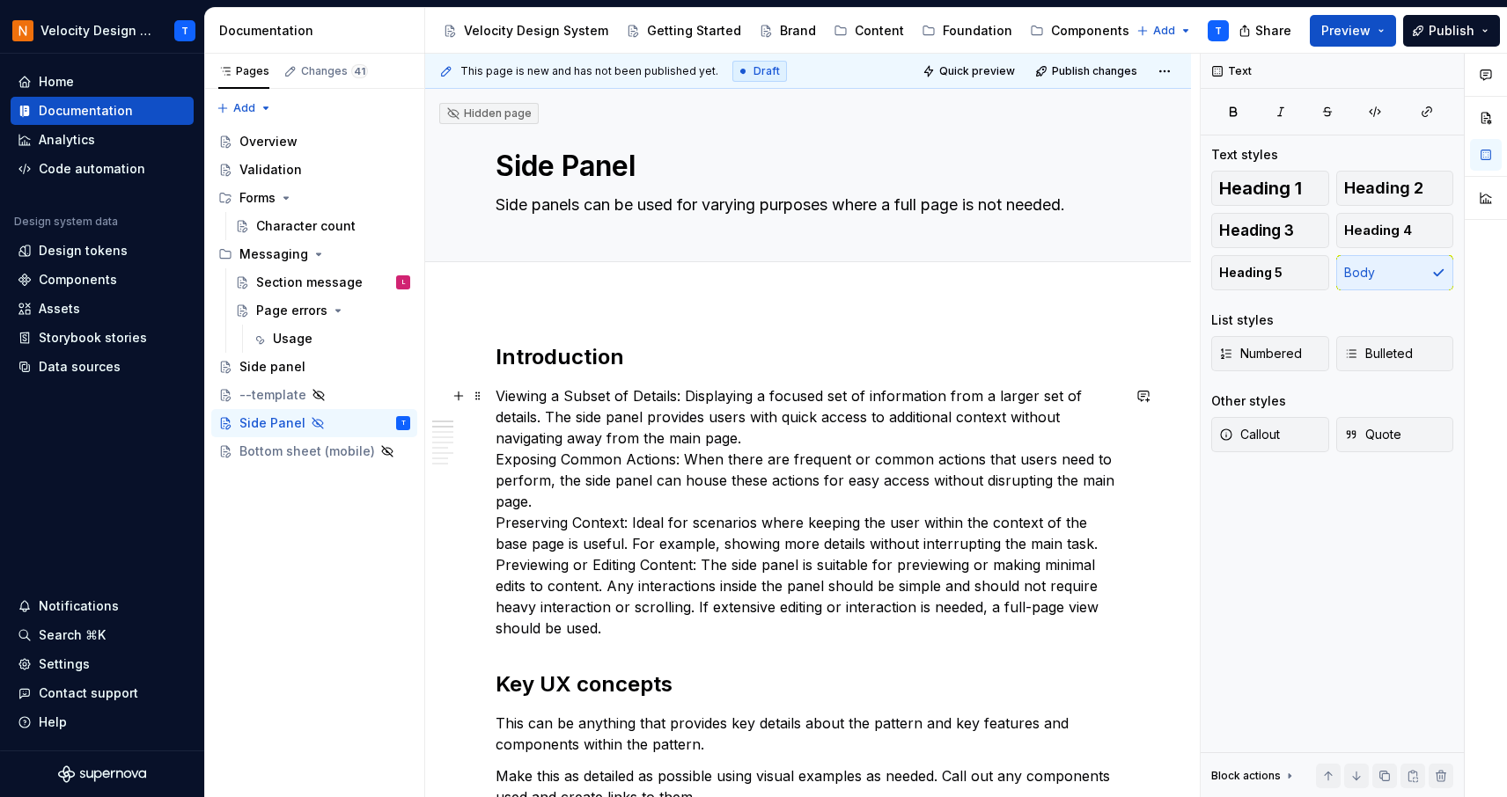
click at [708, 431] on p "Viewing a Subset of Details: Displaying a focused set of information from a lar…" at bounding box center [807, 511] width 625 height 253
click at [498, 391] on p "Viewing a Subset of Details: Displaying a focused set of information from a lar…" at bounding box center [807, 511] width 625 height 253
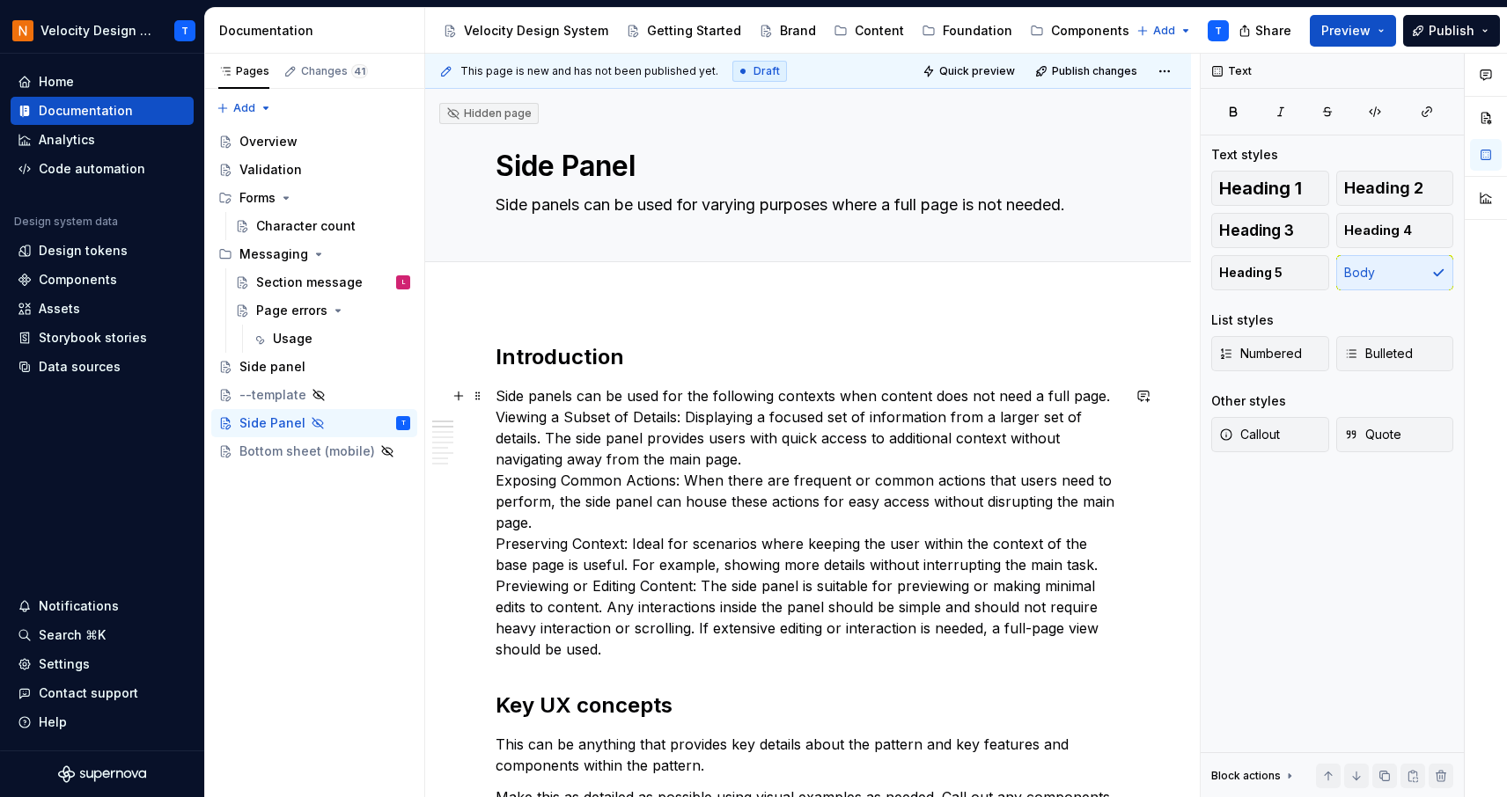
click at [691, 415] on p "Side panels can be used for the following contexts when content does not need a…" at bounding box center [807, 522] width 625 height 275
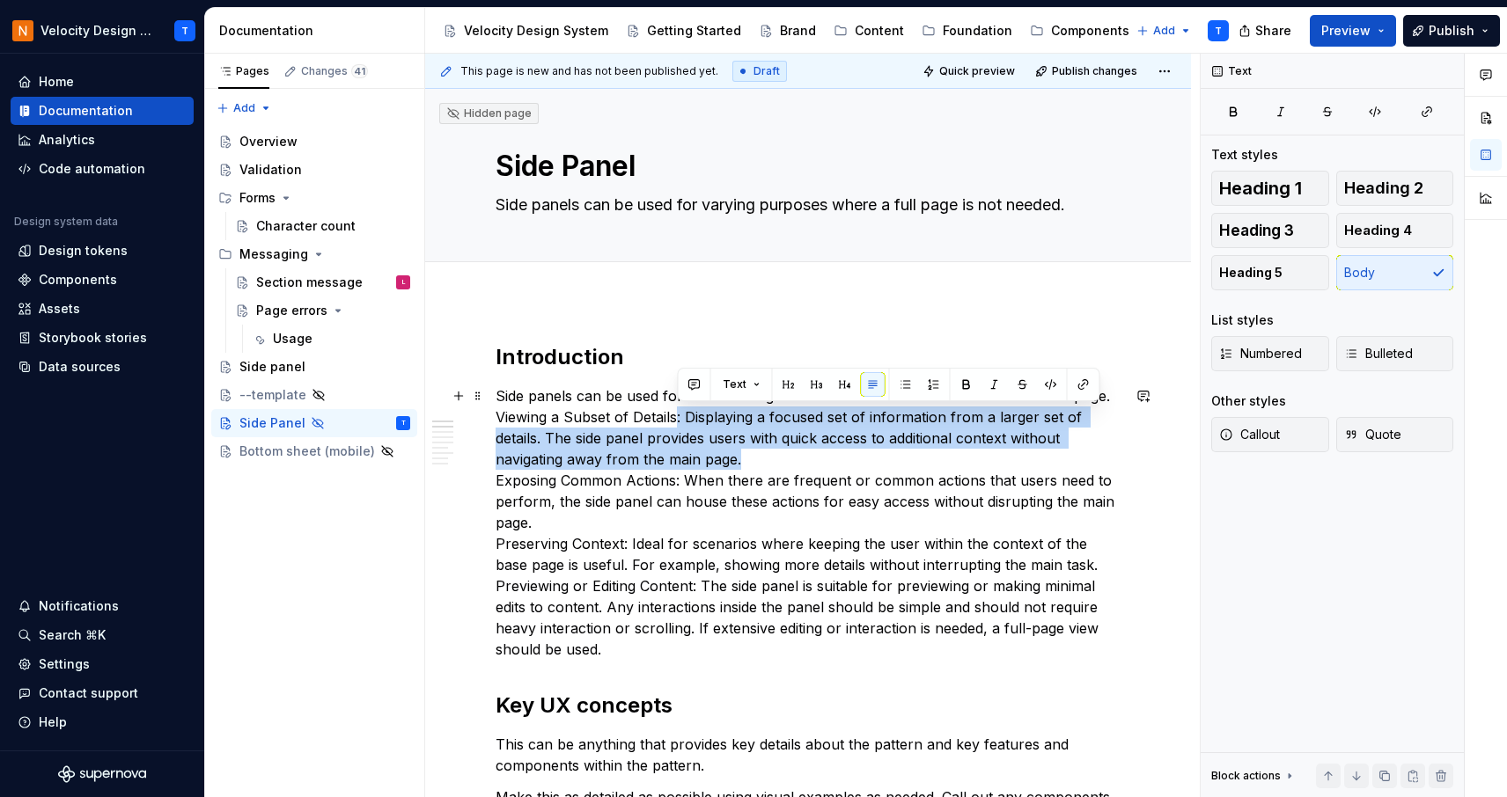
drag, startPoint x: 674, startPoint y: 415, endPoint x: 760, endPoint y: 466, distance: 100.2
click at [759, 466] on p "Side panels can be used for the following contexts when content does not need a…" at bounding box center [807, 522] width 625 height 275
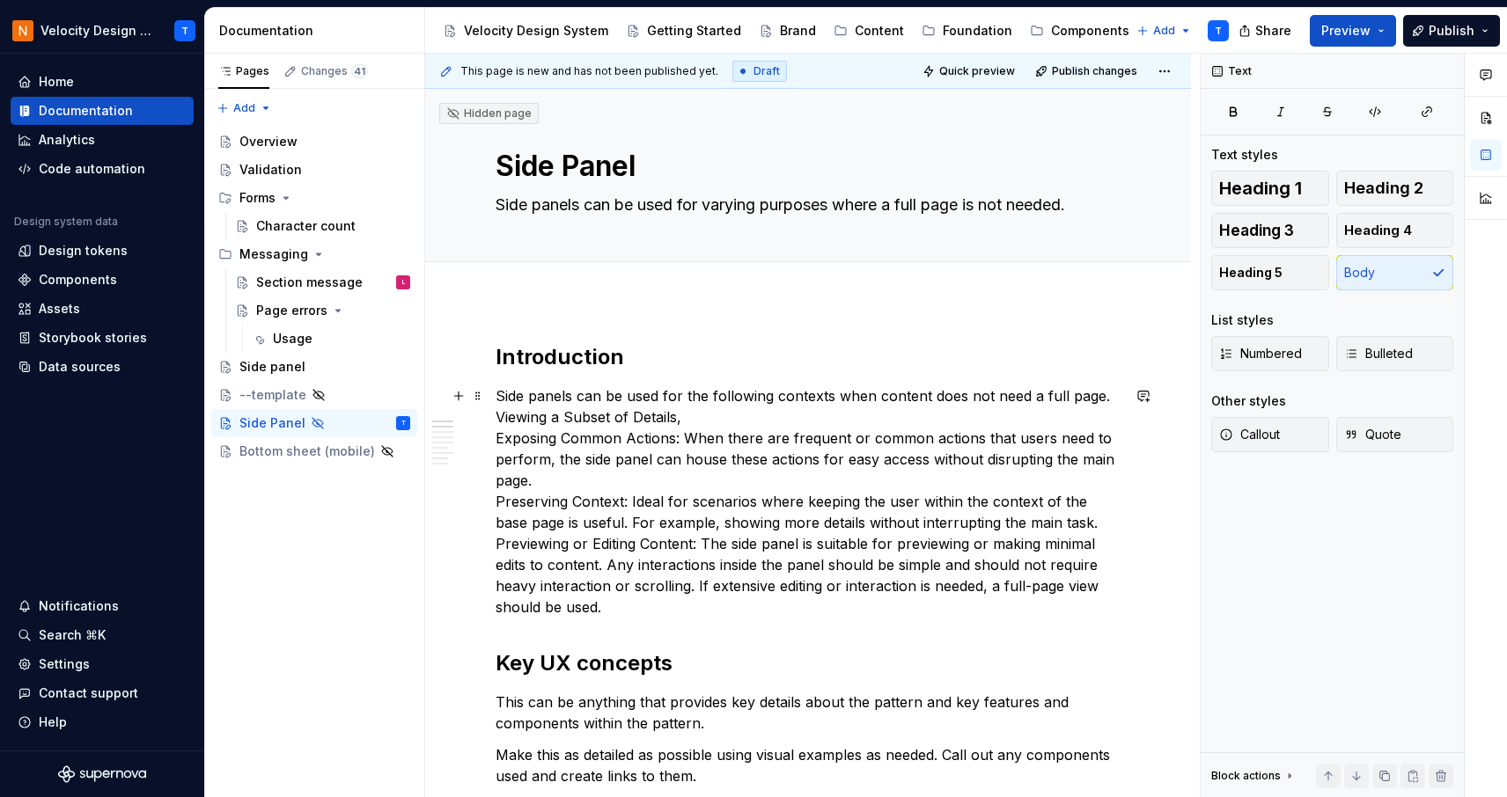
click at [499, 437] on p "Side panels can be used for the following contexts when content does not need a…" at bounding box center [807, 501] width 625 height 232
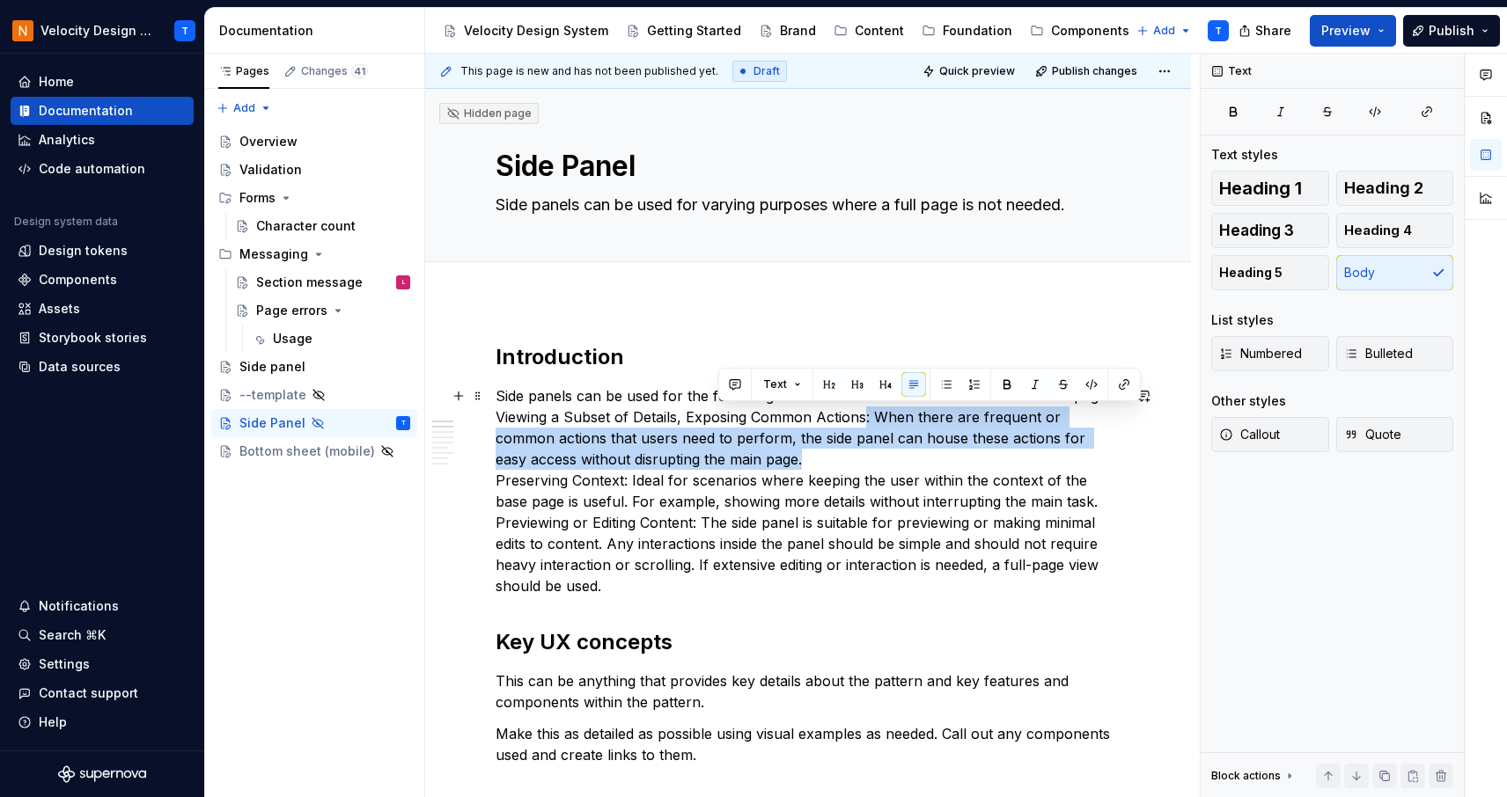
drag, startPoint x: 863, startPoint y: 417, endPoint x: 883, endPoint y: 451, distance: 39.4
click at [883, 452] on p "Side panels can be used for the following contexts when content does not need a…" at bounding box center [807, 490] width 625 height 211
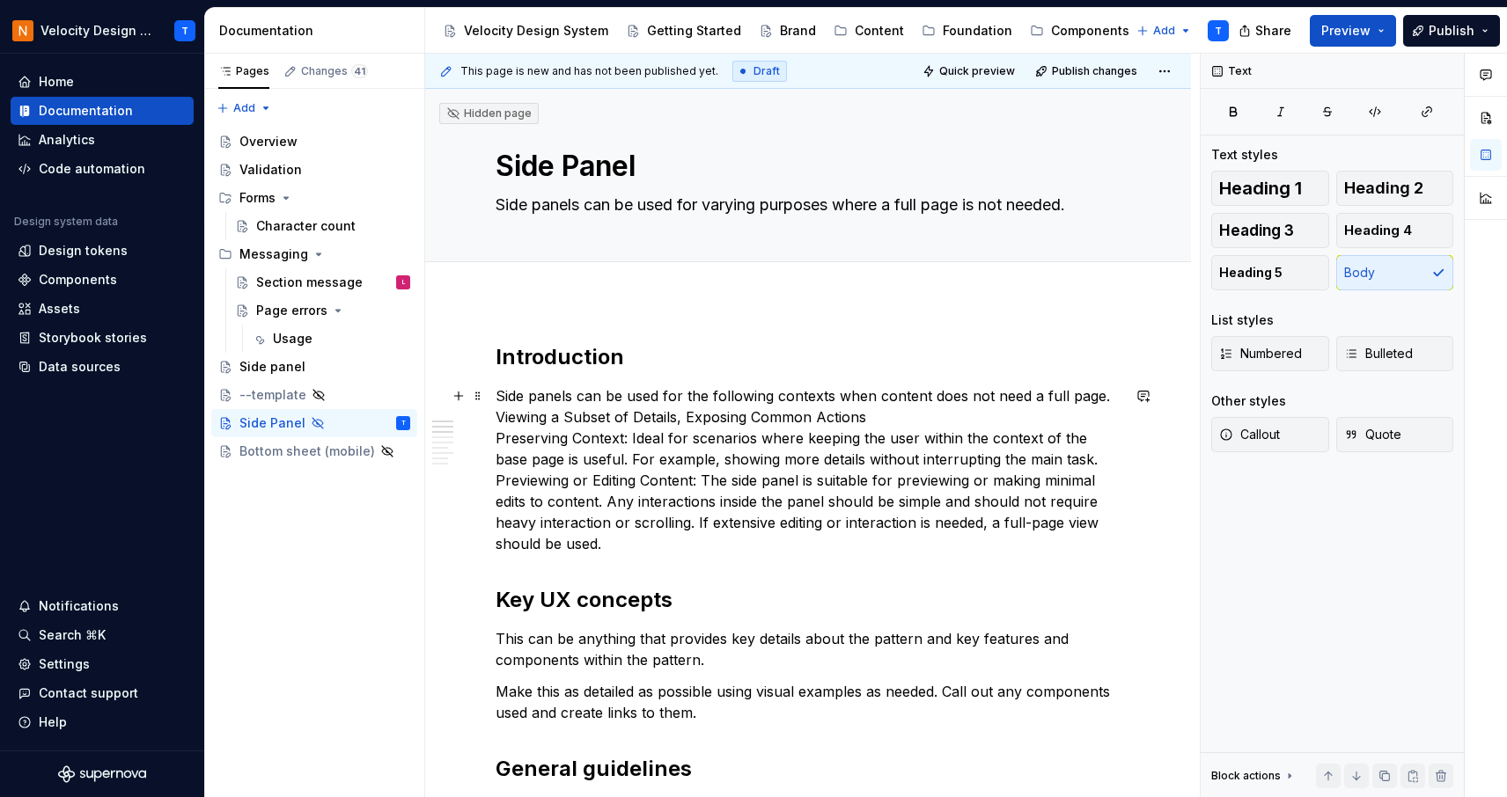
click at [497, 440] on p "Side panels can be used for the following contexts when content does not need a…" at bounding box center [807, 469] width 625 height 169
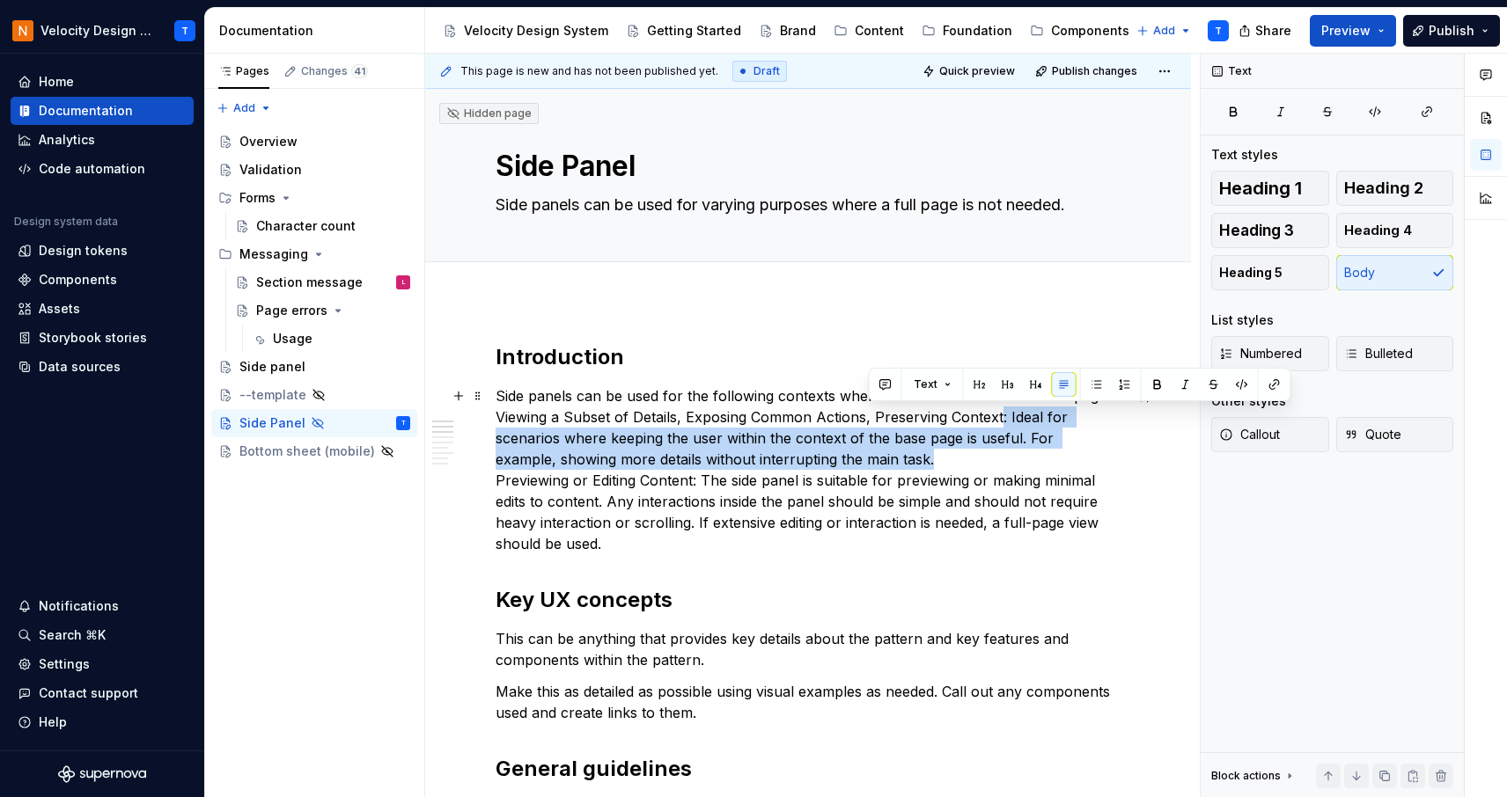
drag, startPoint x: 868, startPoint y: 459, endPoint x: 1001, endPoint y: 411, distance: 141.4
click at [1001, 411] on p "Side panels can be used for the following contexts when content does not need a…" at bounding box center [807, 469] width 625 height 169
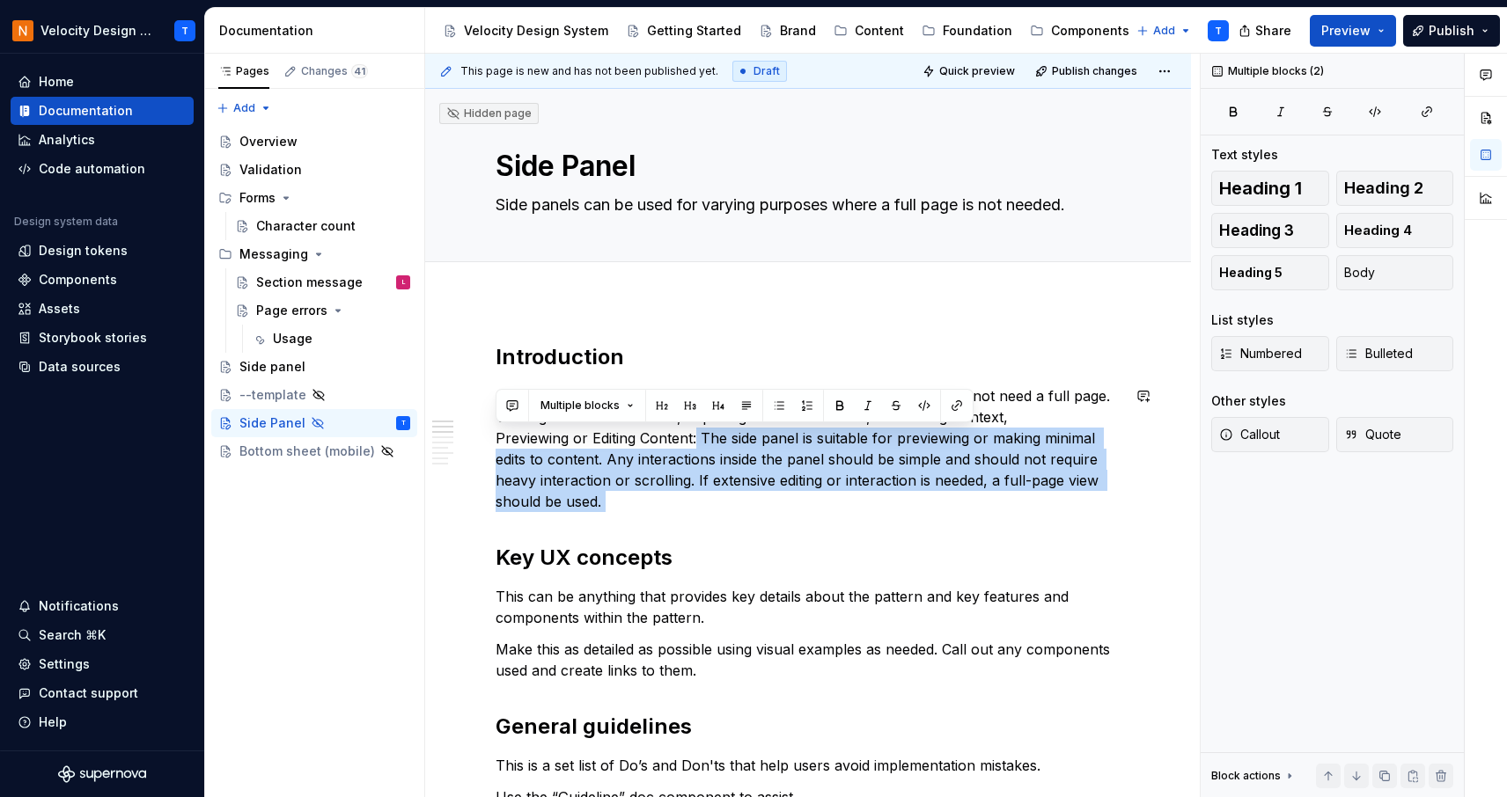
drag, startPoint x: 695, startPoint y: 437, endPoint x: 799, endPoint y: 528, distance: 137.8
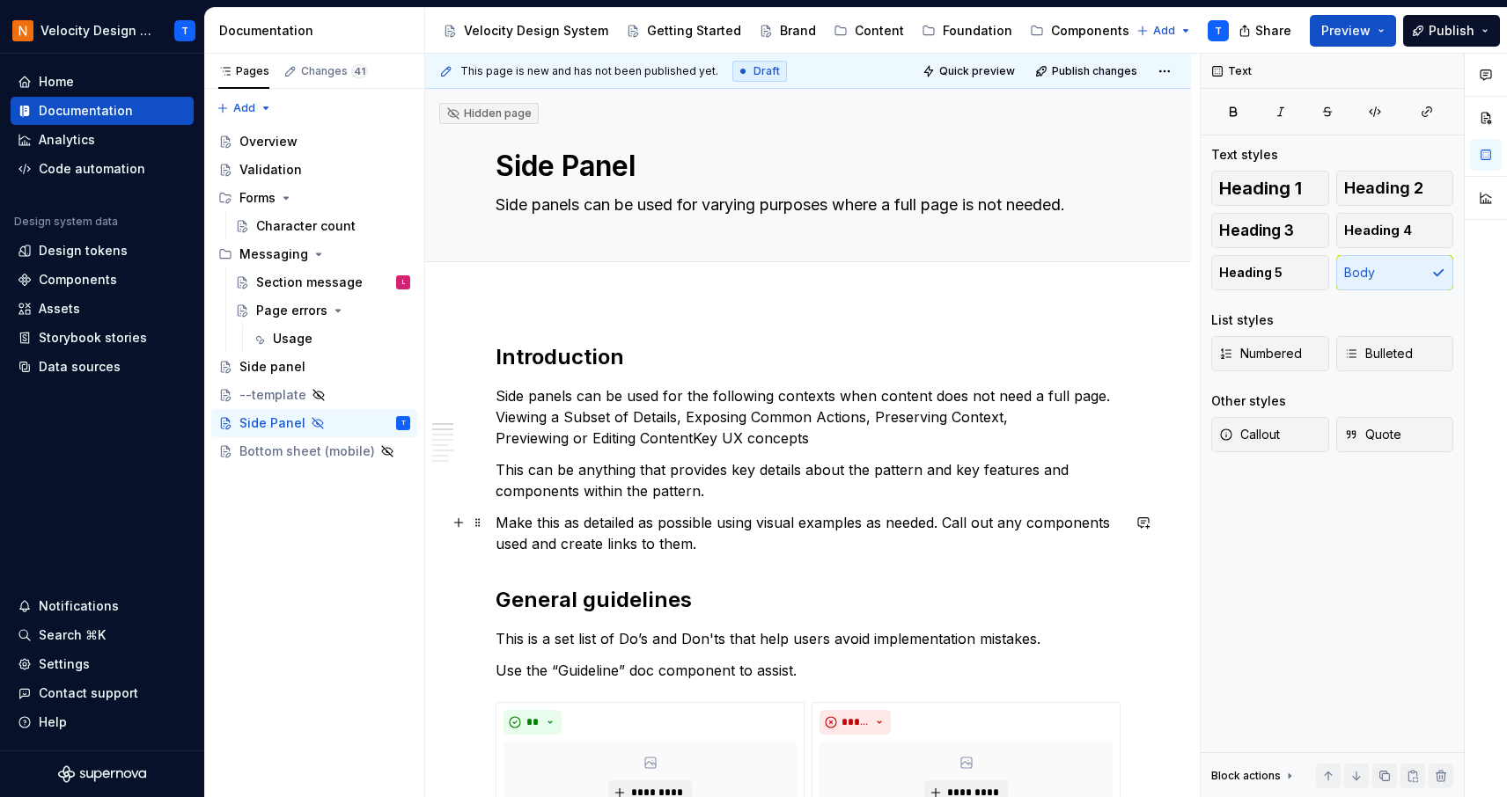
click at [820, 517] on p "Make this as detailed as possible using visual examples as needed. Call out any…" at bounding box center [807, 533] width 625 height 42
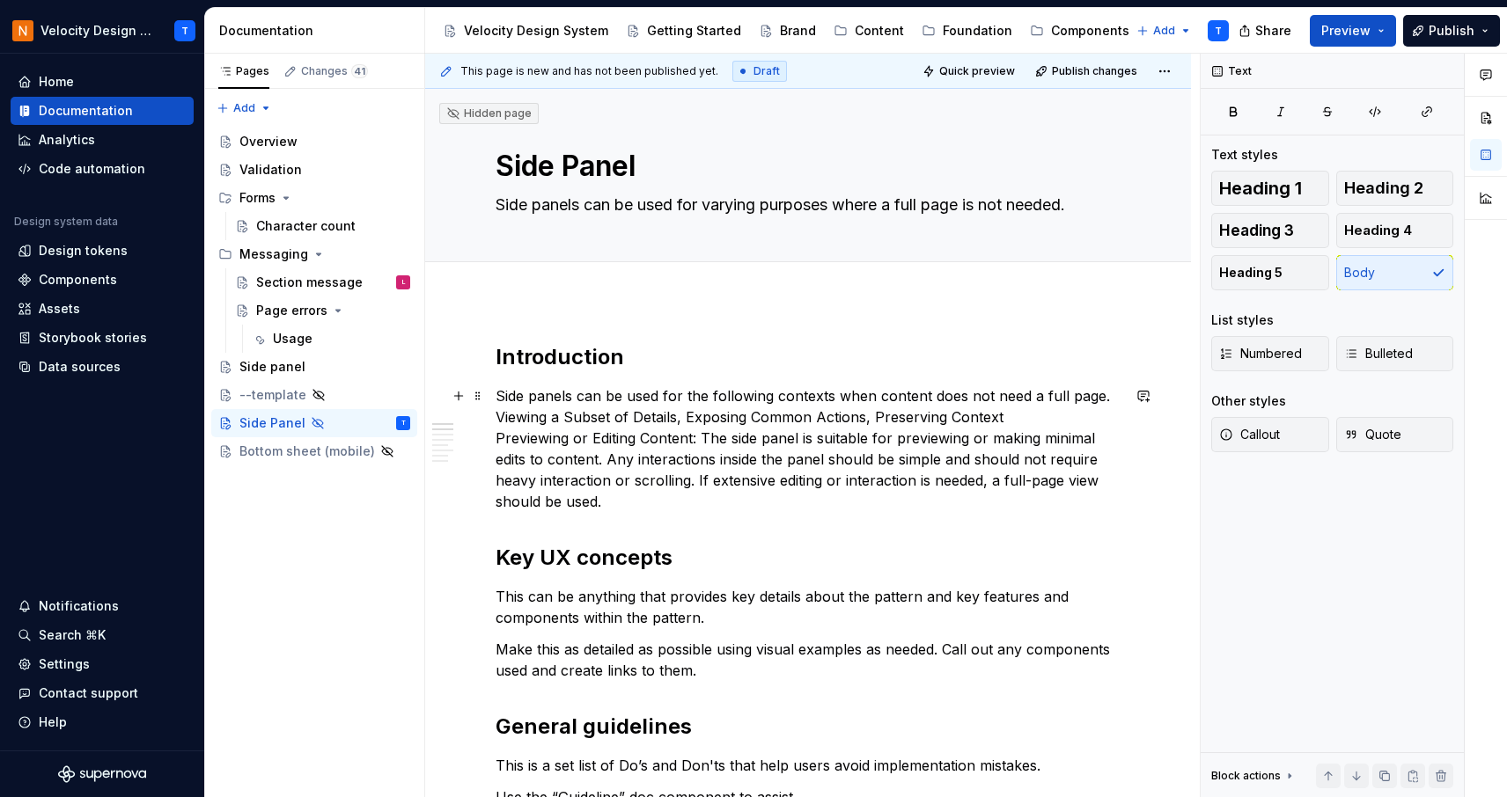
click at [634, 495] on p "Side panels can be used for the following contexts when content does not need a…" at bounding box center [807, 448] width 625 height 127
drag, startPoint x: 636, startPoint y: 506, endPoint x: 472, endPoint y: 416, distance: 187.4
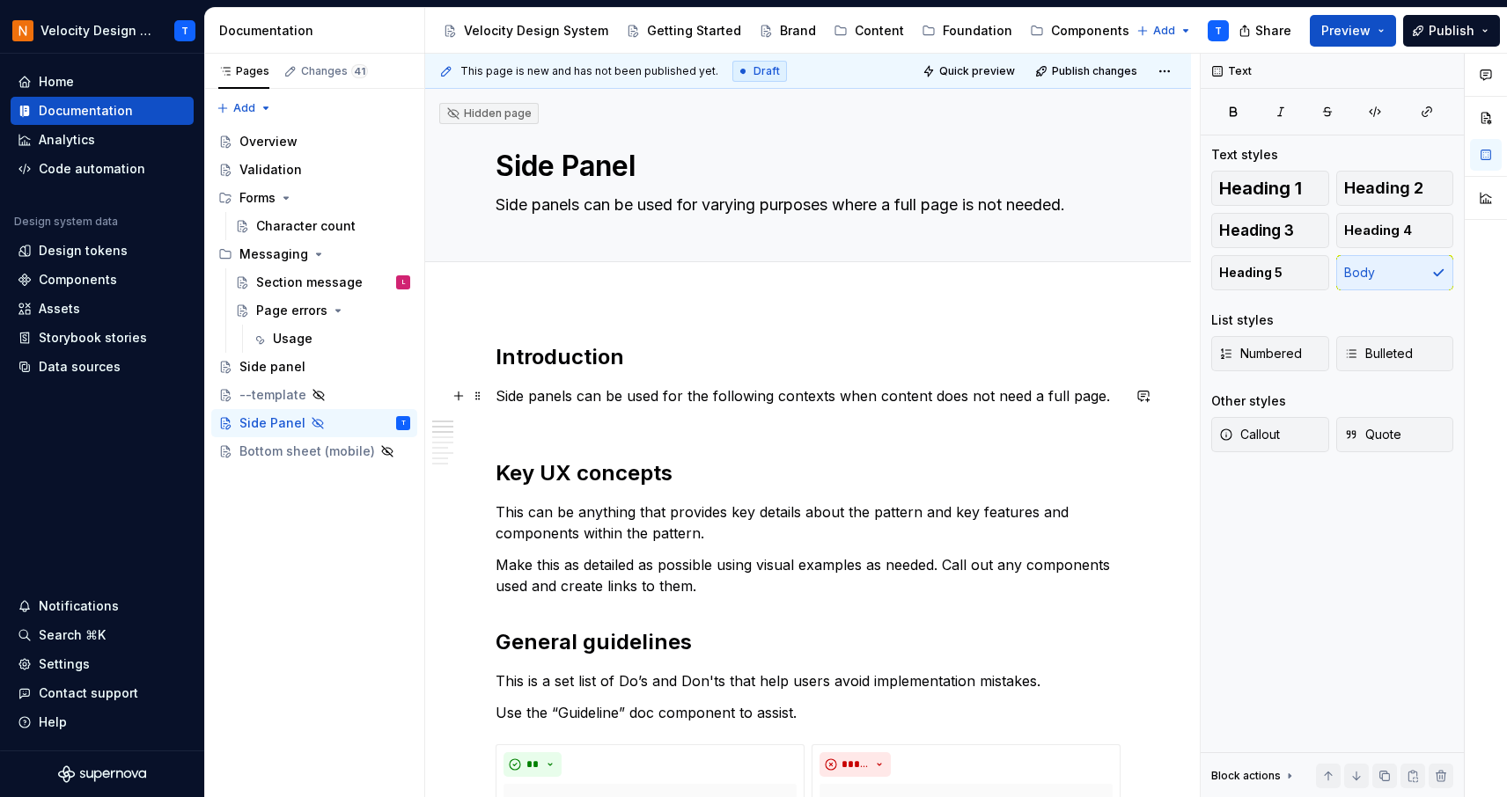
click at [828, 418] on p "Side panels can be used for the following contexts when content does not need a…" at bounding box center [807, 406] width 625 height 42
click at [897, 398] on p "Side panels can be used for the following contexts when content does not need a…" at bounding box center [807, 406] width 625 height 42
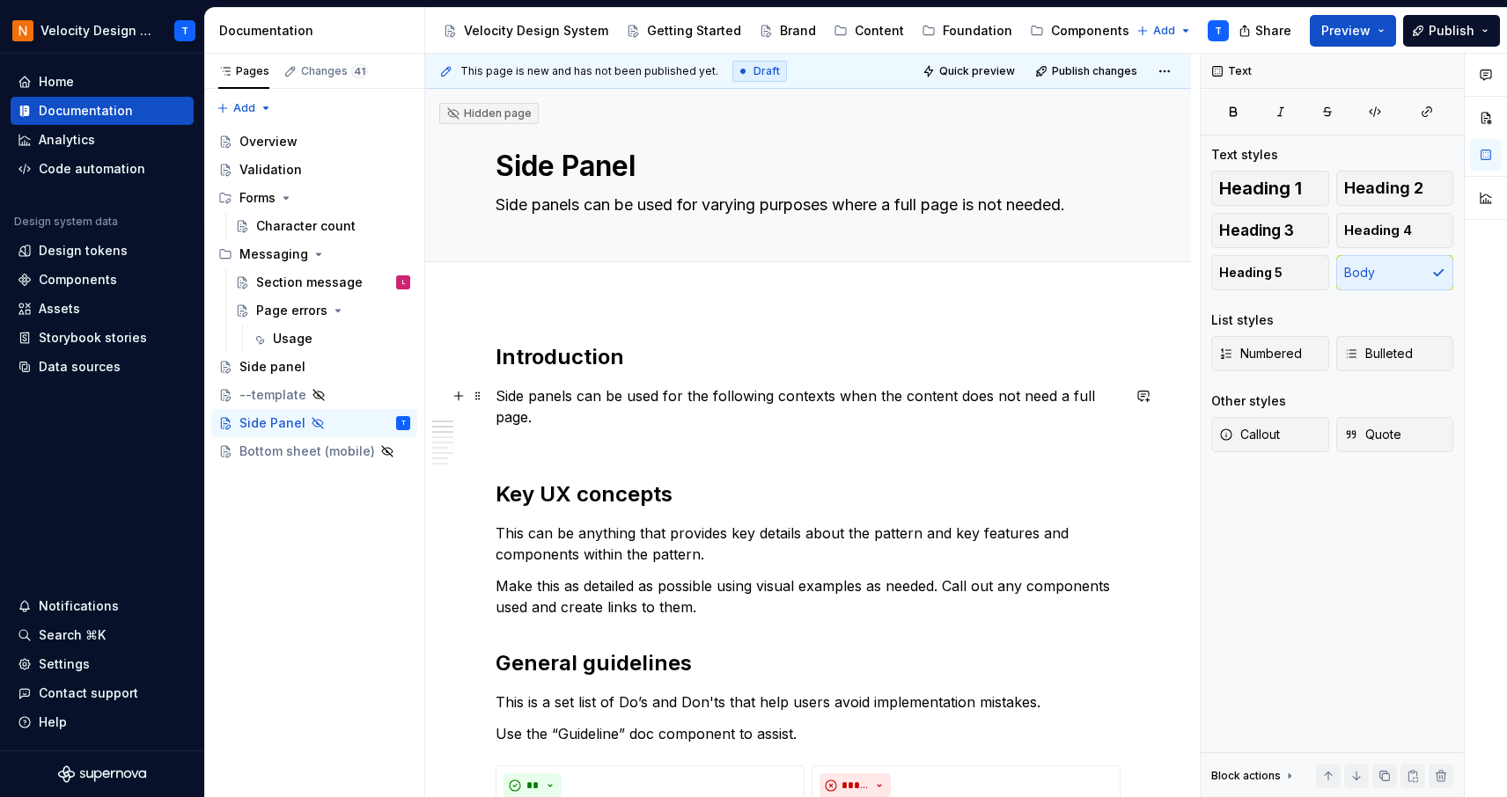
click at [722, 415] on p "Side panels can be used for the following contexts when the content does not ne…" at bounding box center [807, 416] width 625 height 63
drag, startPoint x: 690, startPoint y: 388, endPoint x: 832, endPoint y: 390, distance: 142.6
click at [832, 390] on p "Side panels can be used for the following contexts when the content does not ne…" at bounding box center [807, 416] width 625 height 63
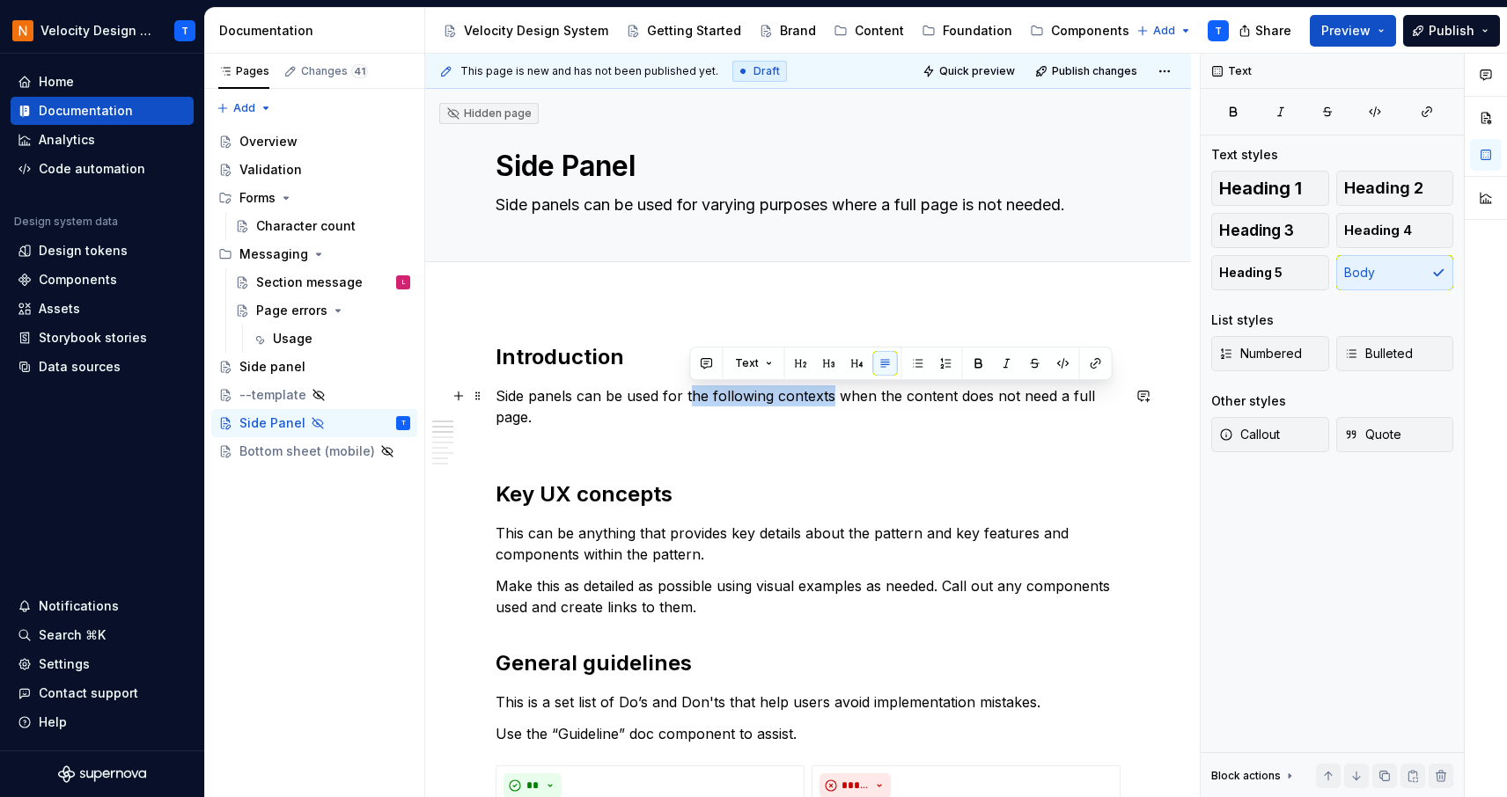
click at [832, 390] on p "Side panels can be used for the following contexts when the content does not ne…" at bounding box center [807, 416] width 625 height 63
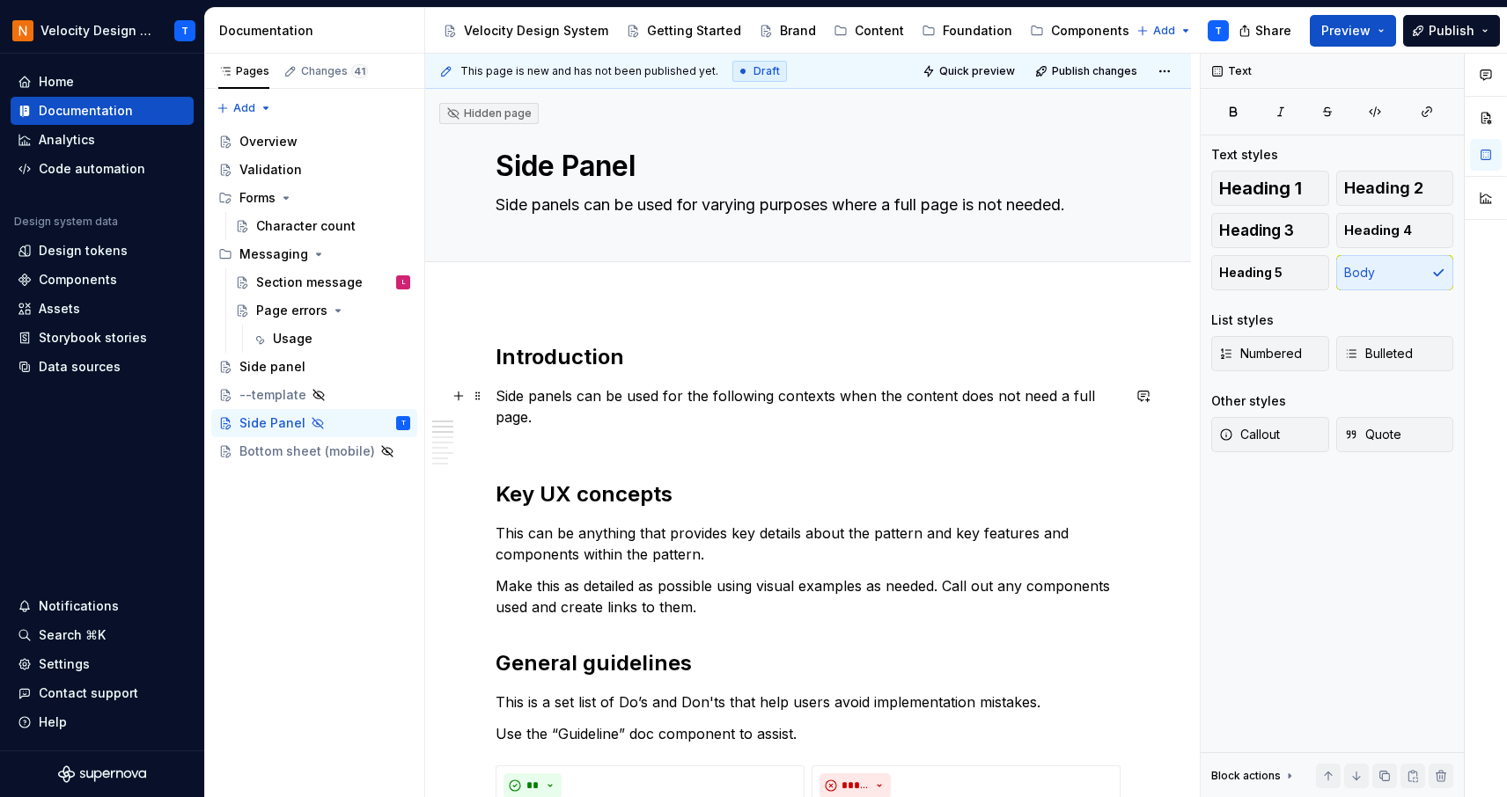
click at [714, 395] on p "Side panels can be used for the following contexts when the content does not ne…" at bounding box center [807, 416] width 625 height 63
click at [713, 393] on p "Side panels can be used for the following contexts when the content does not ne…" at bounding box center [807, 416] width 625 height 63
drag, startPoint x: 663, startPoint y: 393, endPoint x: 678, endPoint y: 410, distance: 22.4
click at [678, 410] on p "Side panels can be used for the following contexts when the content does not ne…" at bounding box center [807, 416] width 625 height 63
click at [584, 557] on p "This can be anything that provides key details about the pattern and key featur…" at bounding box center [807, 544] width 625 height 42
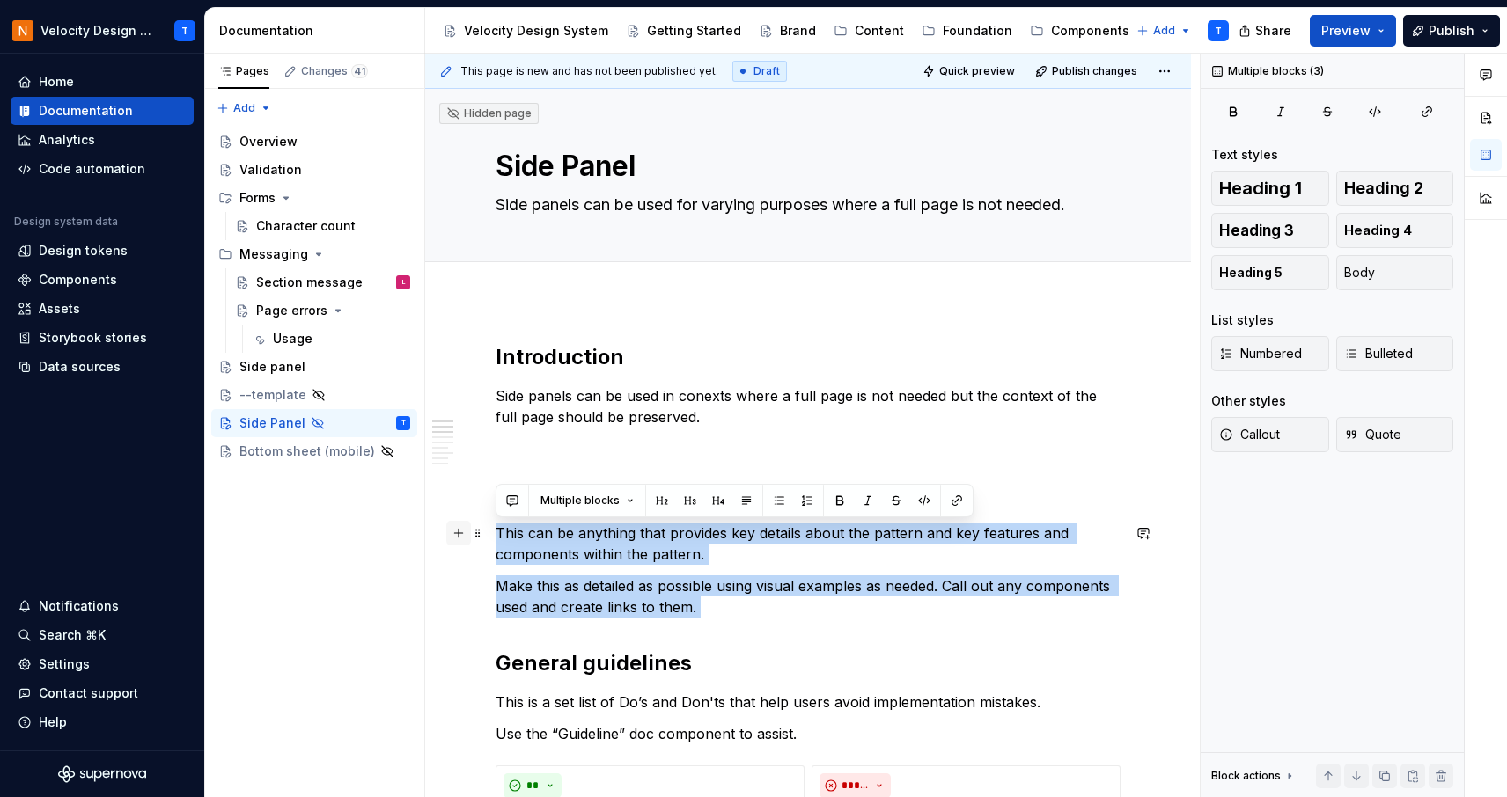
drag, startPoint x: 726, startPoint y: 621, endPoint x: 451, endPoint y: 525, distance: 290.8
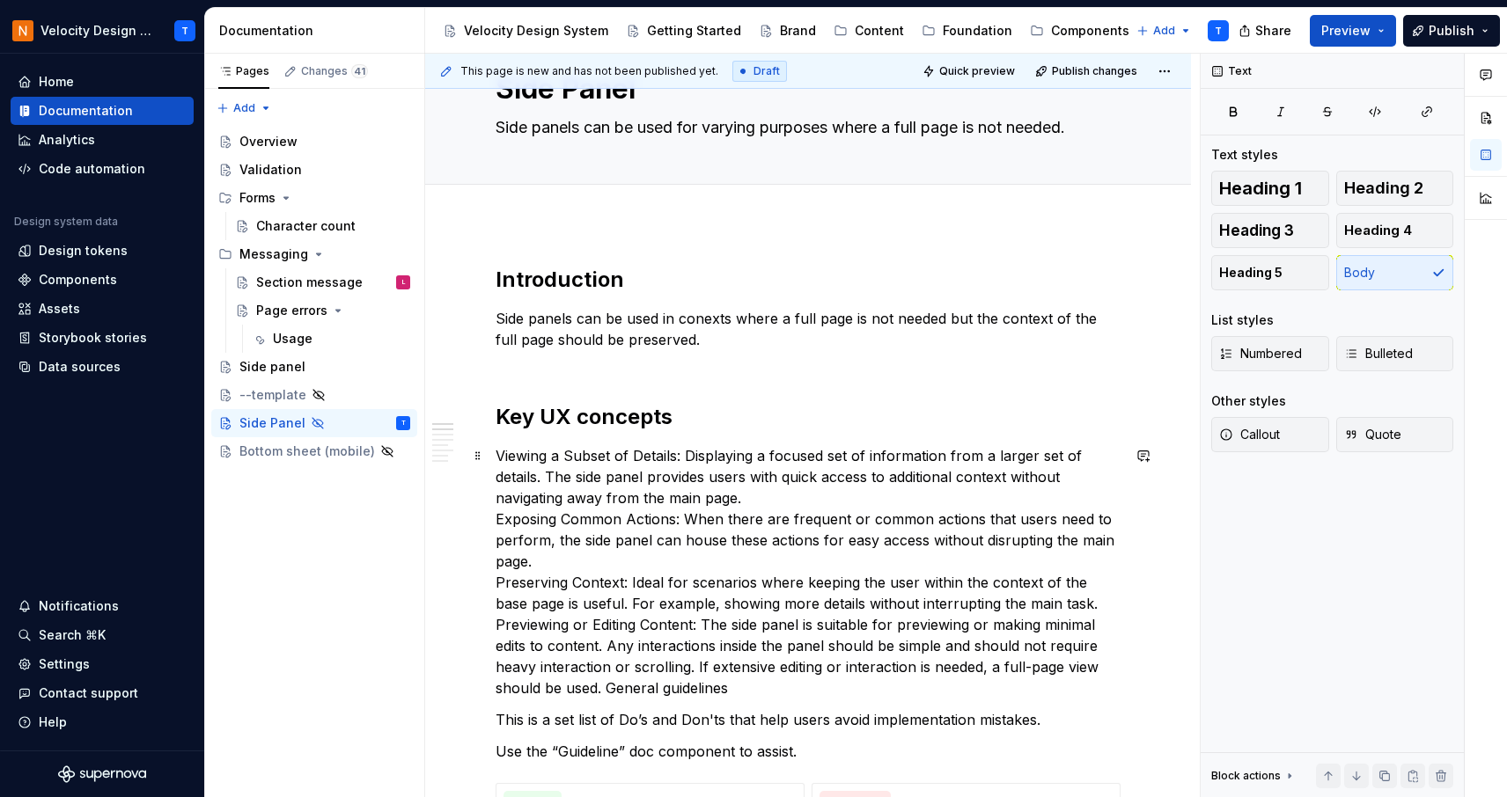
scroll to position [92, 0]
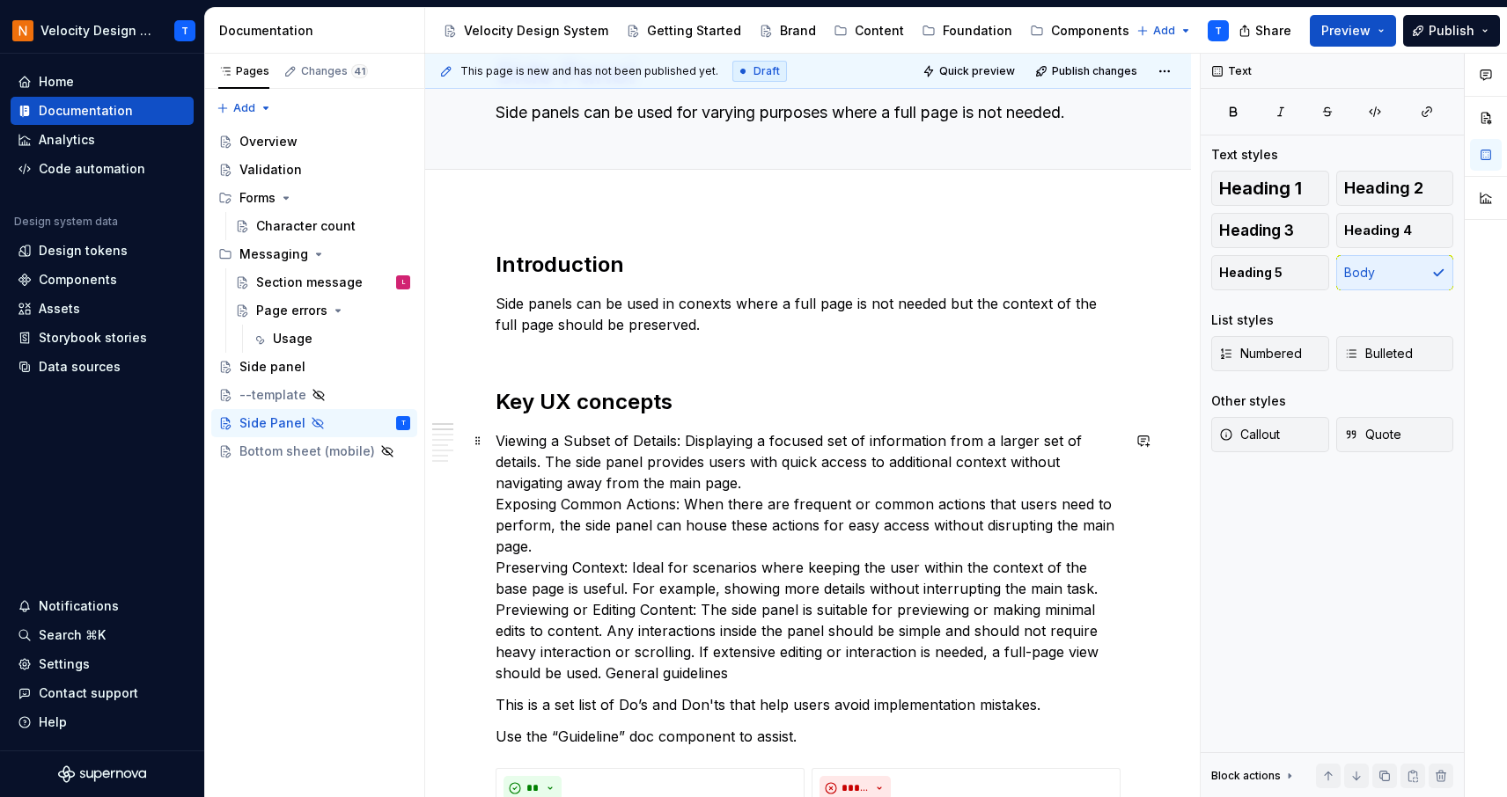
click at [495, 444] on p "Viewing a Subset of Details: Displaying a focused set of information from a lar…" at bounding box center [807, 556] width 625 height 253
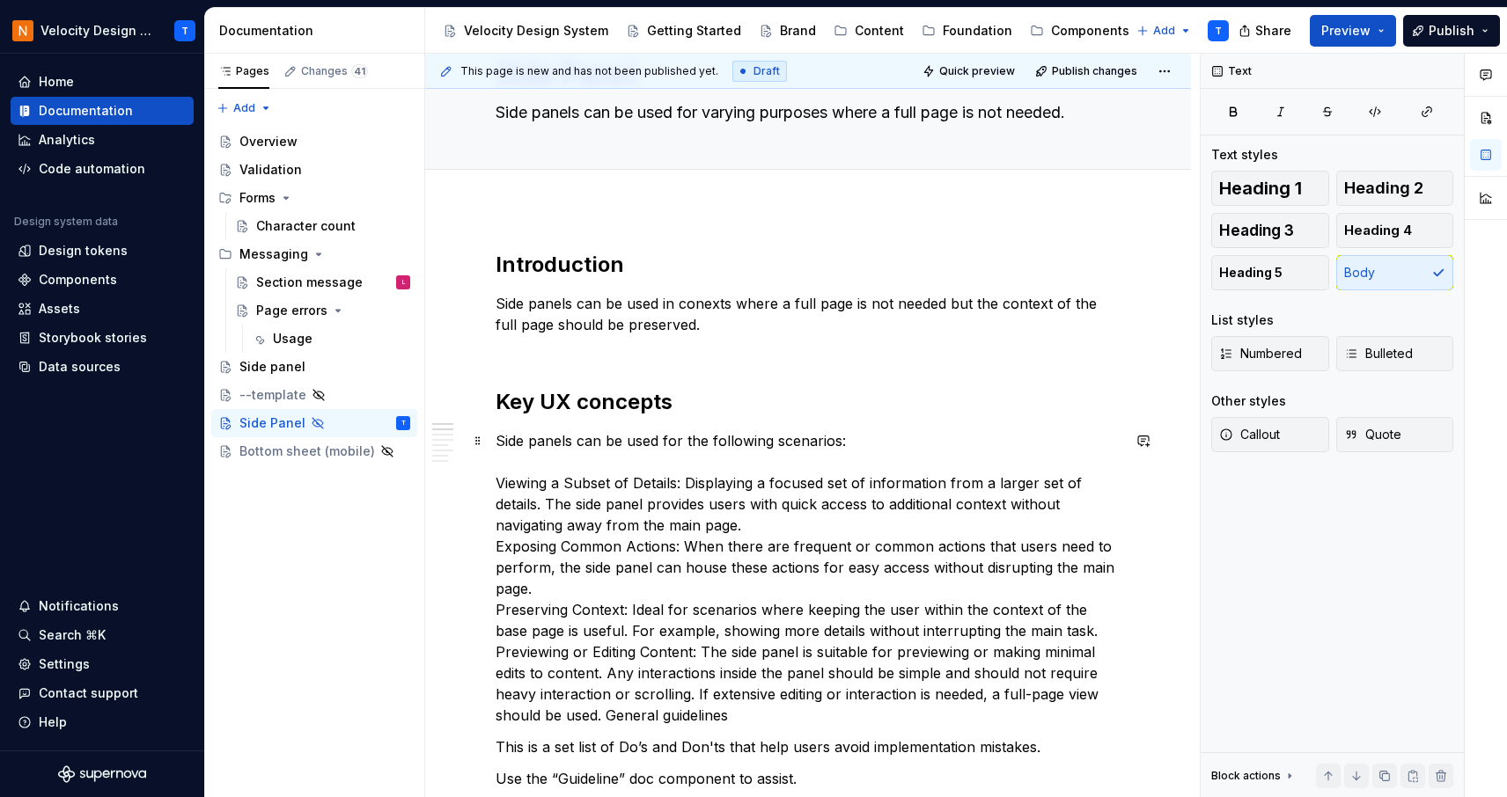
click at [756, 521] on p "Side panels can be used for the following scenarios: Viewing a Subset of Detail…" at bounding box center [807, 578] width 625 height 296
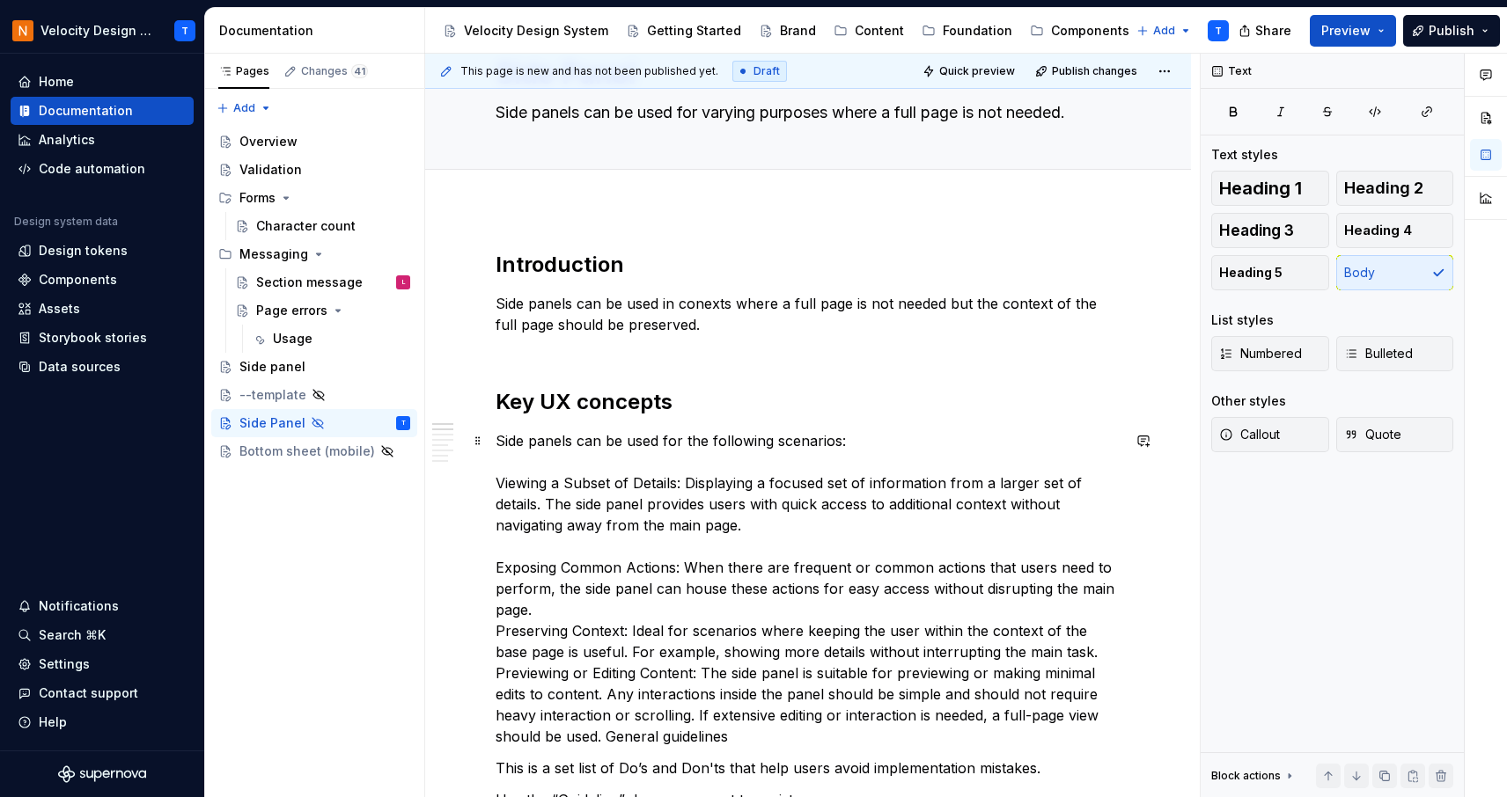
click at [669, 626] on p "Side panels can be used for the following scenarios: Viewing a Subset of Detail…" at bounding box center [807, 588] width 625 height 317
click at [667, 612] on p "Side panels can be used for the following scenarios: Viewing a Subset of Detail…" at bounding box center [807, 588] width 625 height 317
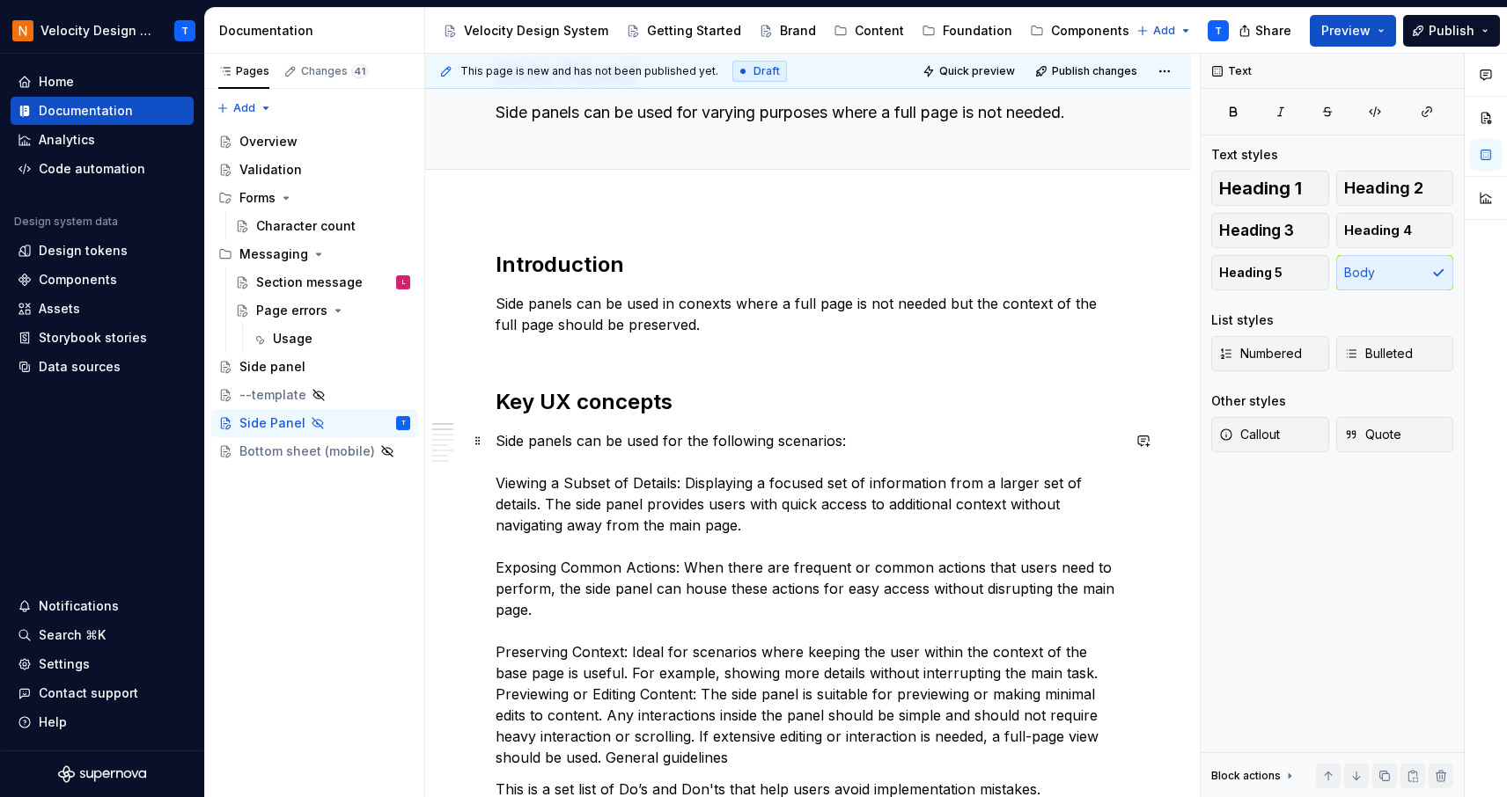
click at [1087, 663] on p "Side panels can be used for the following scenarios: Viewing a Subset of Detail…" at bounding box center [807, 599] width 625 height 338
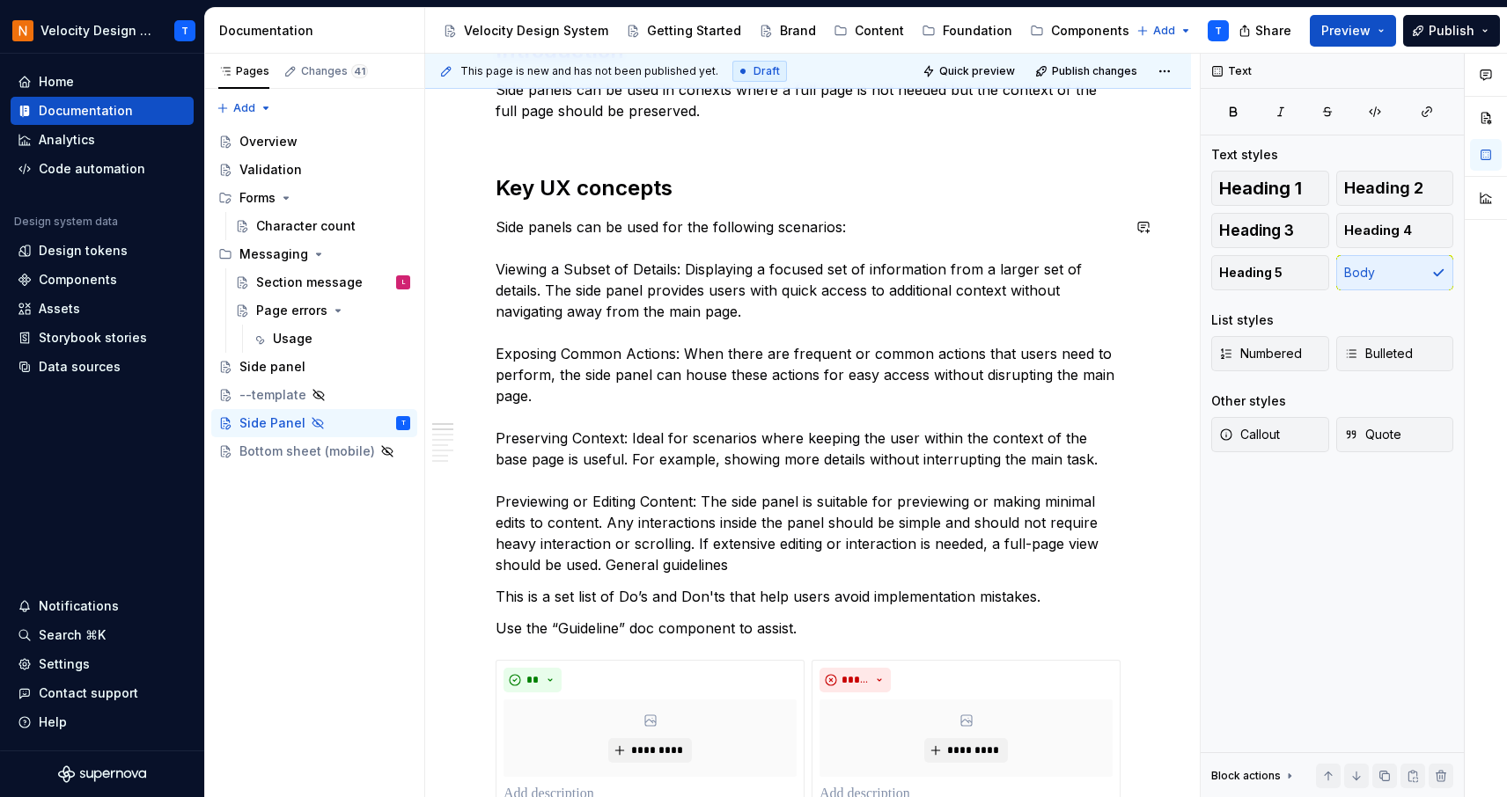
scroll to position [354, 0]
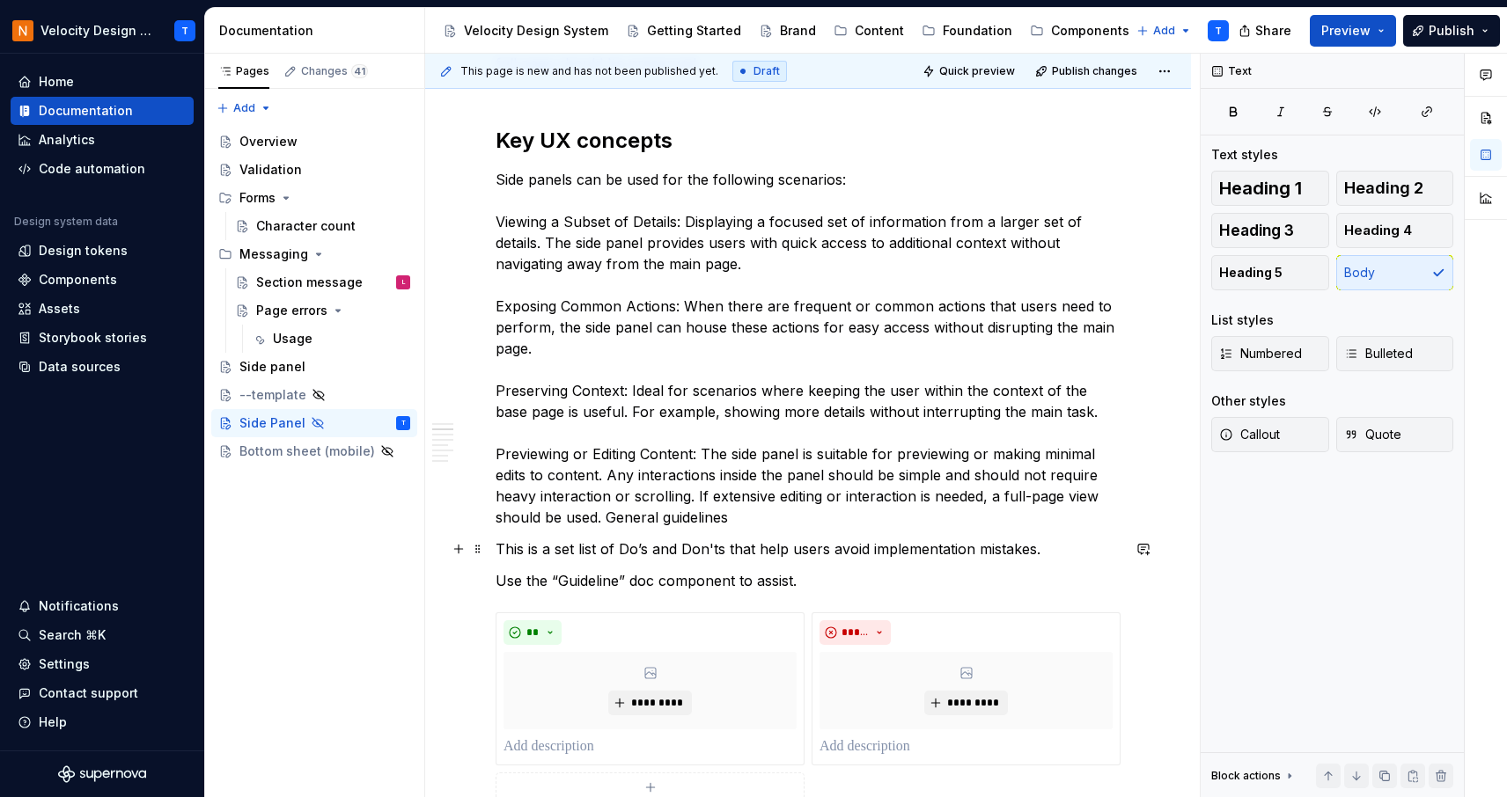
click at [806, 545] on p "This is a set list of Do’s and Don'ts that help users avoid implementation mist…" at bounding box center [807, 549] width 625 height 21
click at [759, 517] on p "Side panels can be used for the following scenarios: Viewing a Subset of Detail…" at bounding box center [807, 348] width 625 height 359
click at [605, 520] on p "Side panels can be used for the following scenarios: Viewing a Subset of Detail…" at bounding box center [807, 348] width 625 height 359
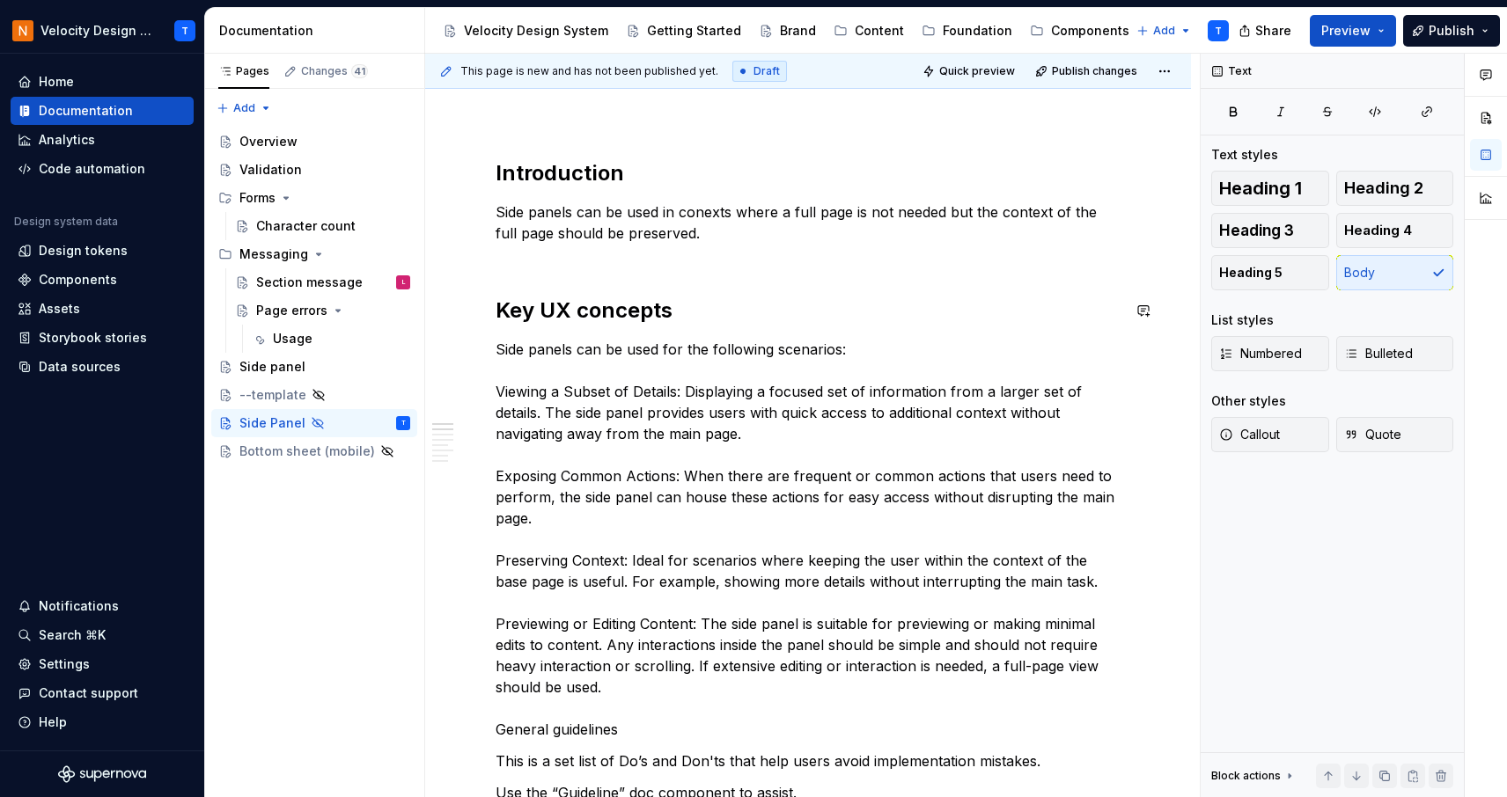
scroll to position [0, 0]
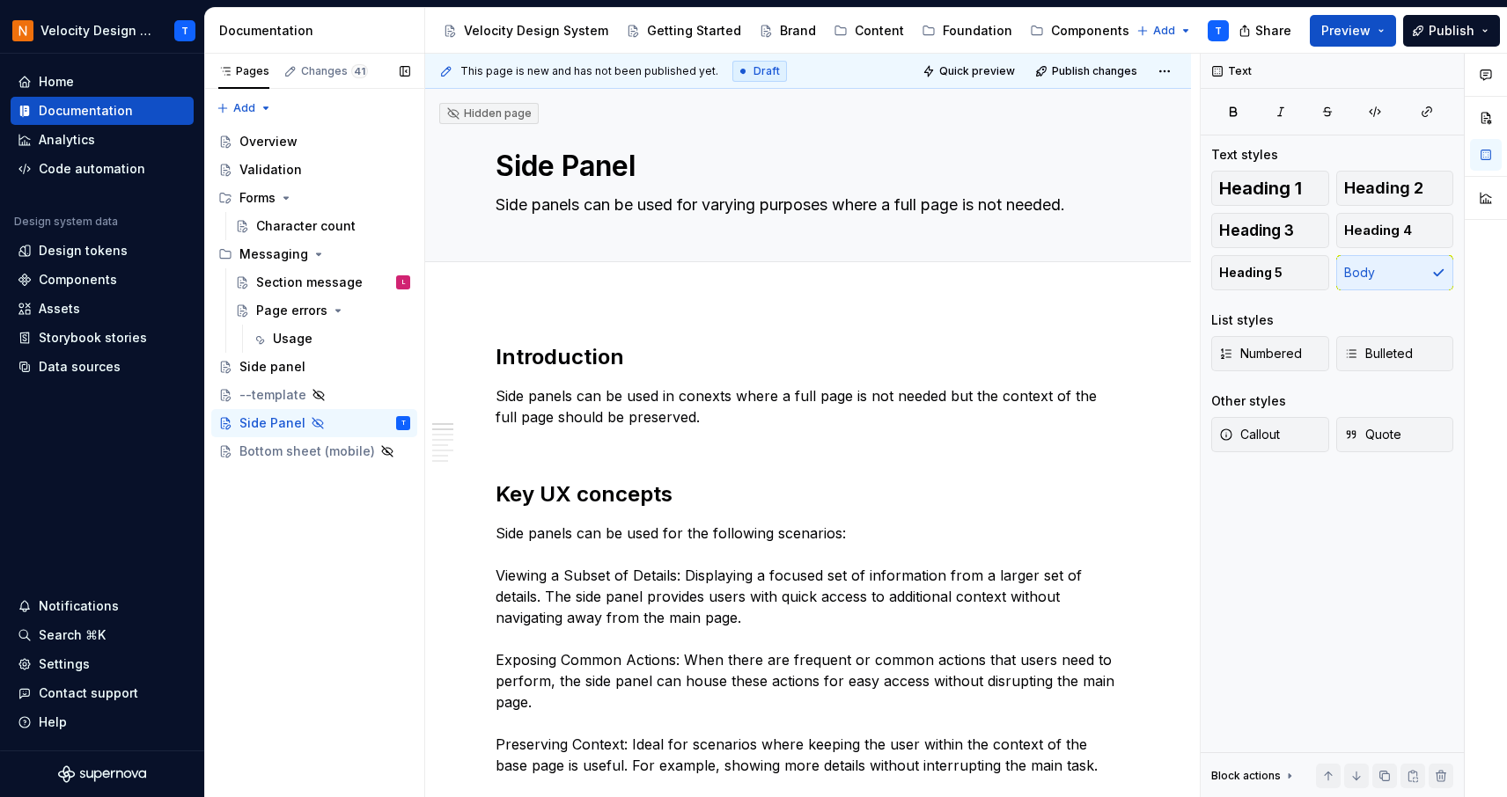
click at [395, 571] on div "Pages Changes 41 Add Accessibility guide for tree Page tree. Navigate the tree …" at bounding box center [314, 426] width 220 height 744
type textarea "*"
